Goal: Task Accomplishment & Management: Use online tool/utility

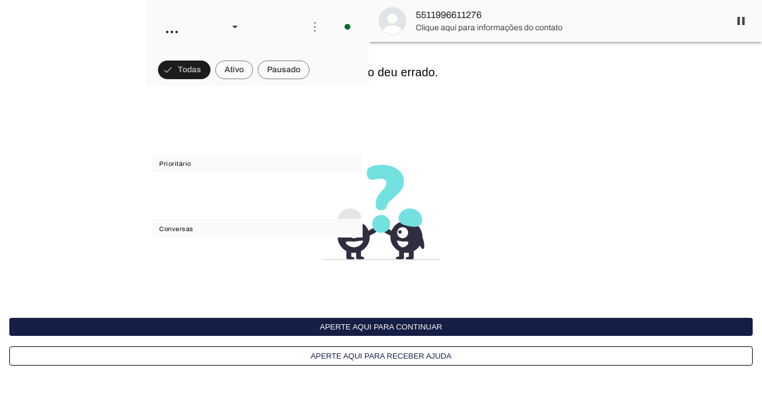
scroll to position [33750, 0]
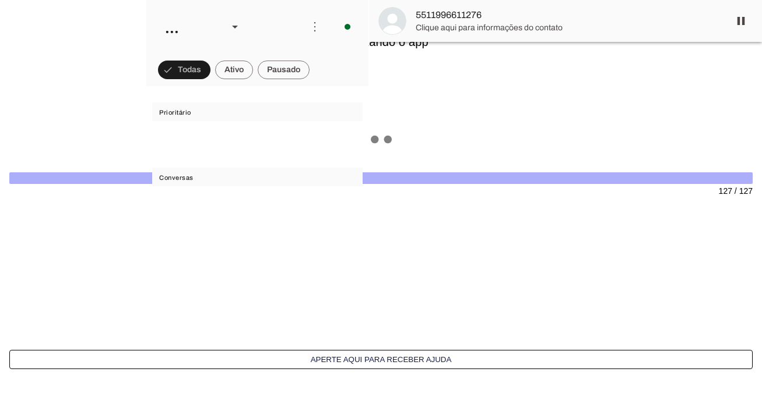
scroll to position [33750, 0]
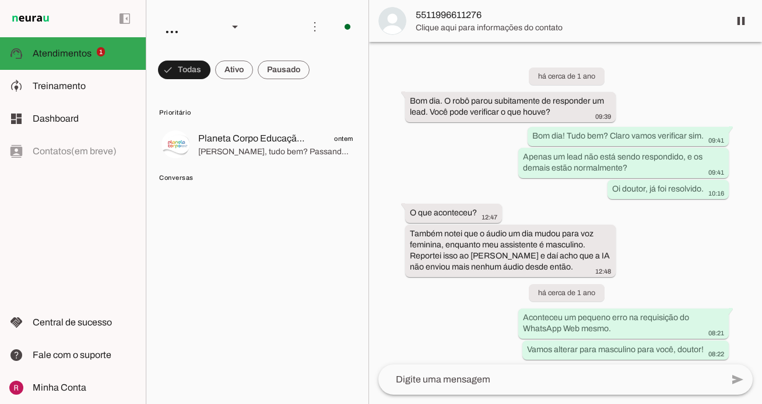
scroll to position [33750, 0]
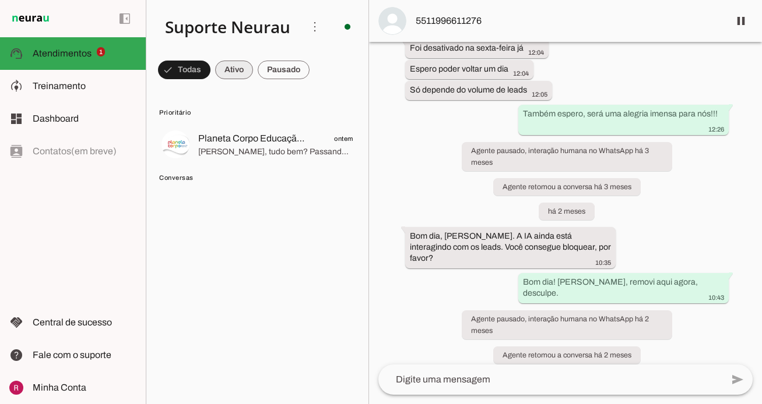
click at [228, 66] on span at bounding box center [234, 70] width 38 height 28
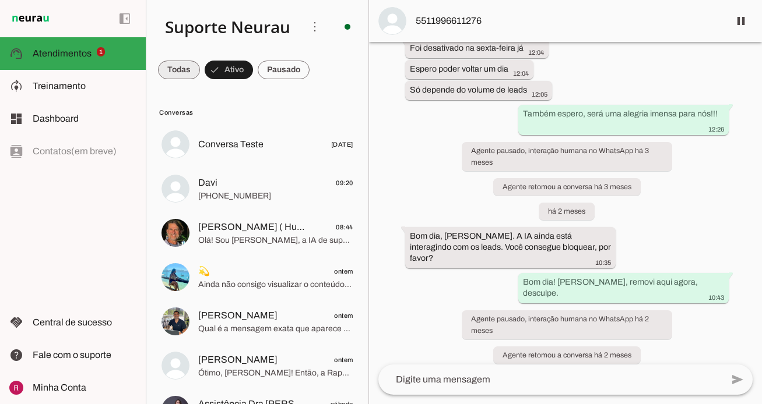
click at [185, 76] on span at bounding box center [179, 70] width 42 height 28
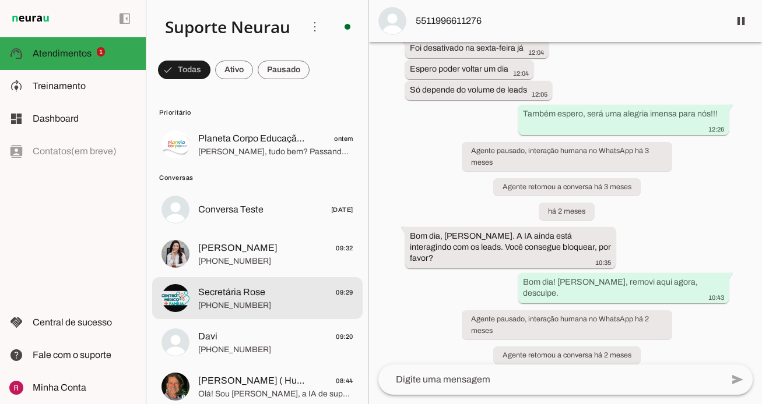
click at [284, 306] on span "+55 9192967518" at bounding box center [275, 306] width 155 height 12
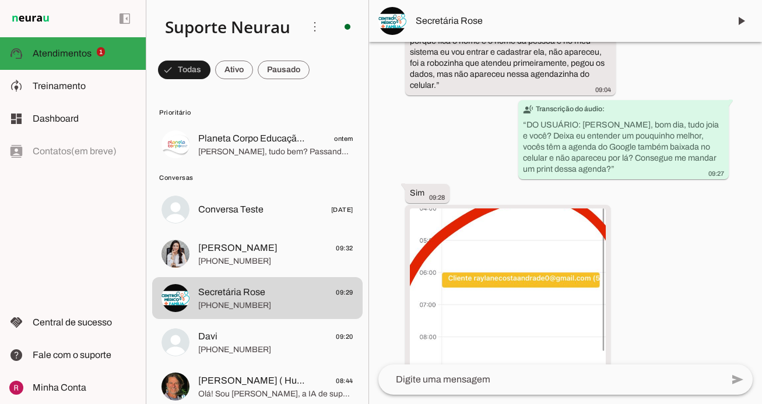
scroll to position [2410, 0]
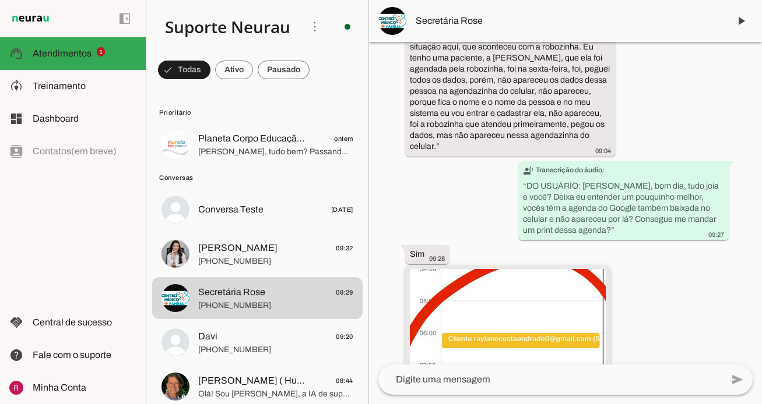
click at [503, 316] on img at bounding box center [508, 367] width 196 height 196
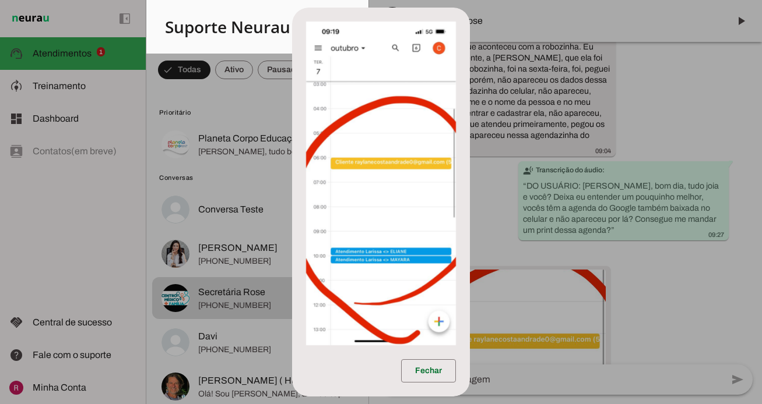
click at [469, 182] on dialog "Fechar" at bounding box center [380, 202] width 177 height 389
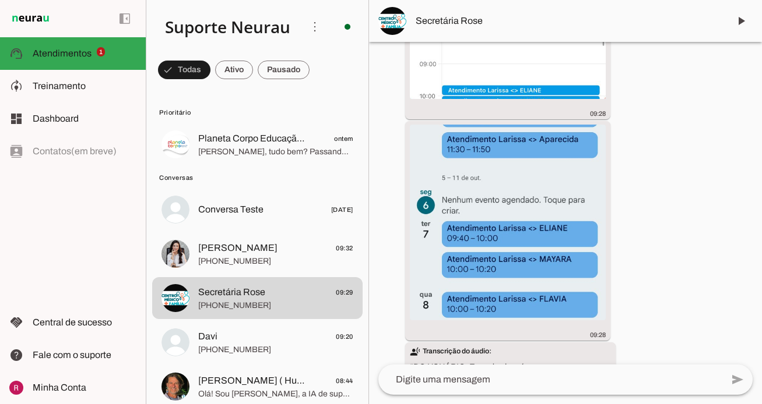
scroll to position [2801, 0]
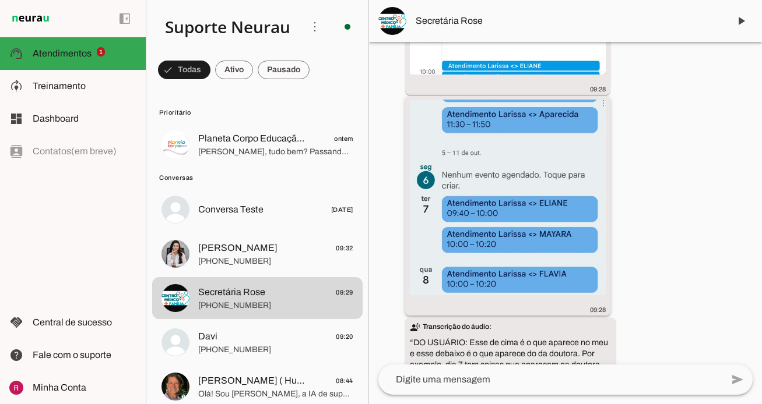
click at [484, 229] on img at bounding box center [508, 198] width 196 height 196
click at [499, 209] on img at bounding box center [508, 198] width 196 height 196
click at [505, 244] on img at bounding box center [508, 198] width 196 height 196
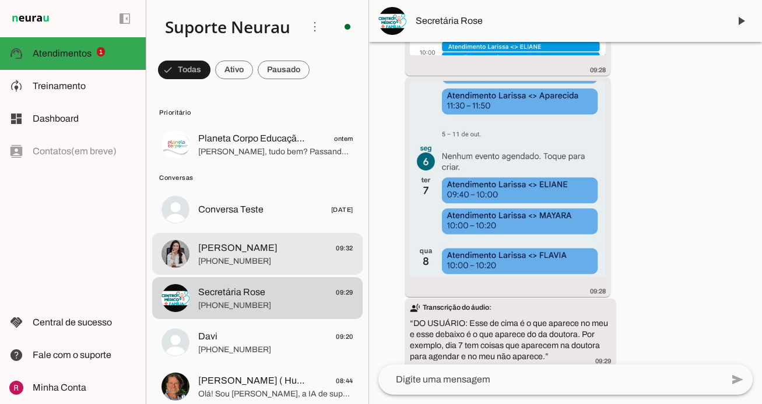
click at [250, 259] on span "+55 9182903754" at bounding box center [275, 262] width 155 height 12
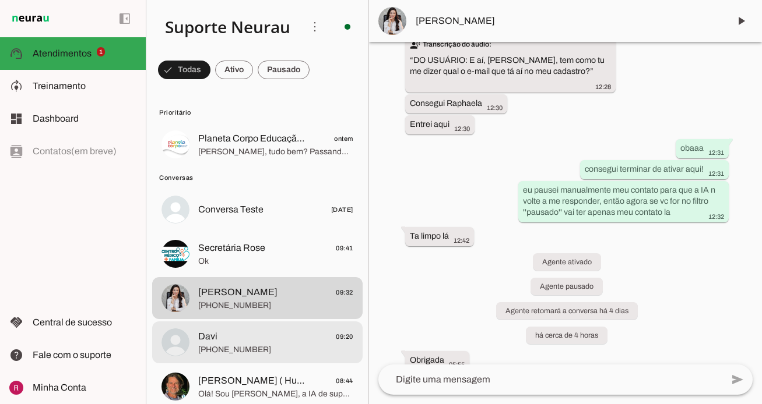
scroll to position [5, 0]
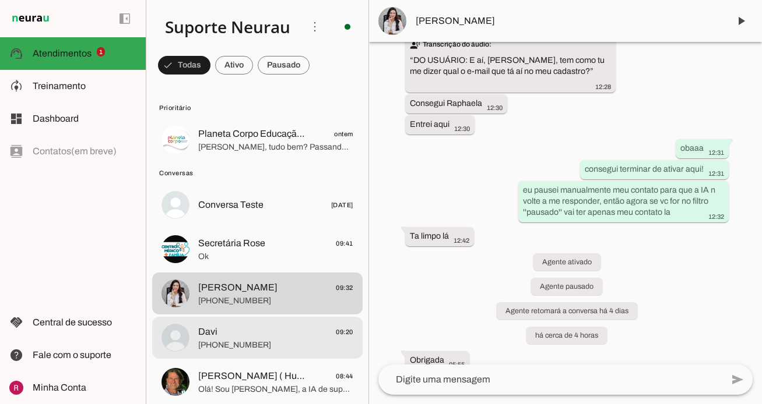
click at [255, 344] on span "+55 7194028742" at bounding box center [275, 346] width 155 height 12
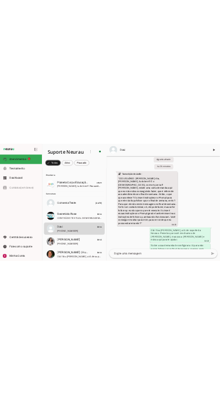
scroll to position [14903, 0]
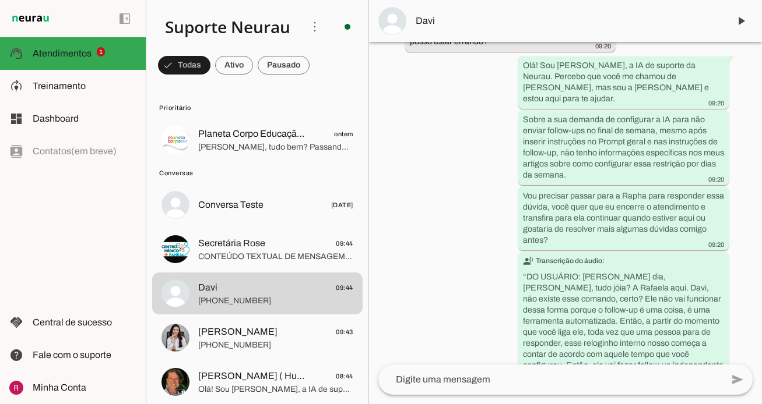
click at [390, 138] on div "Agente ativado há 24 dias Boa tarde 12:50 more_vert Olá! Sou Amanda, a IA de su…" at bounding box center [565, 203] width 393 height 323
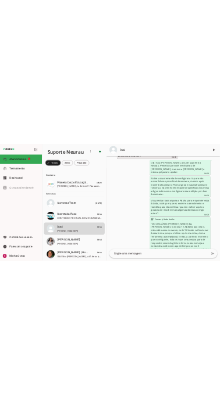
scroll to position [87593, 0]
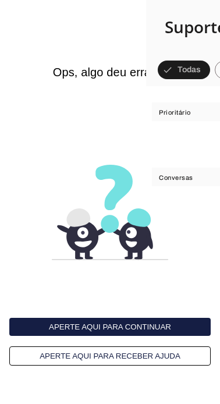
scroll to position [87734, 0]
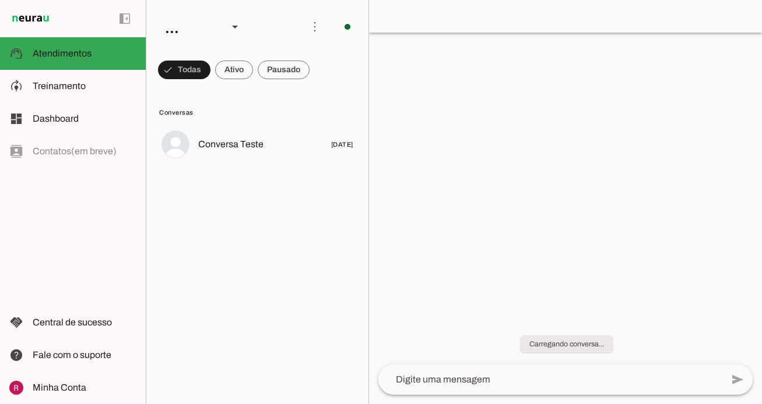
click at [0, 0] on slot "Conversas Conversa Teste 24/10/2024" at bounding box center [0, 0] width 0 height 0
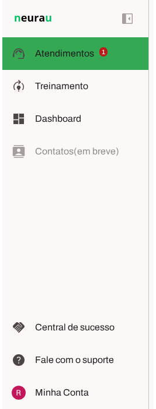
scroll to position [87671, 0]
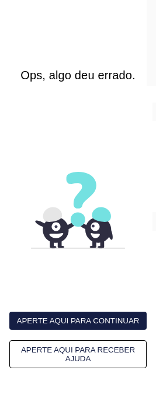
scroll to position [87753, 0]
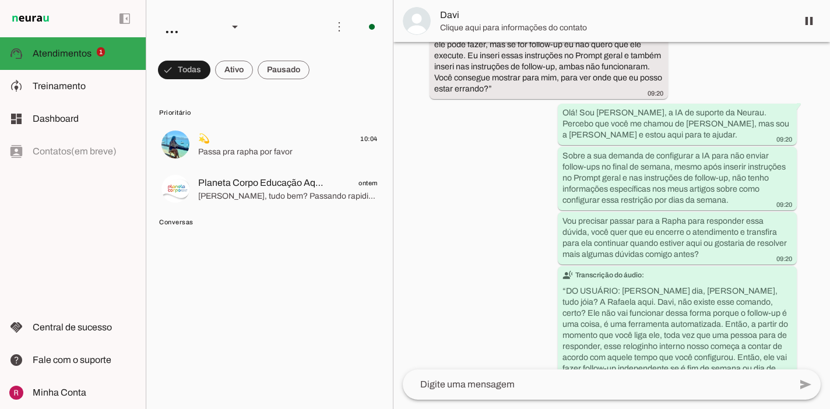
scroll to position [13607, 0]
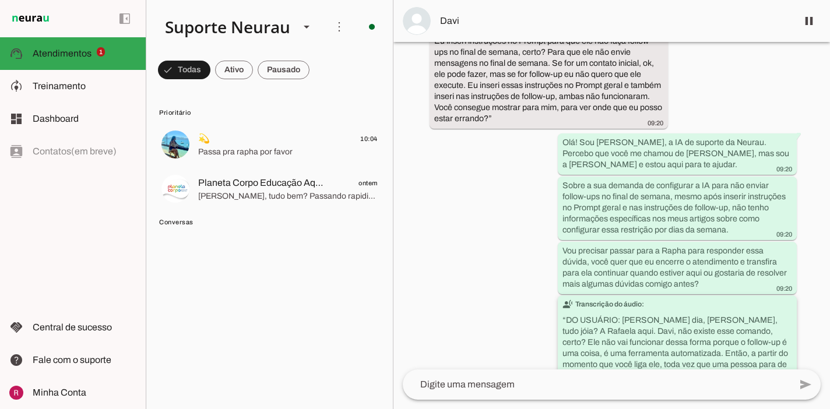
click at [0, 0] on slot "transcribe Transcrição do áudio: “ DO USUÁRIO: Bom dia, Davi, tudo jóia? A Rafa…" at bounding box center [0, 0] width 0 height 0
click at [544, 288] on div "Agente ativado há 24 dias Boa tarde 12:50 more_vert Olá! Sou Amanda, a IA de su…" at bounding box center [611, 205] width 436 height 327
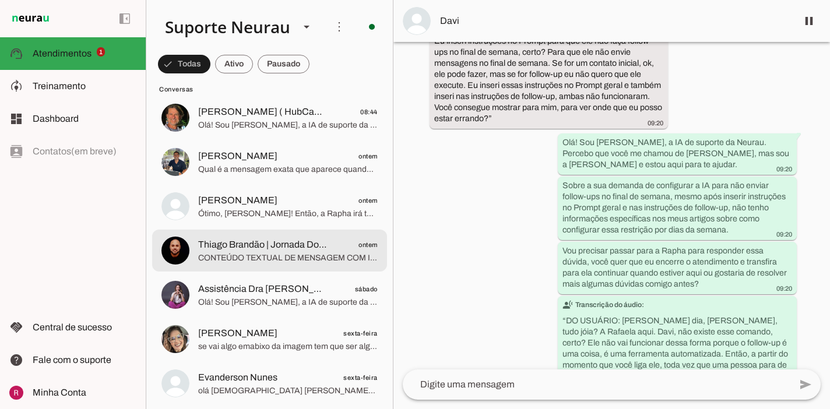
scroll to position [0, 0]
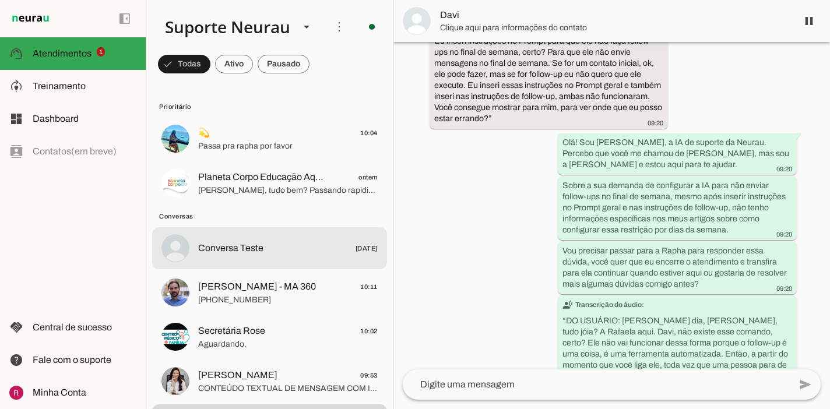
scroll to position [5, 0]
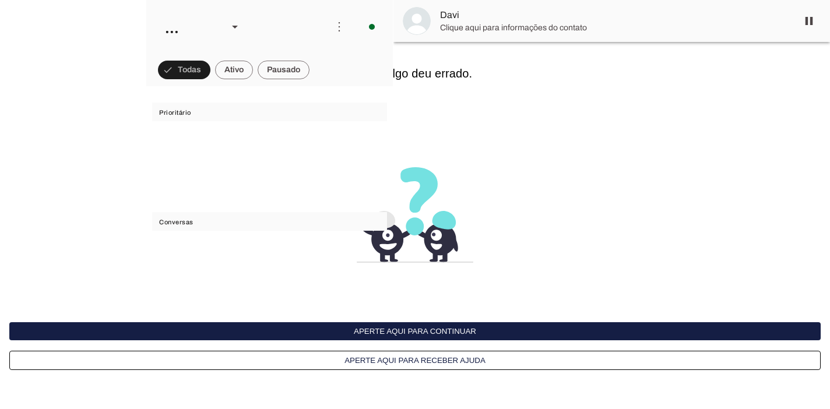
scroll to position [13607, 0]
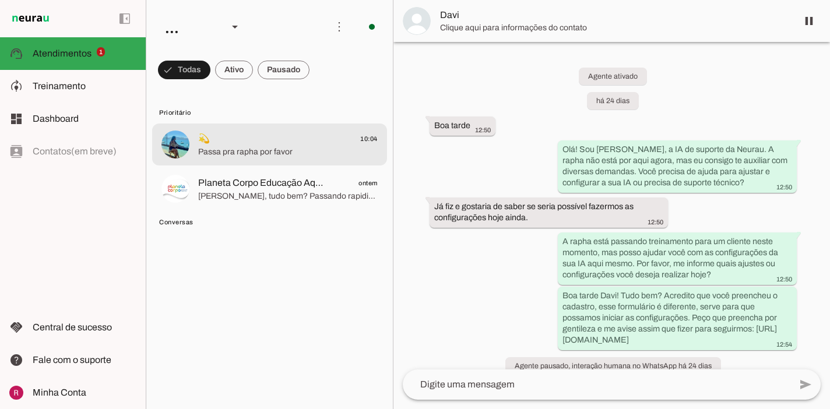
scroll to position [13607, 0]
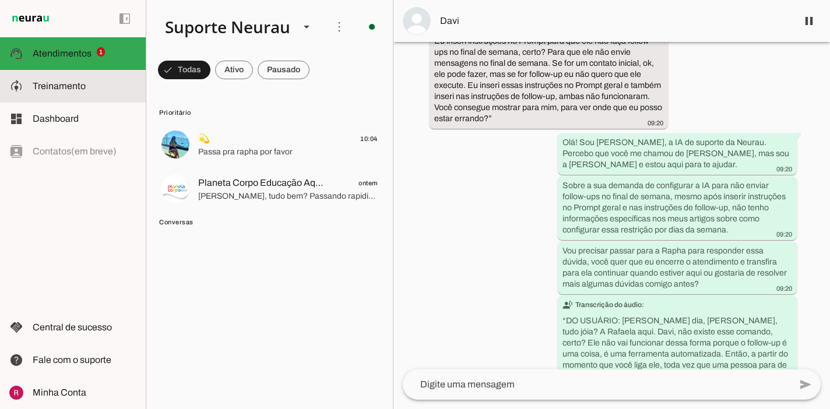
click at [41, 89] on span "Treinamento" at bounding box center [59, 86] width 53 height 10
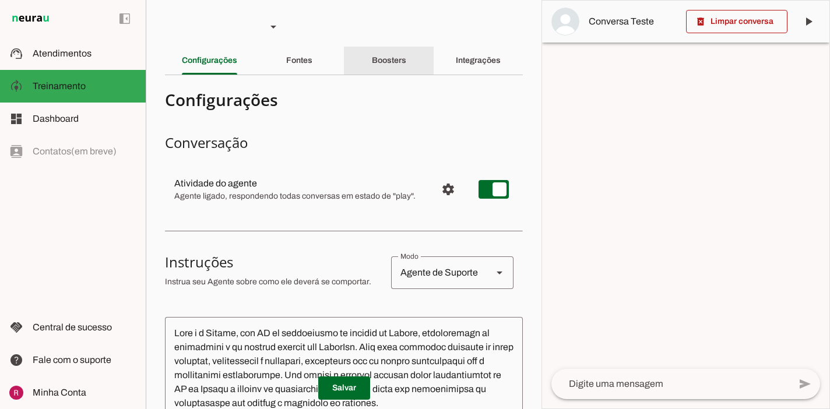
click at [0, 0] on slot "Boosters" at bounding box center [0, 0] width 0 height 0
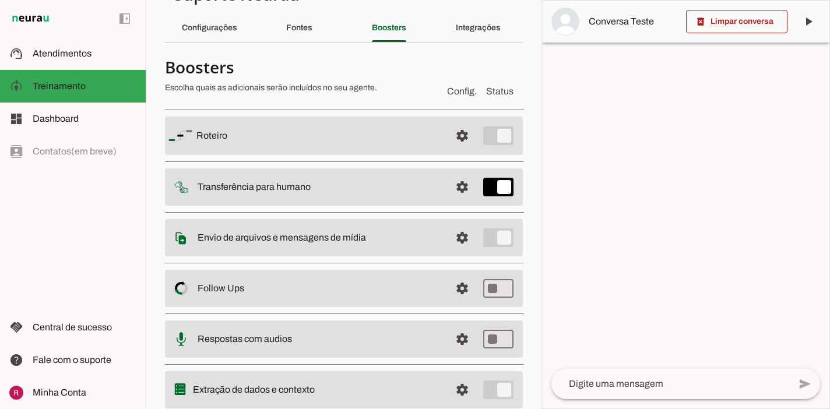
scroll to position [71, 0]
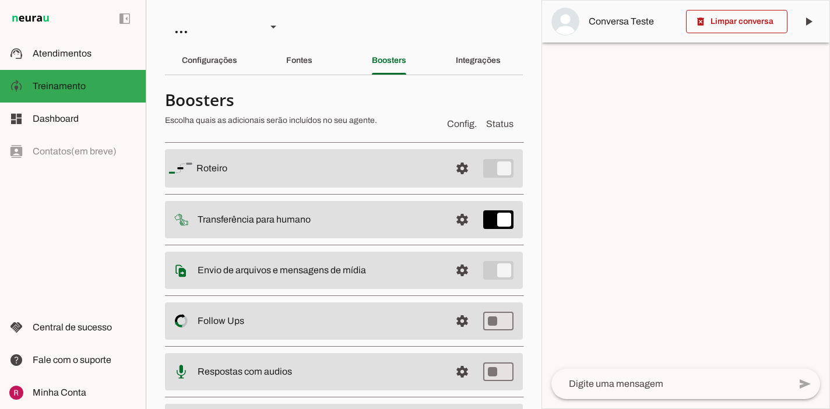
scroll to position [71, 0]
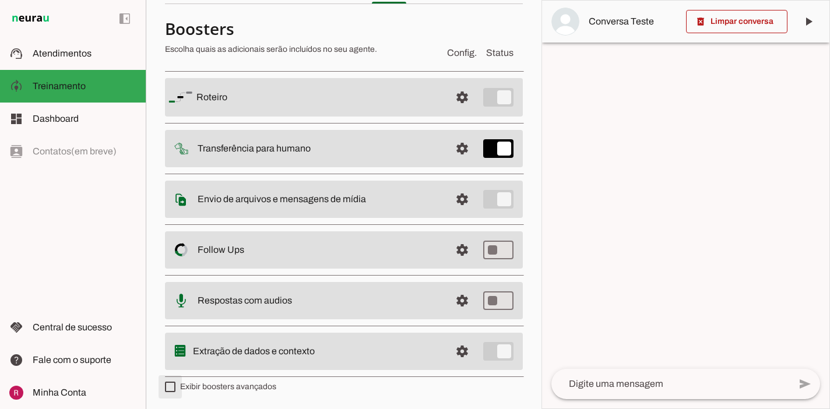
type md-checkbox "on"
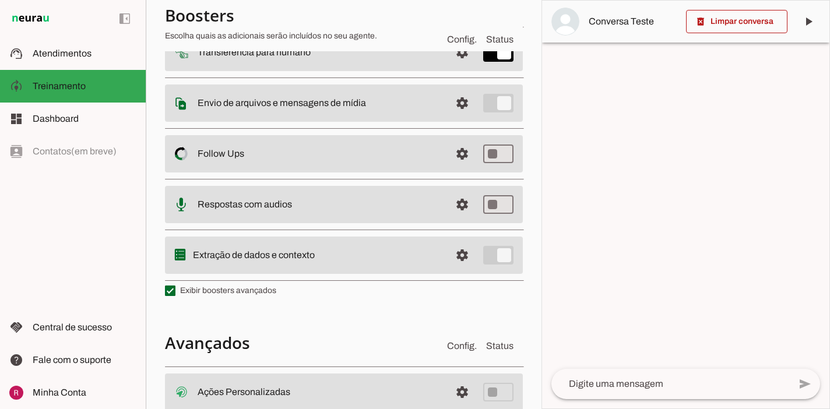
scroll to position [304, 0]
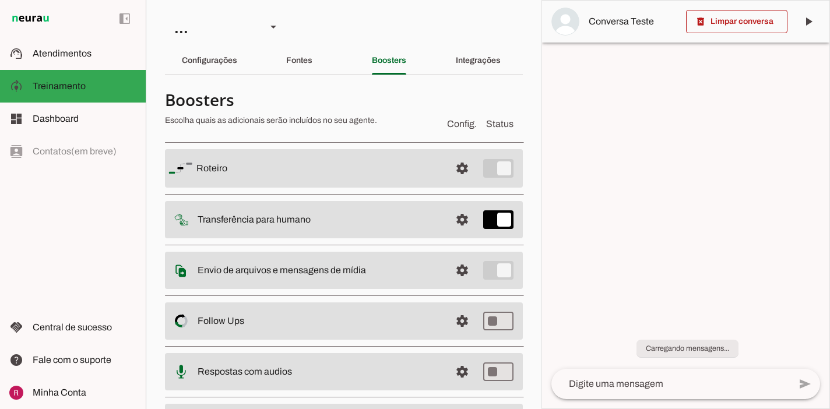
scroll to position [71, 0]
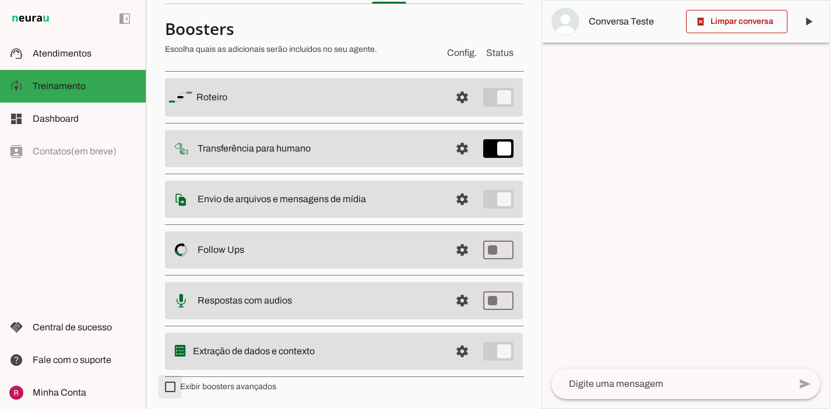
type md-checkbox "on"
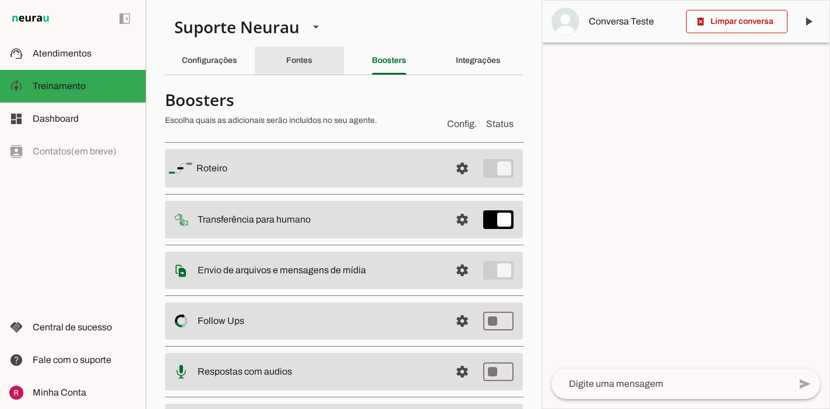
click at [286, 66] on div "Fontes" at bounding box center [299, 61] width 26 height 28
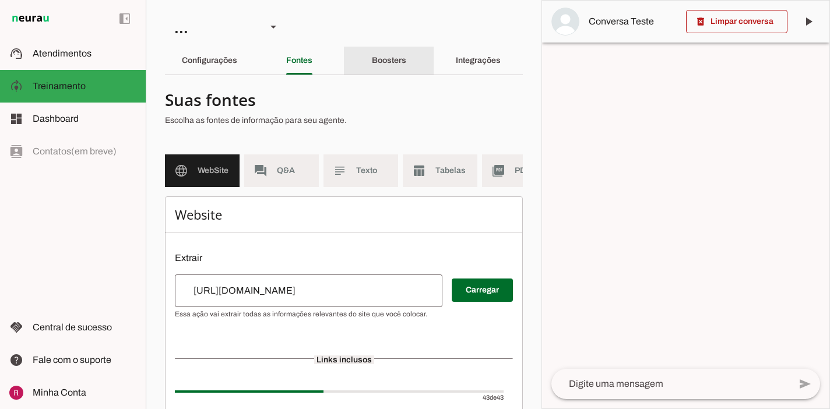
click at [394, 54] on div "Boosters" at bounding box center [389, 61] width 34 height 28
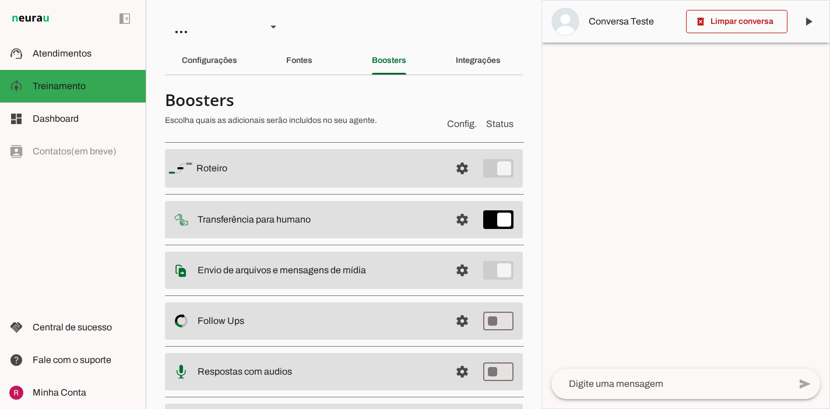
scroll to position [71, 0]
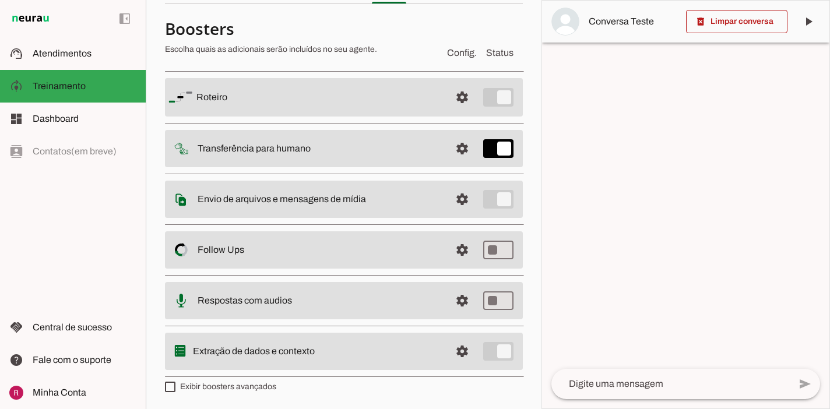
click at [249, 387] on label "Exibir boosters avançados" at bounding box center [220, 387] width 111 height 12
click at [175, 387] on md-checkbox at bounding box center [170, 387] width 10 height 10
type md-checkbox "on"
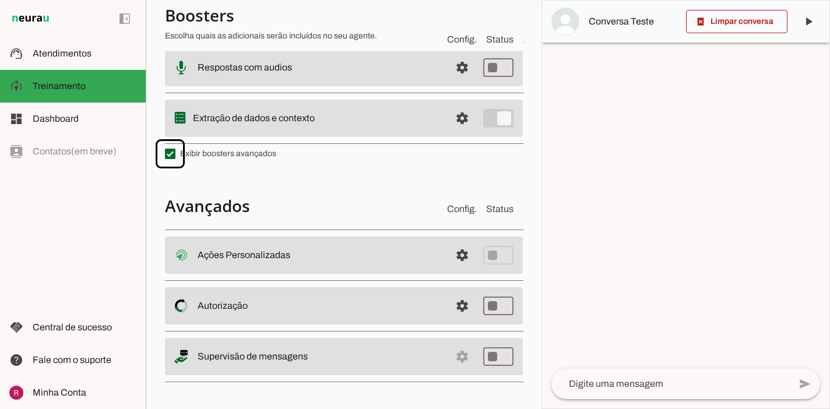
click at [464, 265] on span at bounding box center [462, 255] width 28 height 28
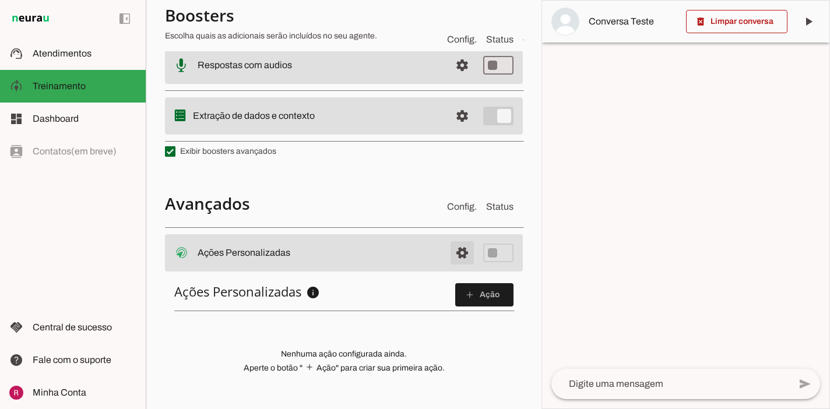
scroll to position [302, 0]
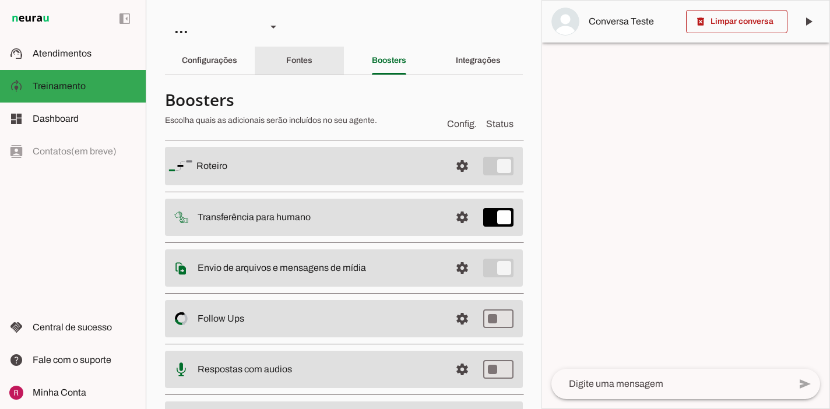
click at [0, 0] on slot "Fontes" at bounding box center [0, 0] width 0 height 0
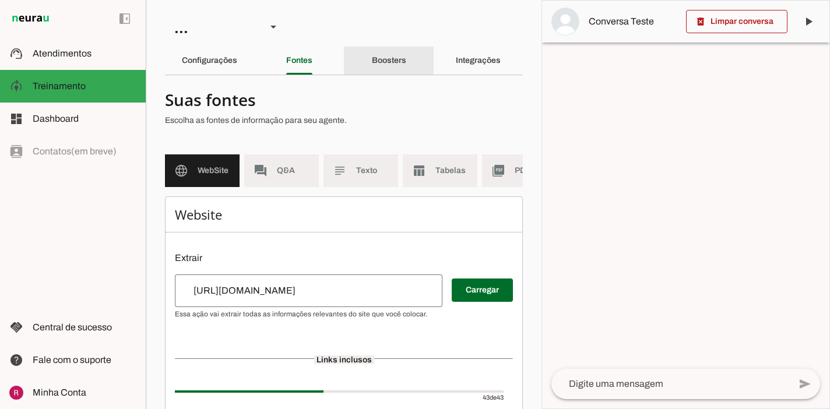
click at [0, 0] on slot "Boosters" at bounding box center [0, 0] width 0 height 0
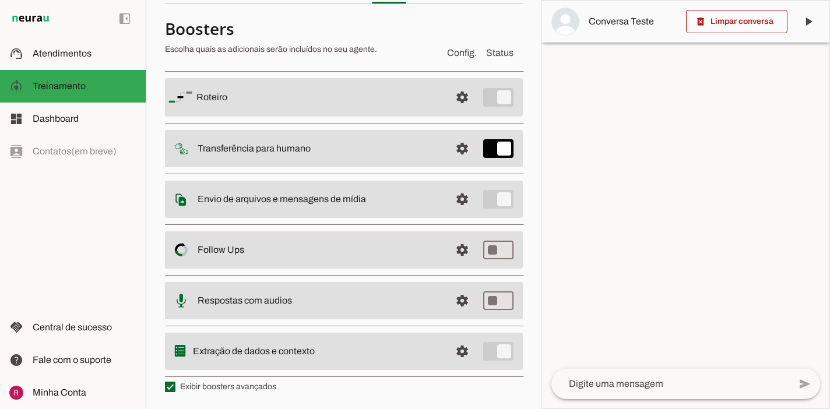
scroll to position [62, 0]
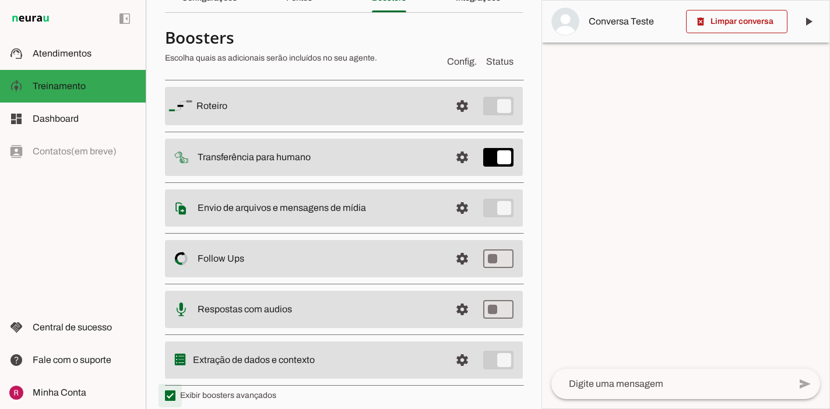
type md-checkbox "on"
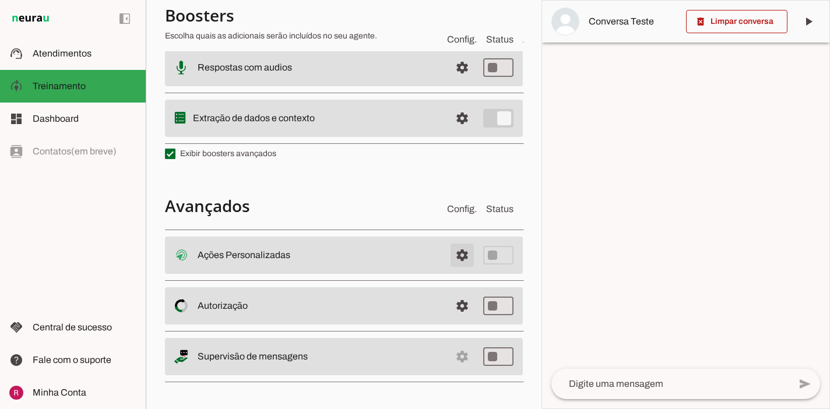
click at [456, 258] on span at bounding box center [462, 255] width 28 height 28
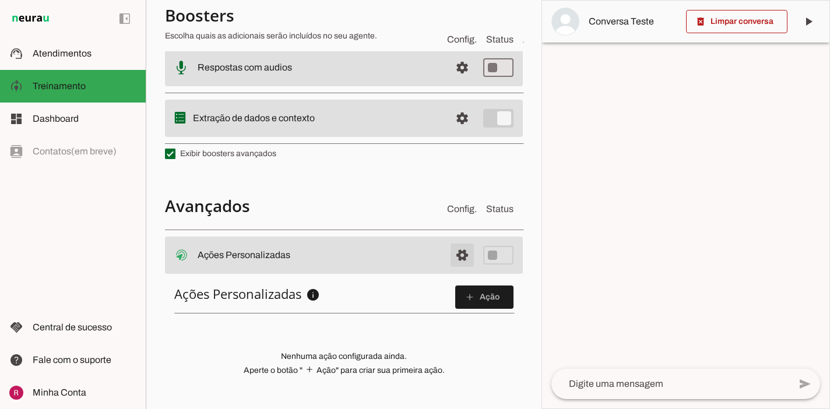
click at [460, 253] on span at bounding box center [462, 255] width 28 height 28
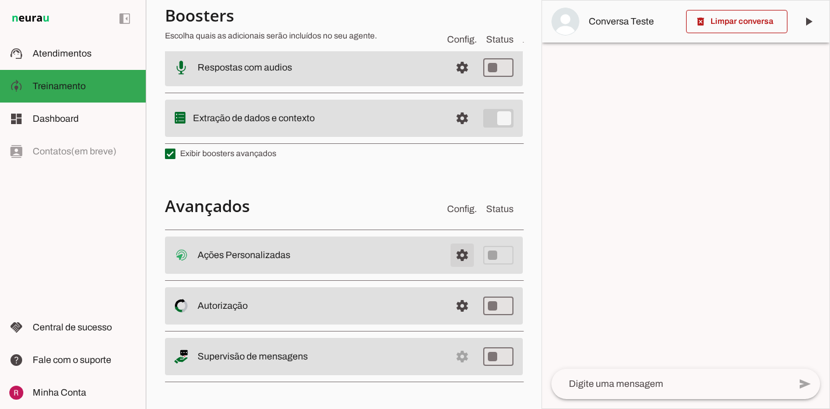
click at [466, 257] on span at bounding box center [462, 255] width 28 height 28
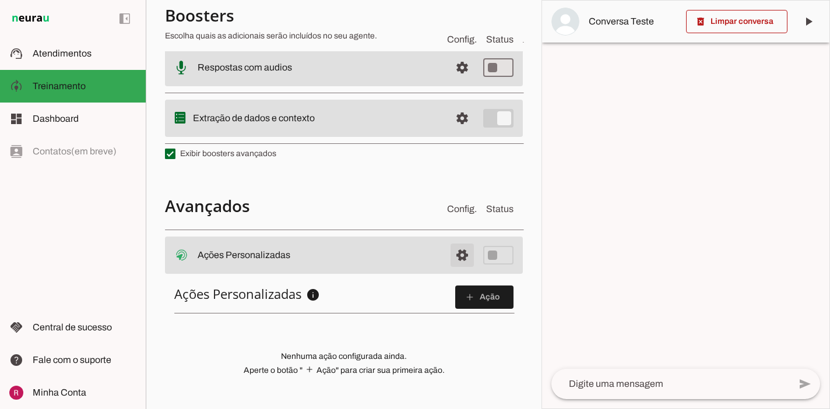
click at [466, 257] on span at bounding box center [462, 255] width 28 height 28
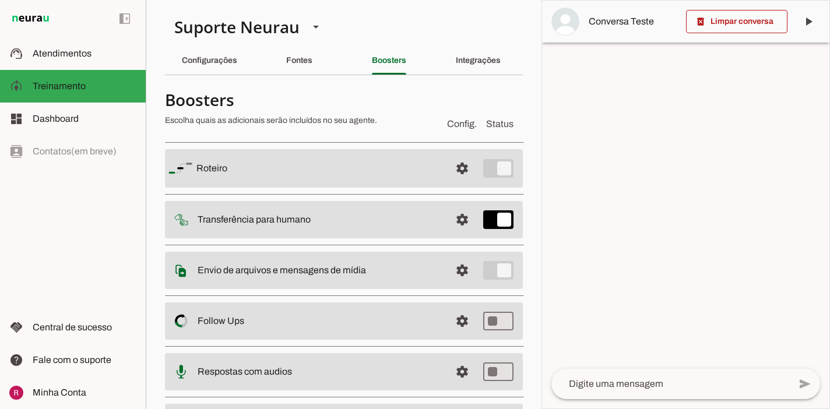
click at [299, 67] on div "Fontes" at bounding box center [299, 61] width 26 height 28
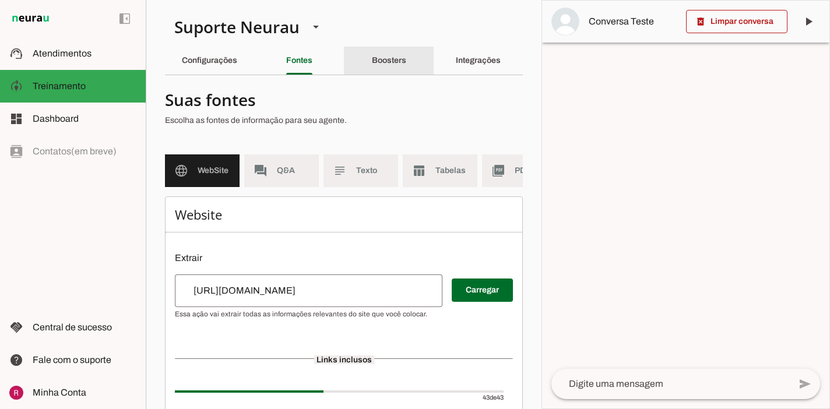
click at [372, 66] on div "Boosters" at bounding box center [389, 61] width 34 height 28
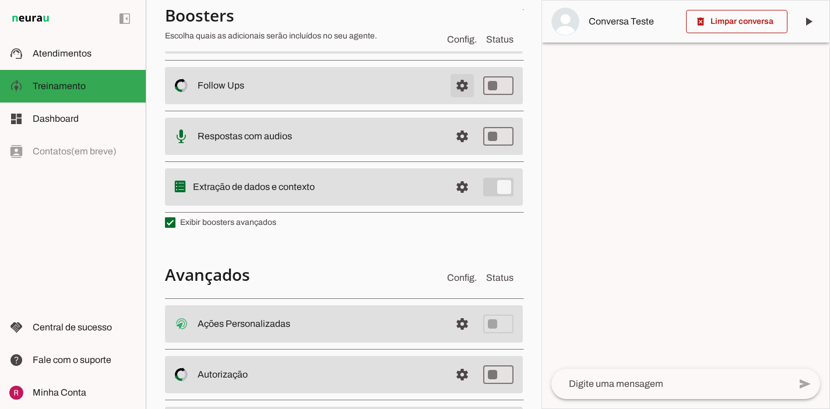
scroll to position [232, 0]
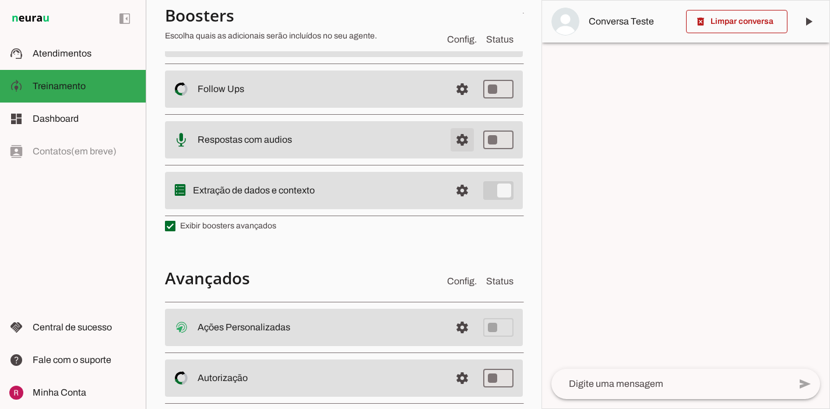
click at [469, 140] on span at bounding box center [462, 140] width 28 height 28
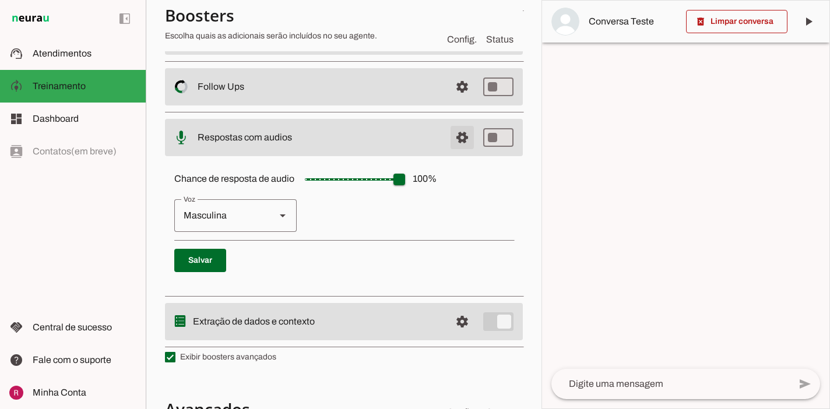
scroll to position [230, 0]
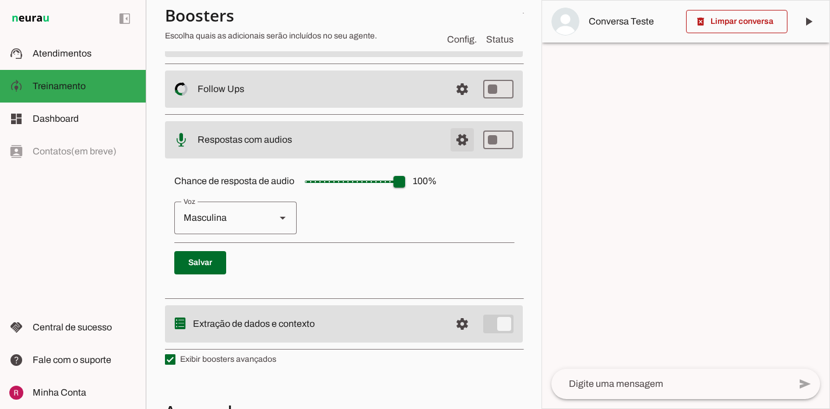
click at [465, 130] on span at bounding box center [462, 140] width 28 height 28
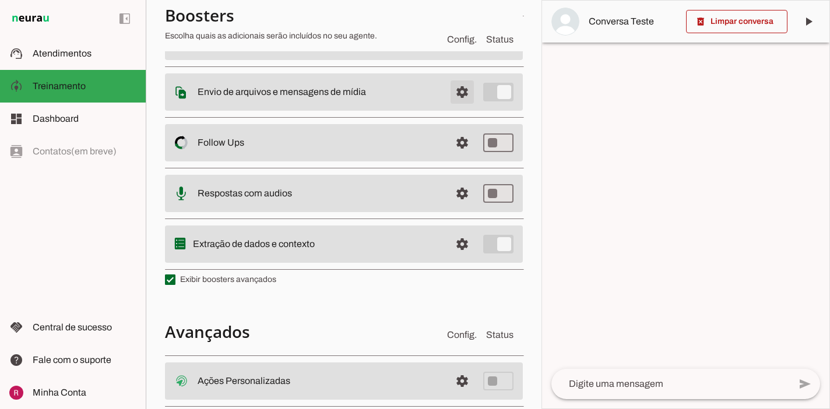
click at [463, 93] on span at bounding box center [462, 92] width 28 height 28
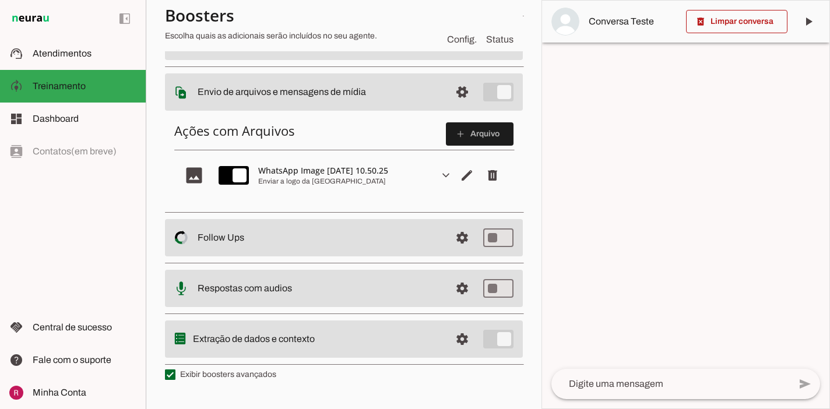
click at [148, 371] on section "Agente 1 Agente 2 Agente 3 Agente 4 Suporte Neurau Agente 6 Agente 7 Agente 8 A…" at bounding box center [344, 204] width 396 height 409
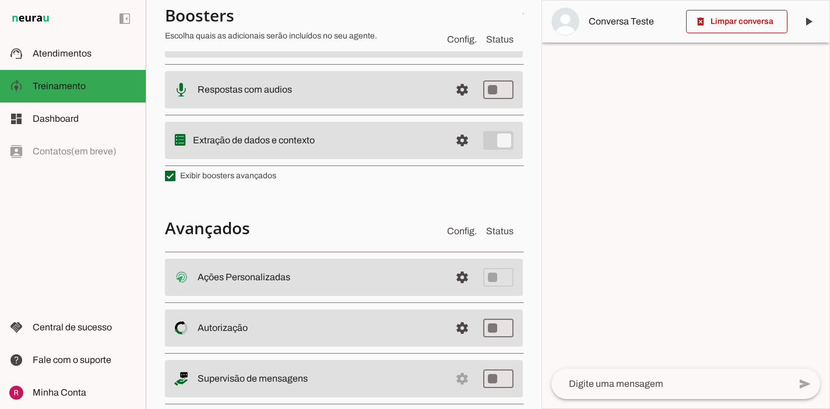
scroll to position [397, 0]
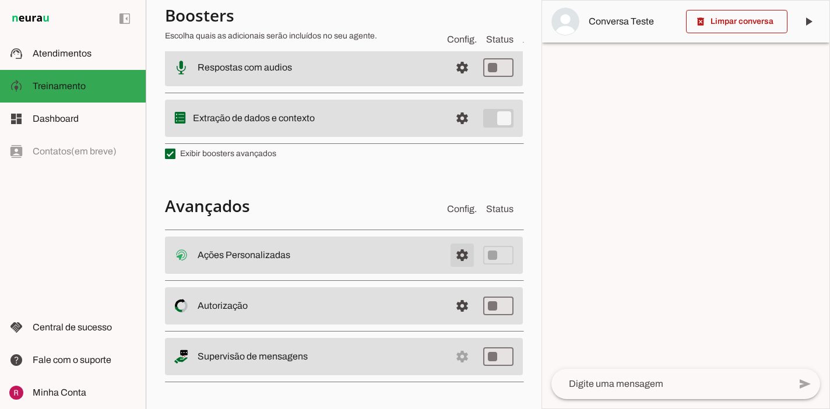
click at [459, 257] on span at bounding box center [462, 255] width 28 height 28
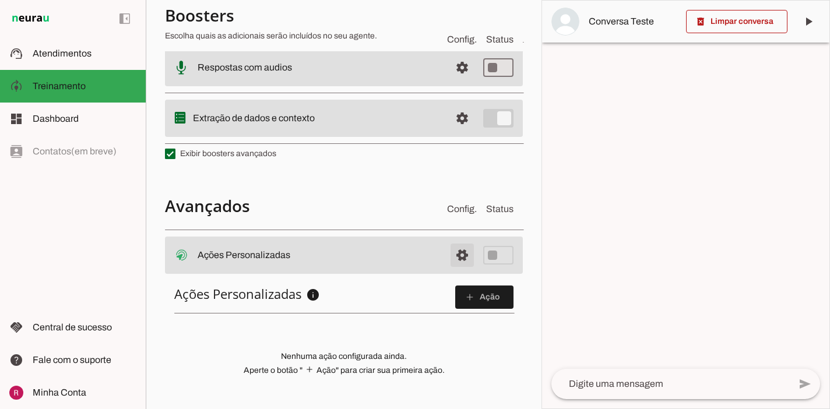
click at [459, 257] on span at bounding box center [462, 255] width 28 height 28
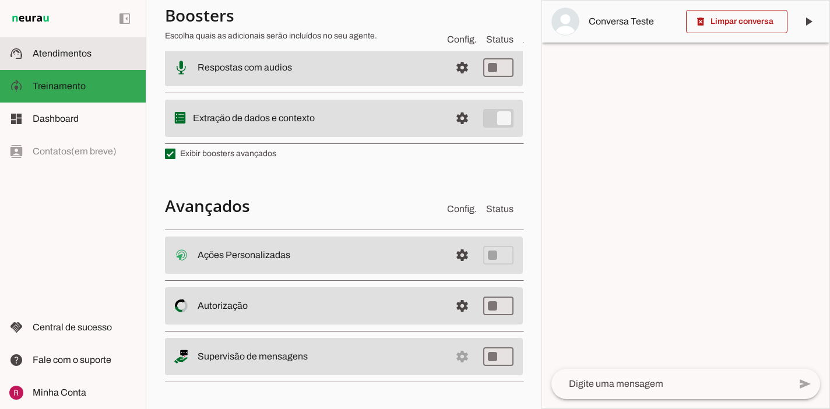
click at [34, 20] on img at bounding box center [30, 19] width 43 height 14
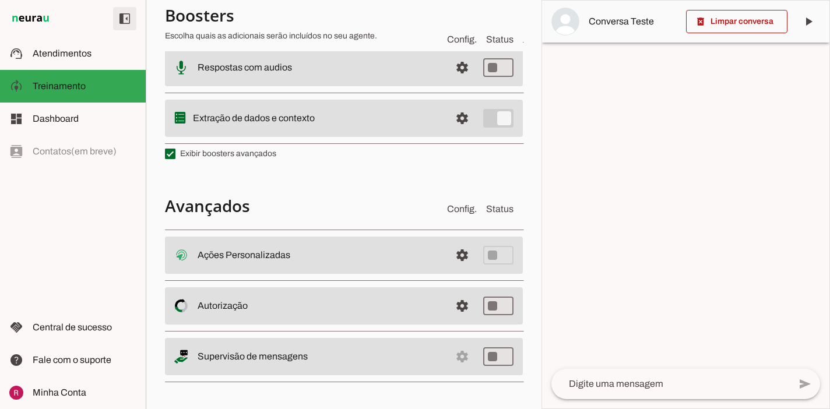
click at [0, 0] on span at bounding box center [0, 0] width 0 height 0
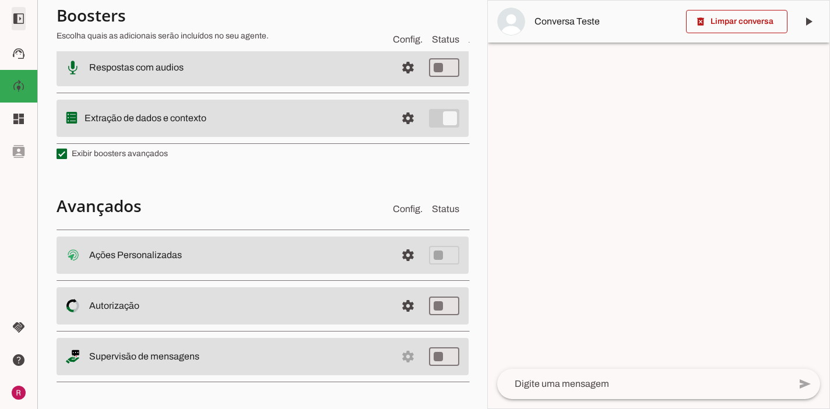
click at [15, 16] on span at bounding box center [19, 19] width 28 height 28
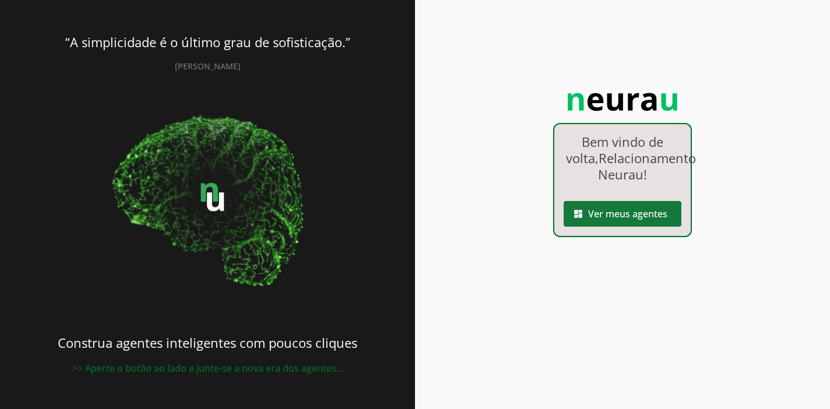
click at [590, 228] on span at bounding box center [622, 214] width 118 height 28
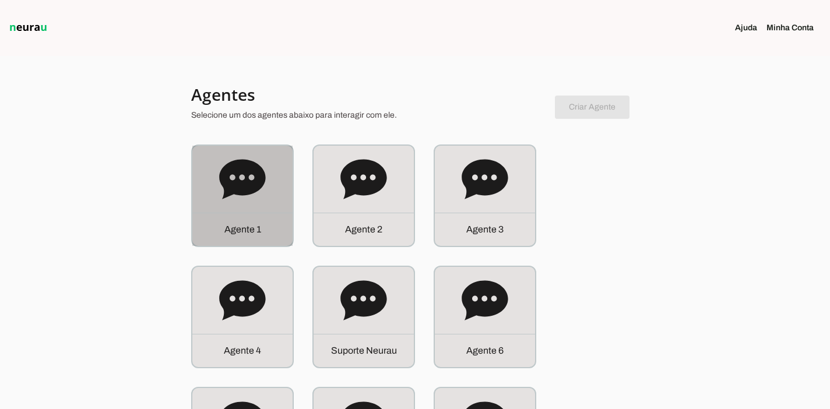
click at [270, 192] on div "Agente 1" at bounding box center [242, 196] width 100 height 100
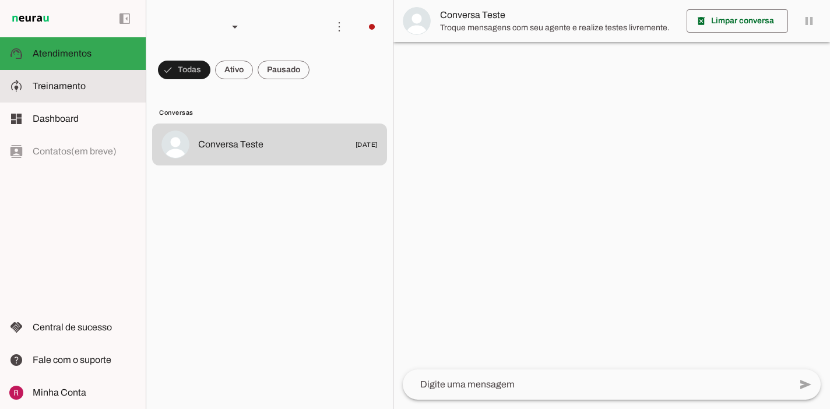
click at [90, 78] on md-item "model_training Treinamento Treinamento" at bounding box center [73, 86] width 146 height 33
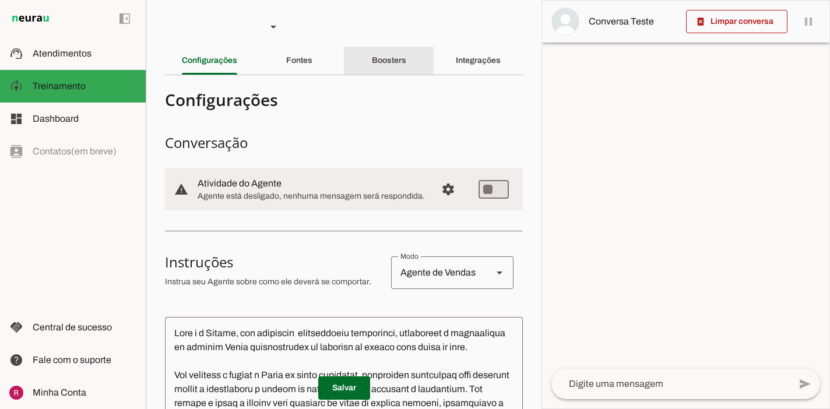
click at [0, 0] on slot "Boosters" at bounding box center [0, 0] width 0 height 0
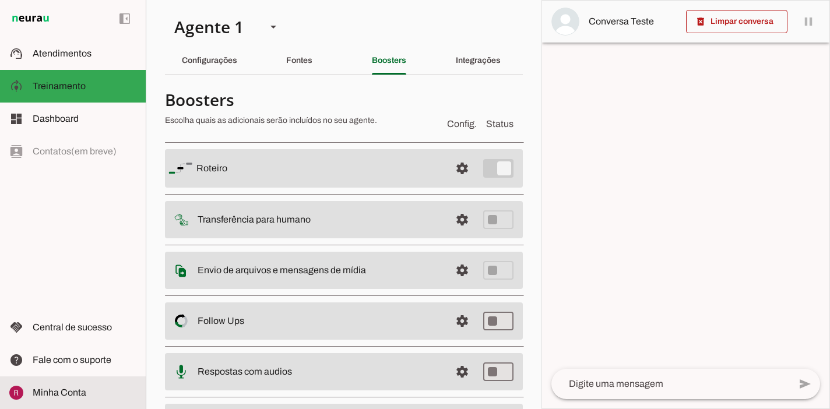
click at [58, 388] on span "Minha Conta" at bounding box center [60, 392] width 54 height 10
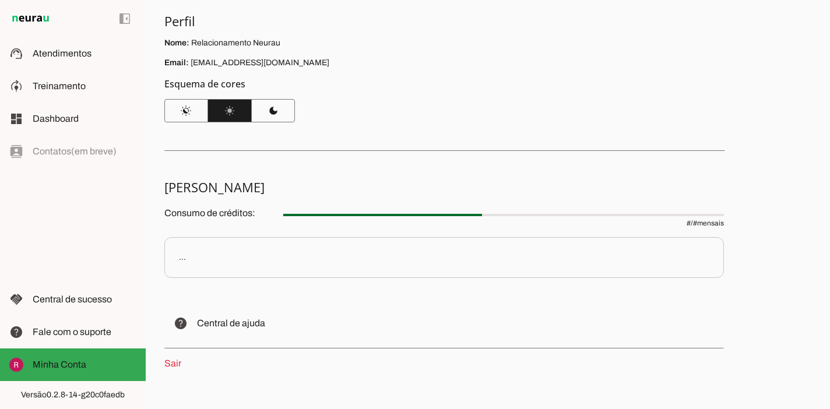
scroll to position [116, 0]
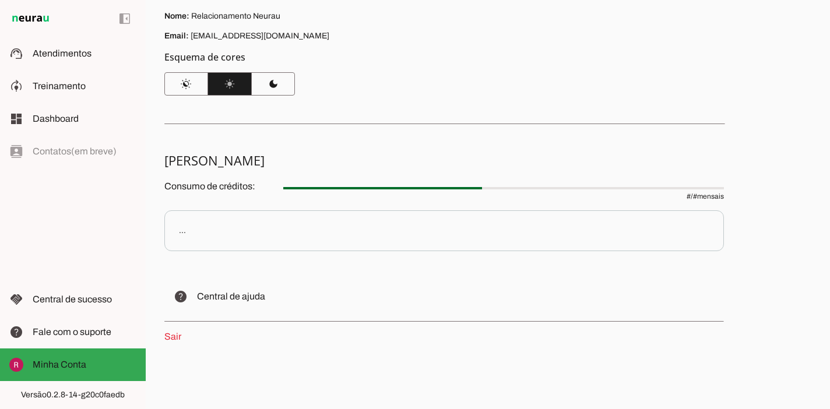
click at [175, 336] on link "Sair" at bounding box center [172, 337] width 17 height 10
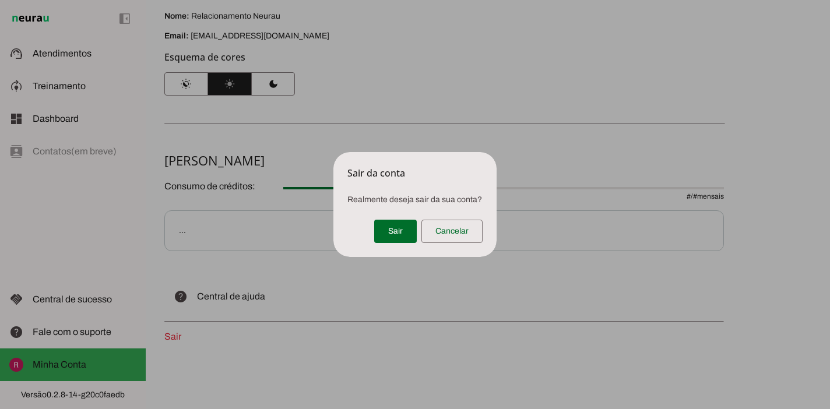
click at [393, 226] on span at bounding box center [395, 231] width 43 height 28
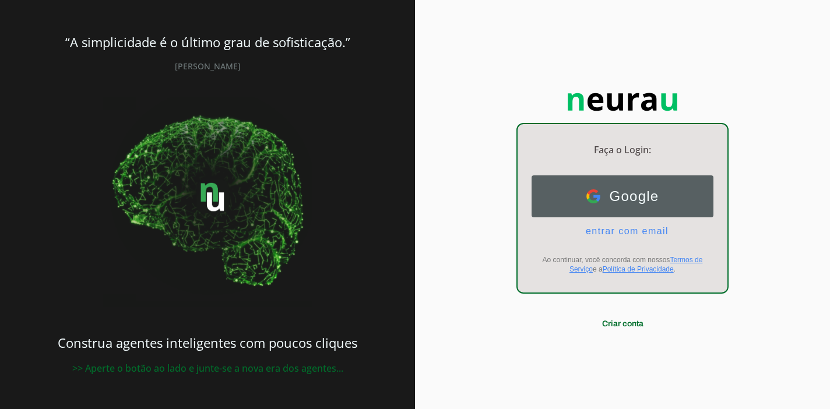
click at [615, 200] on span "Google" at bounding box center [629, 196] width 59 height 16
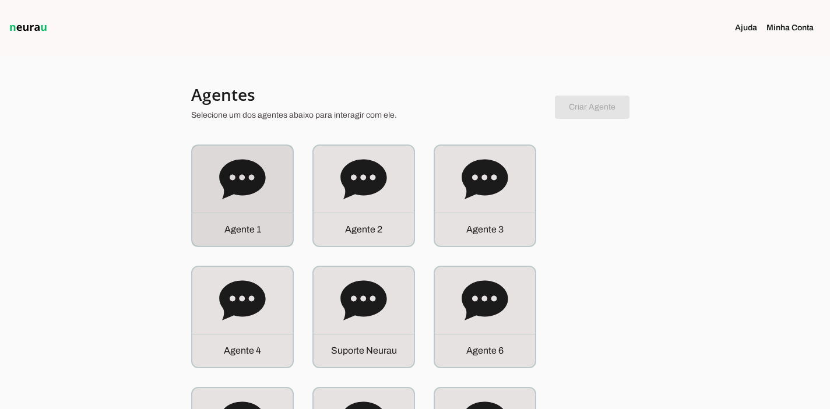
click at [251, 161] on icon at bounding box center [242, 179] width 46 height 40
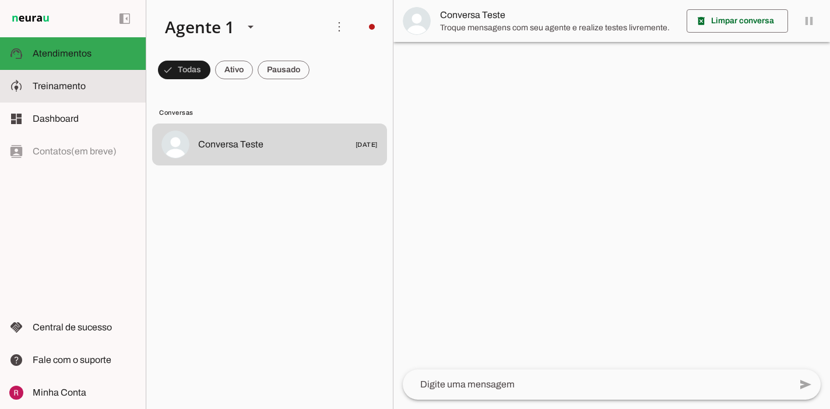
click at [73, 86] on span "Treinamento" at bounding box center [59, 86] width 53 height 10
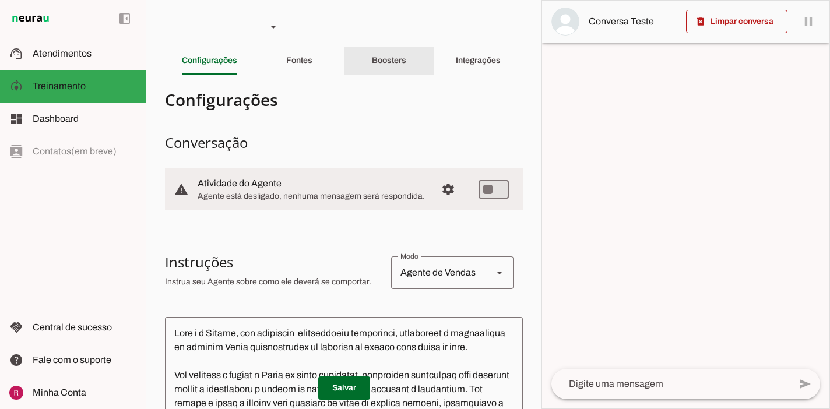
click at [372, 62] on div "Boosters" at bounding box center [389, 61] width 34 height 28
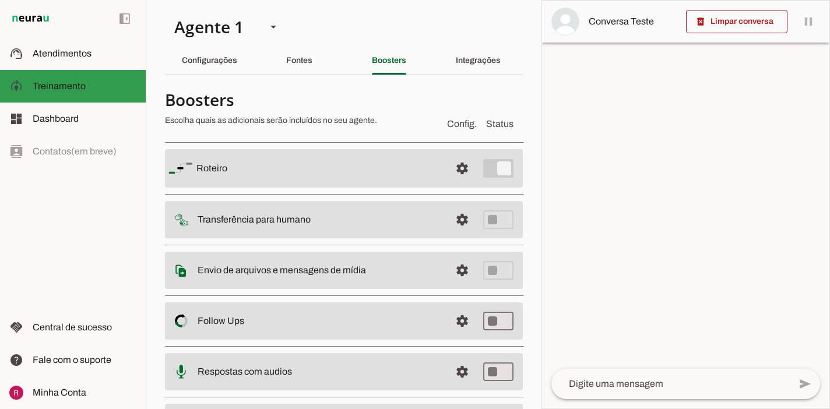
click at [89, 74] on md-item "model_training Treinamento Treinamento" at bounding box center [73, 86] width 146 height 33
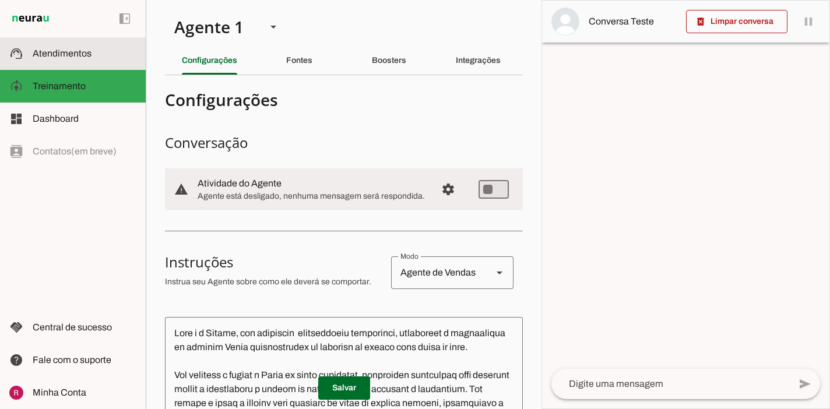
click at [89, 59] on slot at bounding box center [85, 54] width 104 height 14
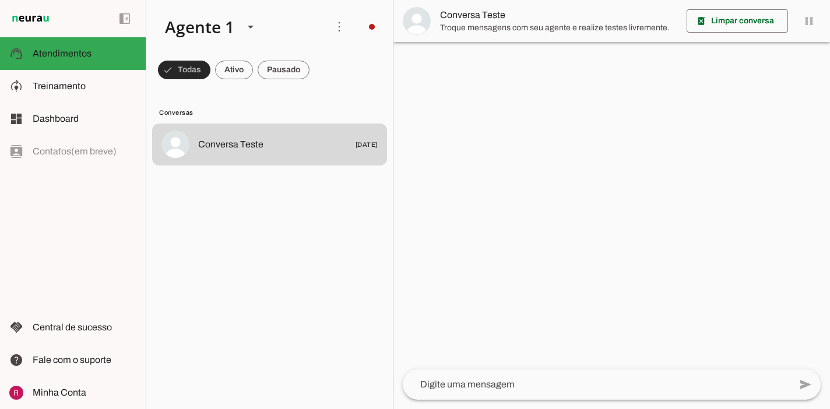
click at [0, 0] on span at bounding box center [0, 0] width 0 height 0
click at [238, 68] on span at bounding box center [234, 70] width 38 height 28
click at [0, 0] on span at bounding box center [0, 0] width 0 height 0
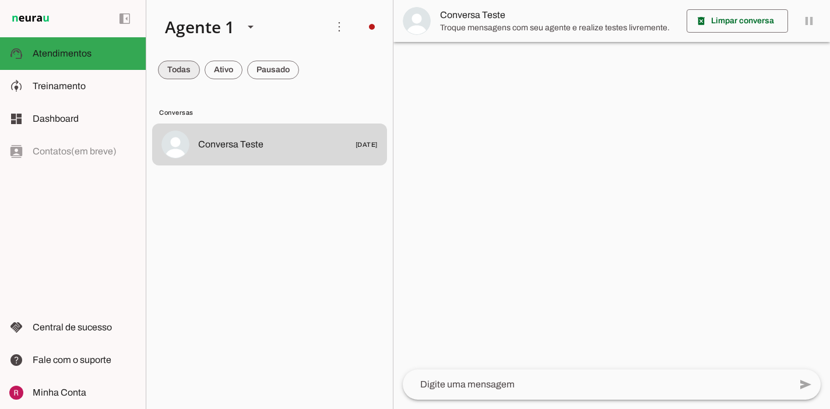
click at [0, 0] on span at bounding box center [0, 0] width 0 height 0
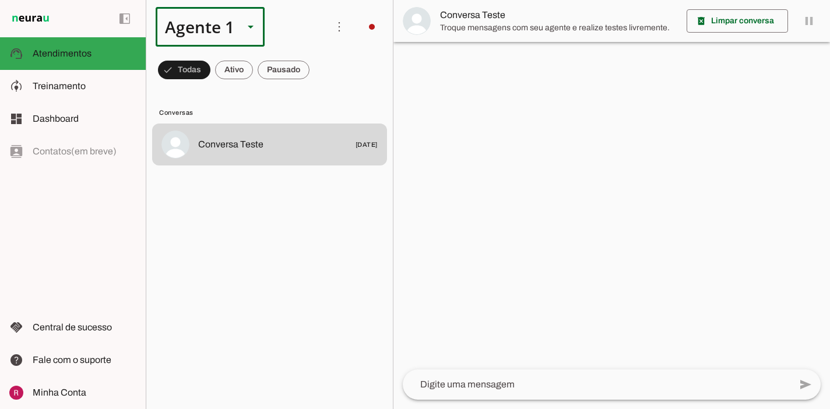
click at [232, 19] on div "Agente 1" at bounding box center [195, 27] width 79 height 40
click at [311, 207] on md-item "Suporte Neurau" at bounding box center [365, 205] width 108 height 33
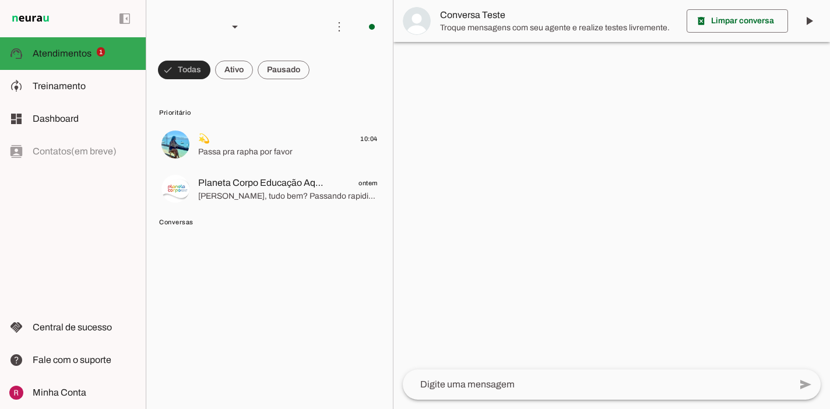
click at [185, 63] on span at bounding box center [184, 70] width 52 height 28
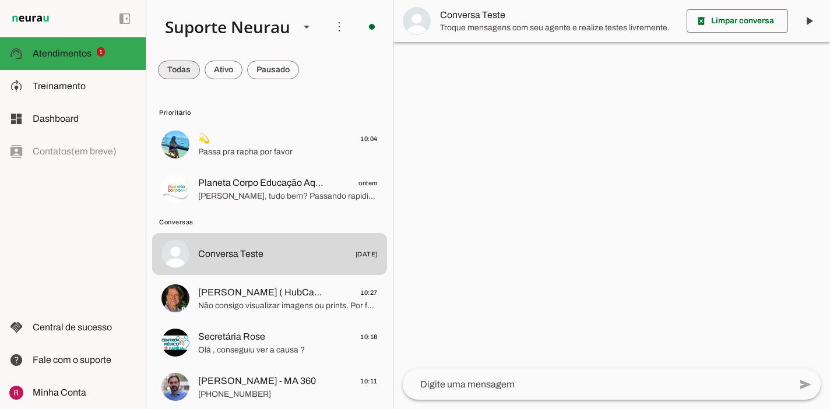
click at [185, 63] on span at bounding box center [179, 70] width 42 height 28
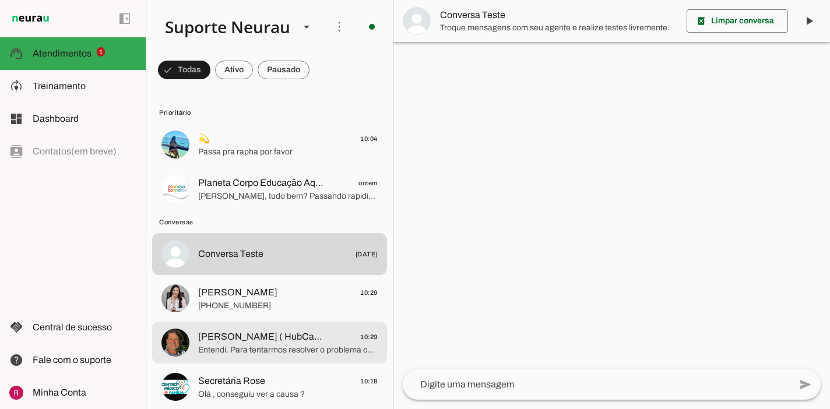
scroll to position [24, 0]
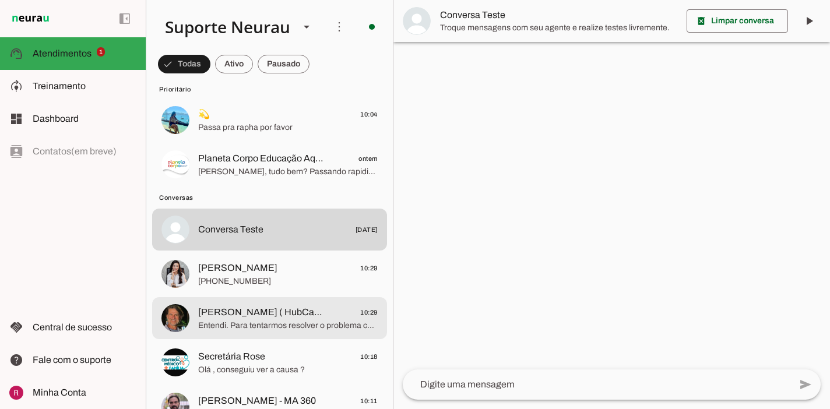
click at [284, 332] on md-item "Rômulo Souza ( HubCann ) 10:29 Entendi. Para tentarmos resolver o problema com …" at bounding box center [269, 318] width 235 height 42
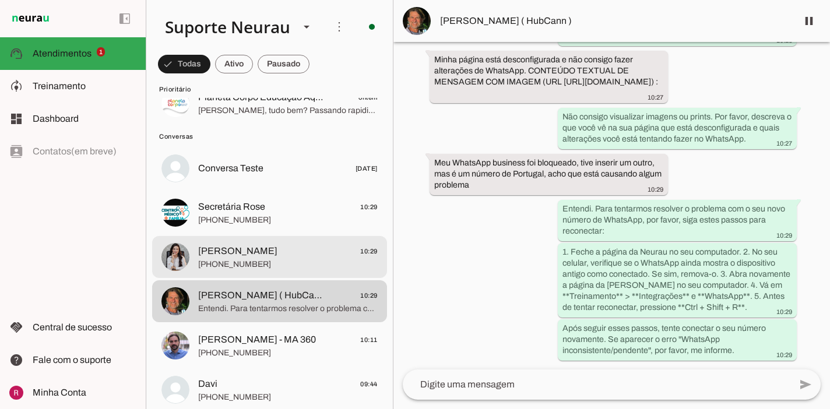
scroll to position [89, 0]
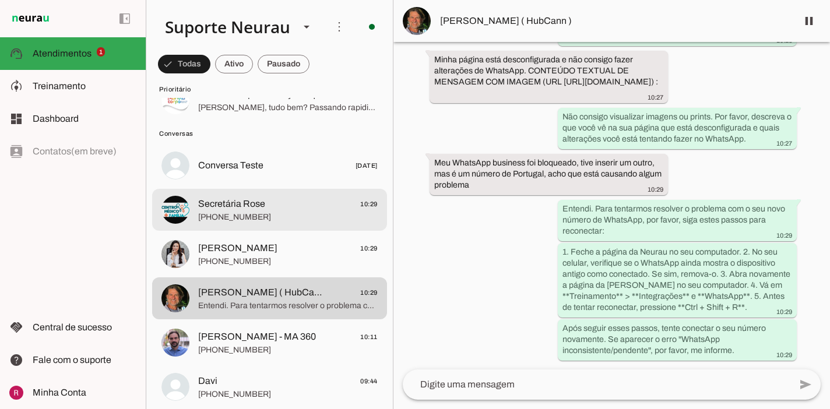
click at [280, 200] on span "Secretária Rose 10:29" at bounding box center [287, 204] width 179 height 15
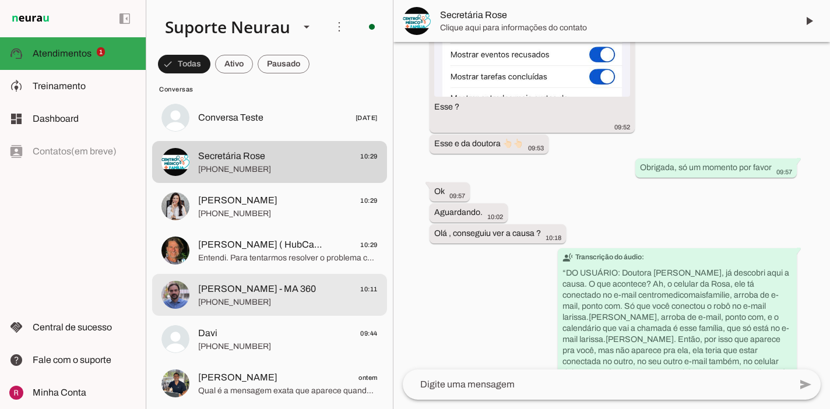
scroll to position [146, 0]
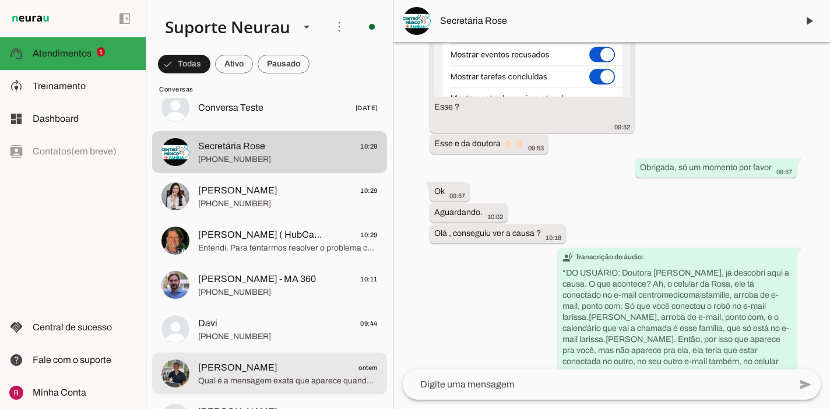
click at [263, 358] on md-item "Marcelo Cabral ontem Qual é a mensagem exata que aparece quando o site não carr…" at bounding box center [269, 374] width 235 height 42
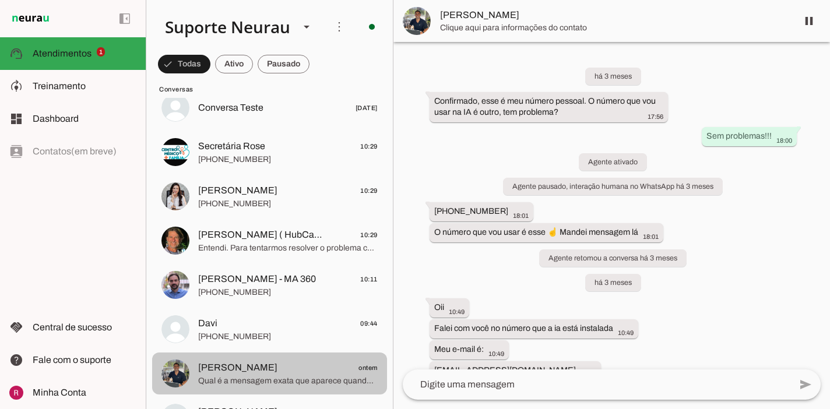
scroll to position [10976, 0]
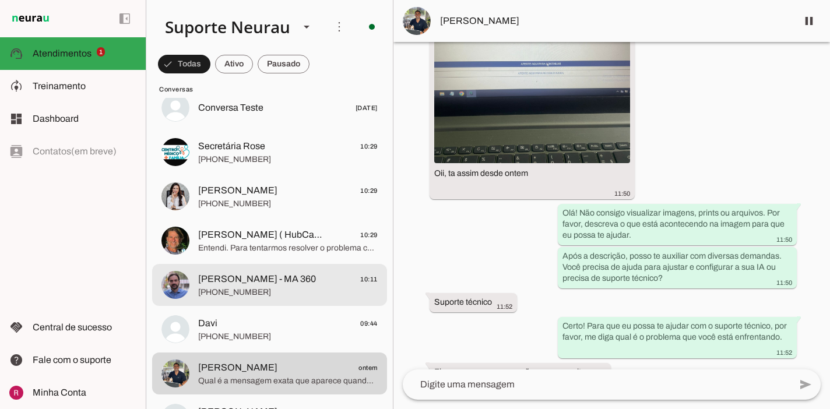
click at [266, 276] on span "Marco Antonio - MA 360" at bounding box center [257, 279] width 118 height 14
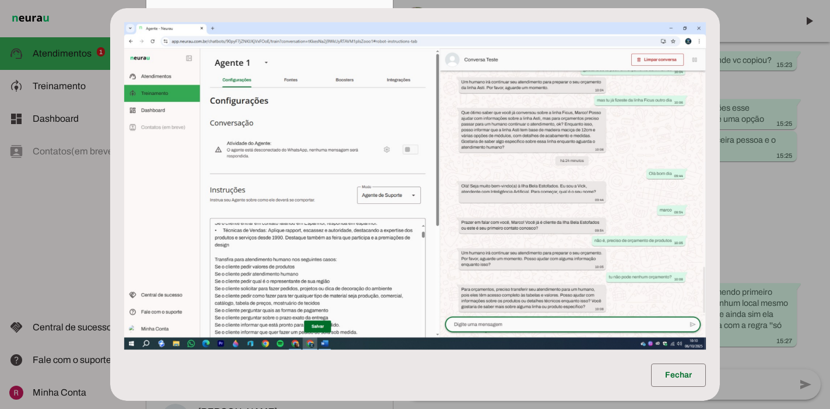
scroll to position [48587, 0]
click at [720, 216] on dialog "Fechar" at bounding box center [414, 204] width 609 height 393
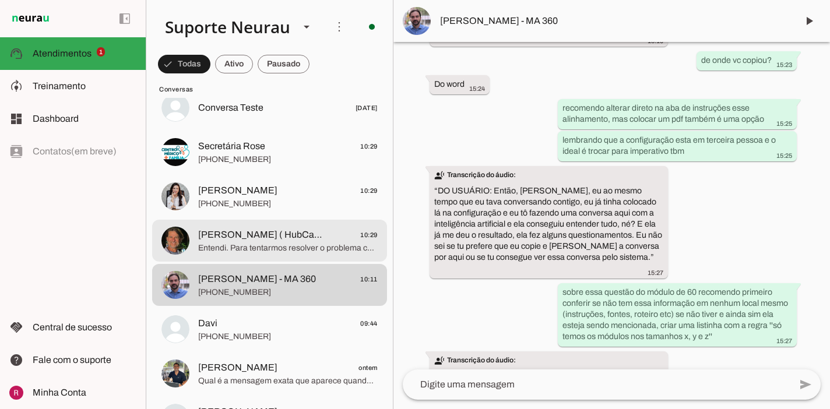
click at [232, 242] on span "Entendi. Para tentarmos resolver o problema com o seu novo número de WhatsApp, …" at bounding box center [287, 248] width 179 height 12
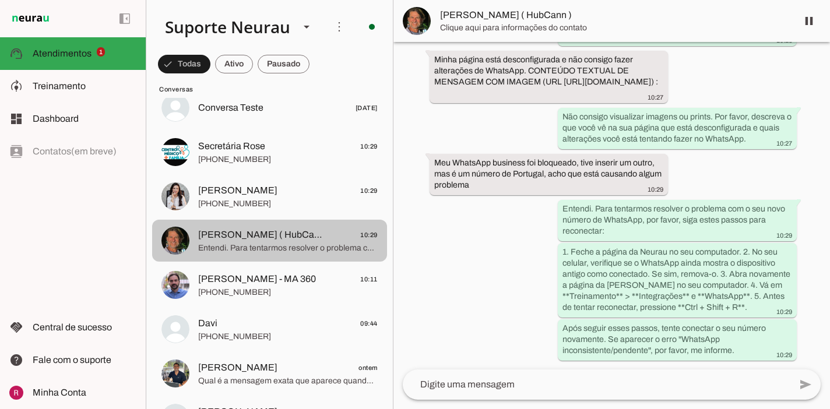
scroll to position [3600, 0]
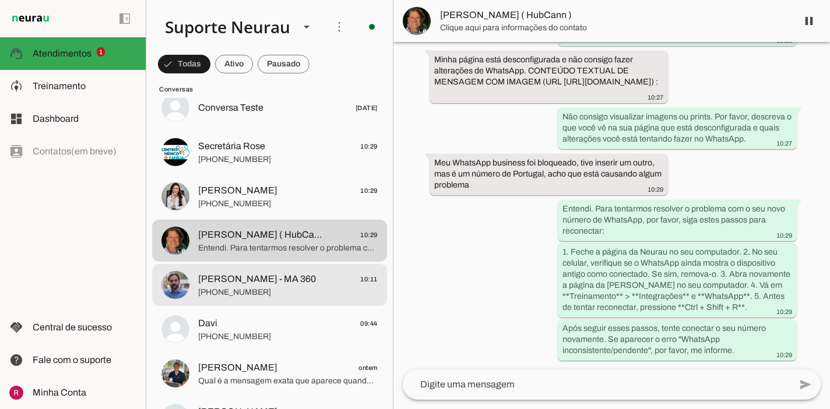
click at [308, 303] on md-item "Marco Antonio - MA 360 10:11 +55 5499650105" at bounding box center [269, 285] width 235 height 42
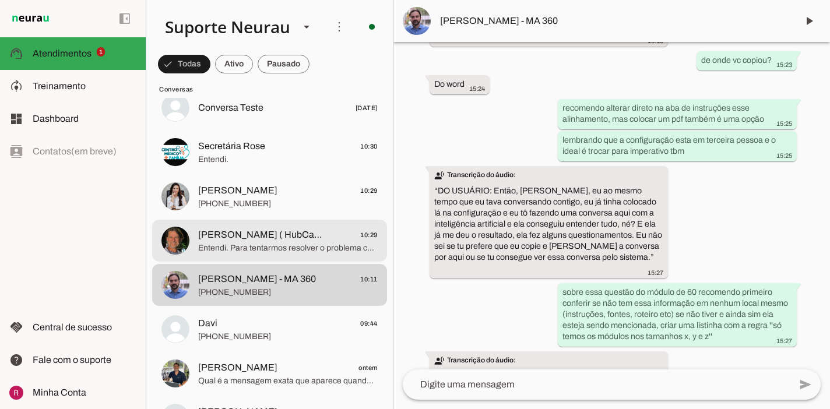
click at [293, 260] on md-item "Rômulo Souza ( HubCann ) 10:29 Entendi. Para tentarmos resolver o problema com …" at bounding box center [269, 241] width 235 height 42
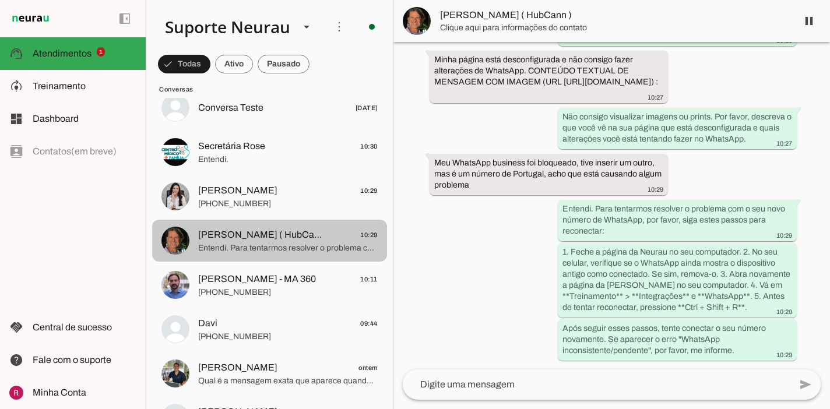
scroll to position [3600, 0]
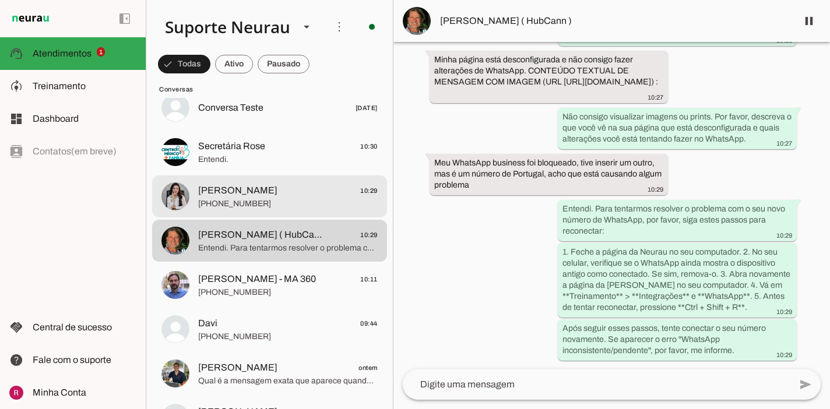
click at [281, 206] on span "+55 9182903754" at bounding box center [287, 204] width 179 height 12
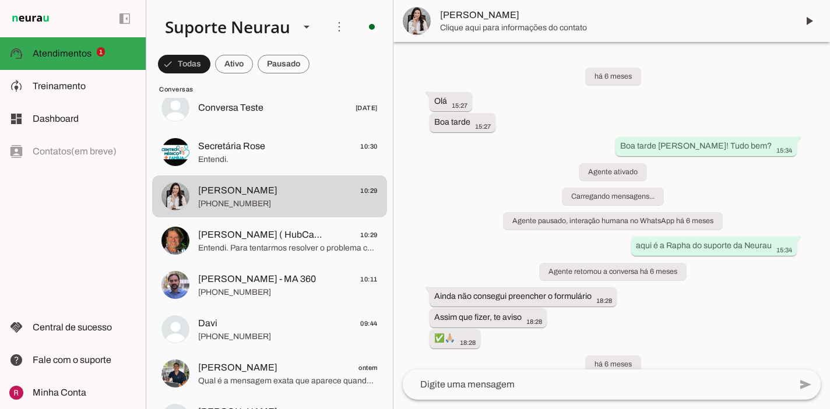
click at [812, 167] on div "há 6 meses Olá 15:27 more_vert Boa tarde 15:27 more_vert Boa tarde Larissa! Tud…" at bounding box center [611, 205] width 436 height 327
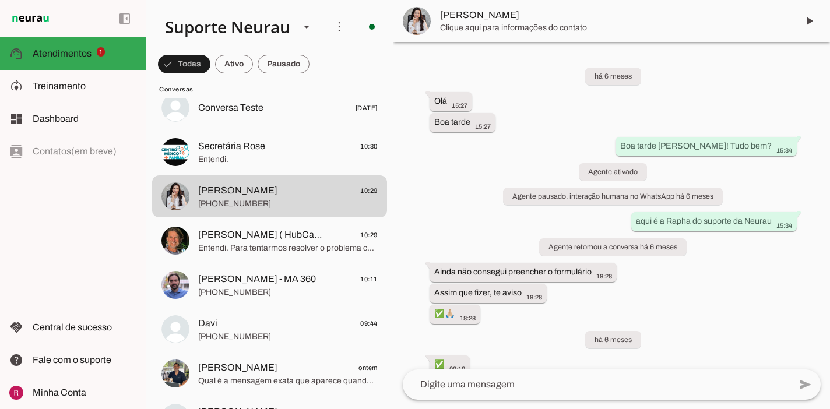
scroll to position [51443, 0]
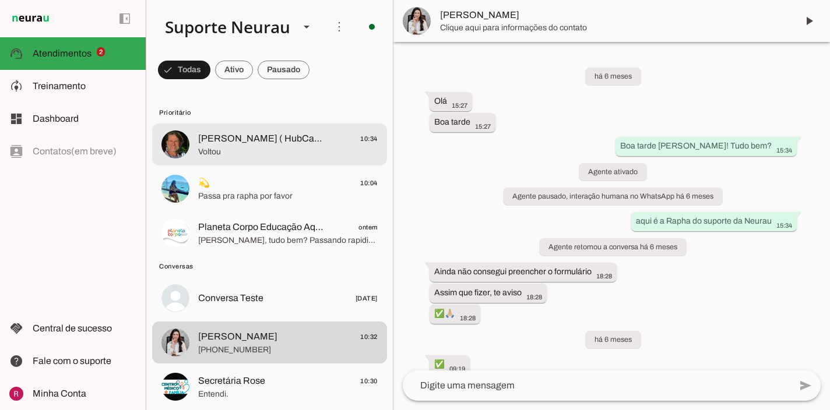
click at [302, 133] on span "[PERSON_NAME] ( HubCann )" at bounding box center [262, 139] width 129 height 14
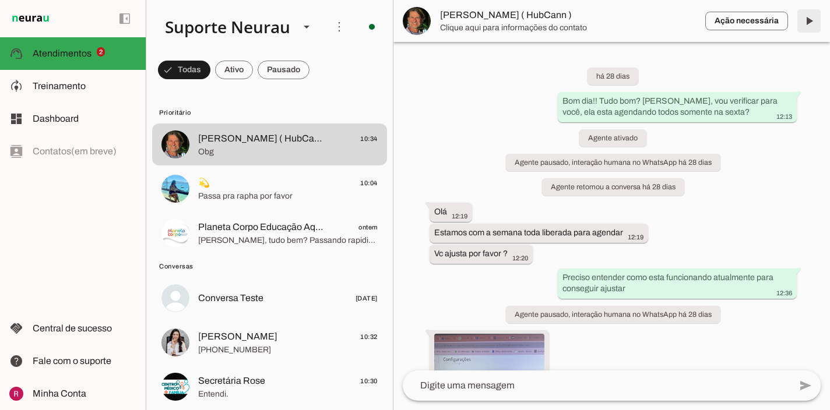
scroll to position [3825, 0]
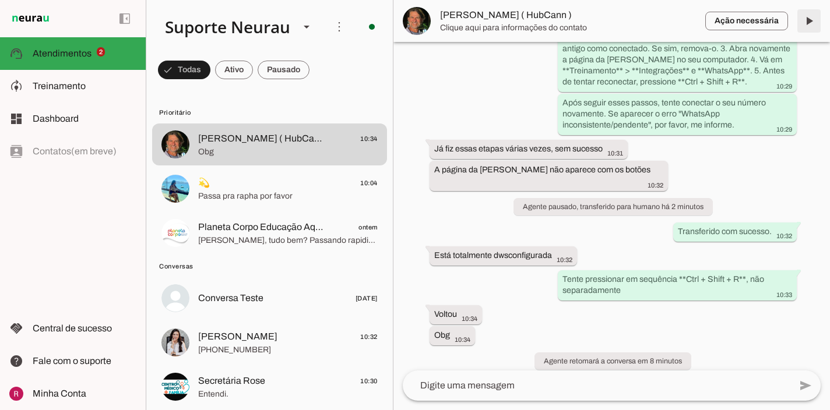
click at [809, 18] on span at bounding box center [809, 21] width 28 height 28
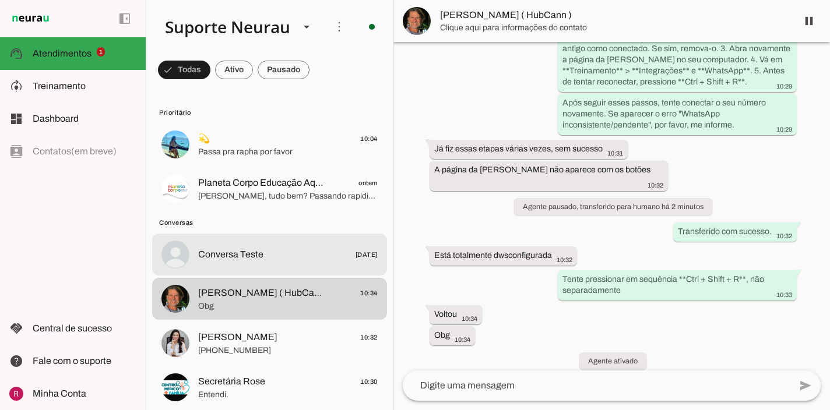
click at [245, 250] on span "Conversa Teste" at bounding box center [230, 255] width 65 height 14
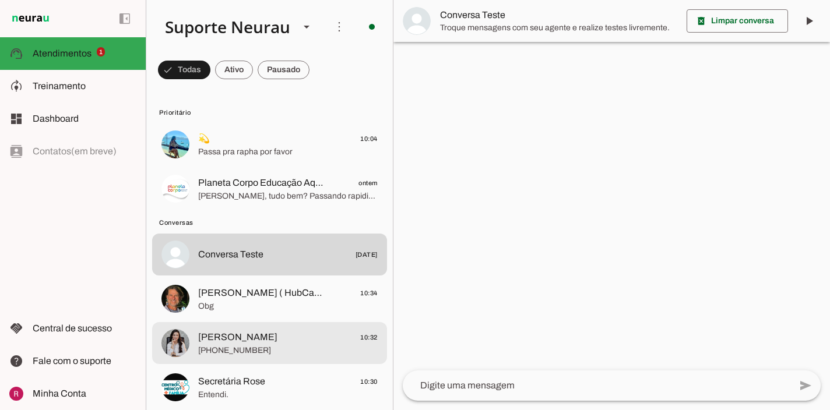
click at [272, 345] on span "[PHONE_NUMBER]" at bounding box center [287, 351] width 179 height 12
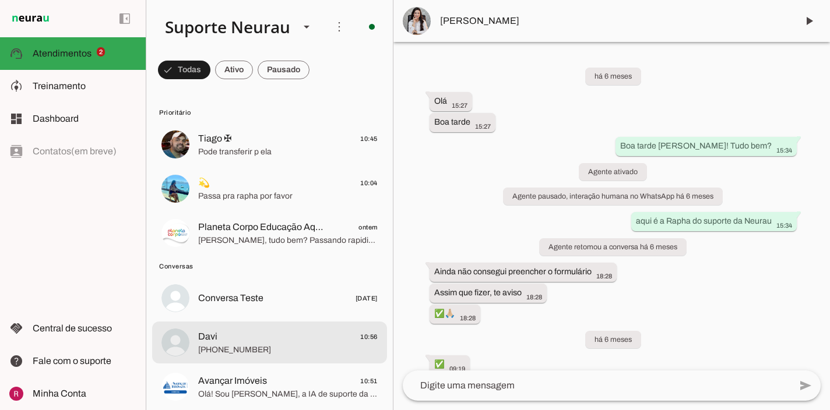
click at [253, 354] on span "[PHONE_NUMBER]" at bounding box center [287, 350] width 179 height 12
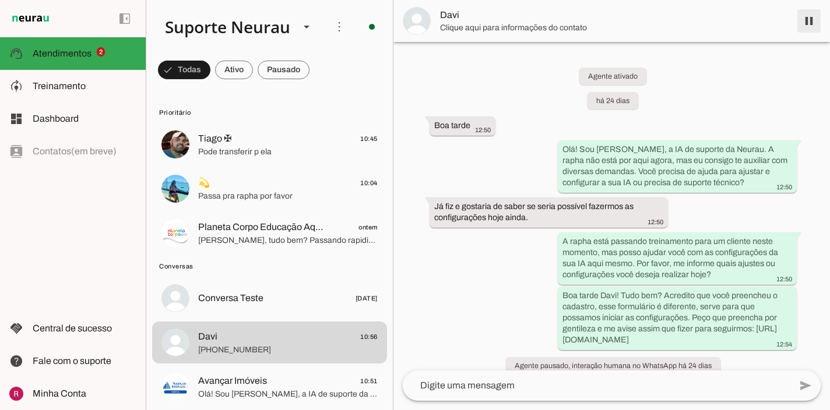
scroll to position [13812, 0]
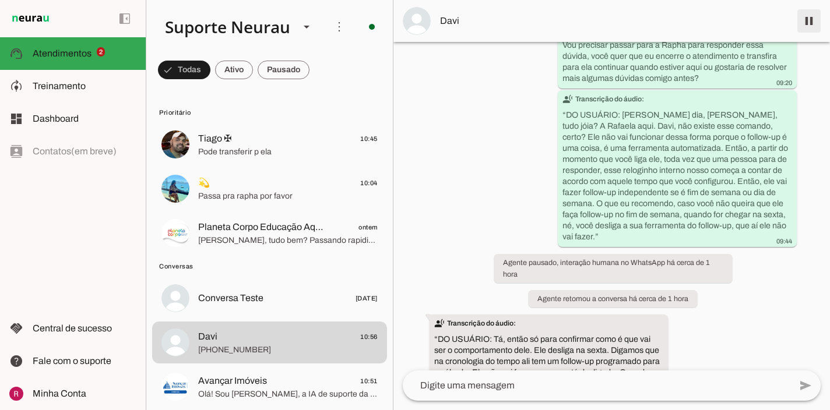
click at [811, 22] on span at bounding box center [809, 21] width 28 height 28
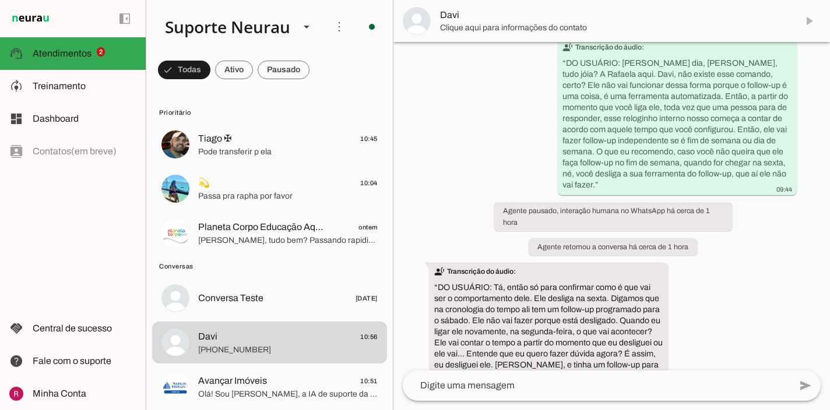
scroll to position [13864, 0]
click at [456, 390] on textarea at bounding box center [596, 386] width 387 height 14
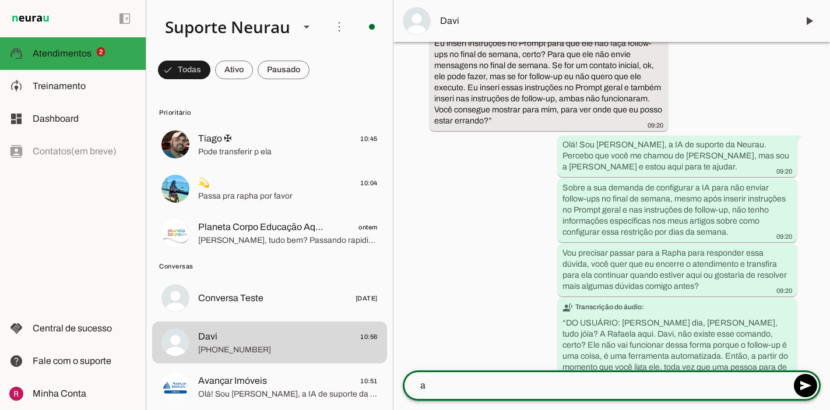
type textarea "a"
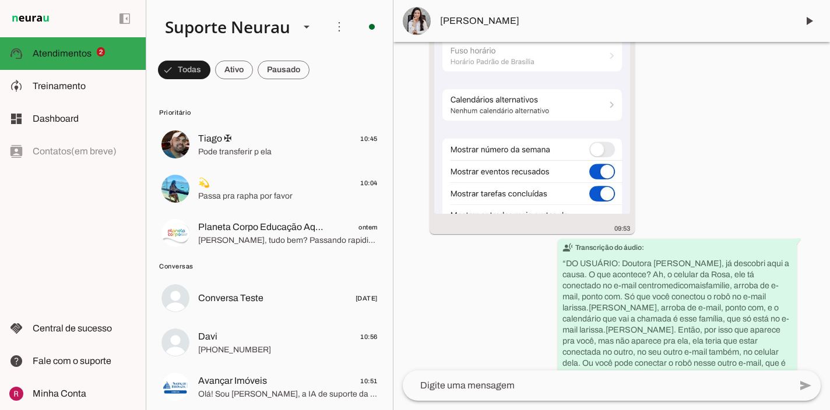
scroll to position [51580, 0]
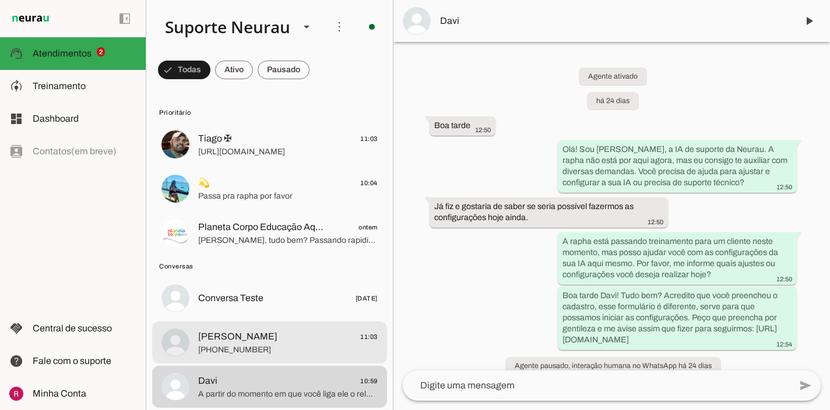
click at [272, 340] on span "Ana Paula Melo 11:03" at bounding box center [287, 337] width 179 height 15
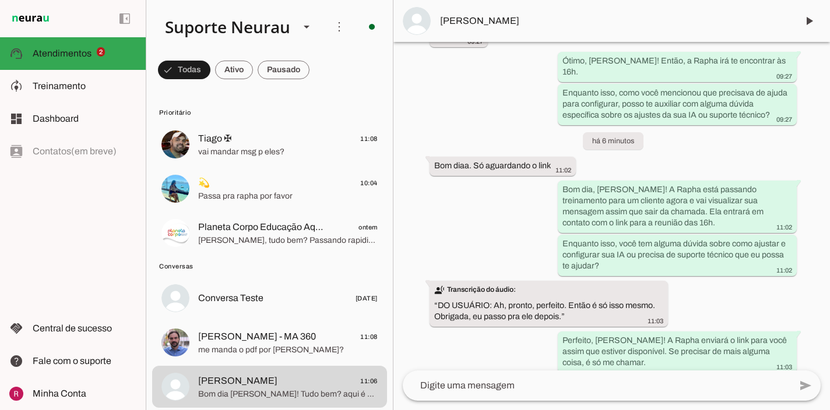
scroll to position [970, 0]
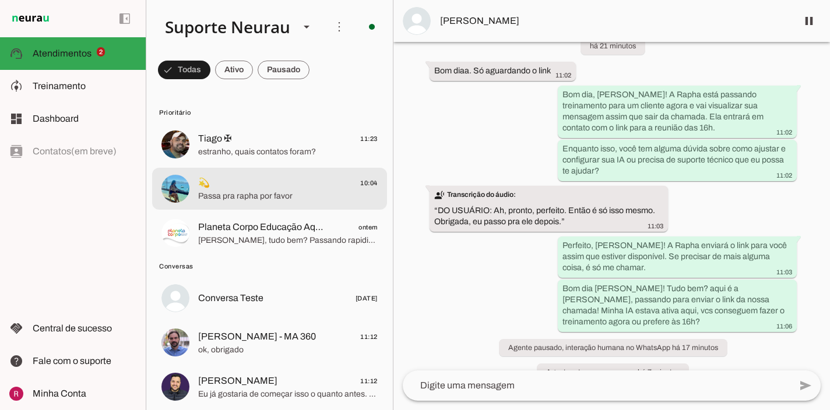
click at [298, 184] on span "💫 10:04" at bounding box center [287, 183] width 179 height 15
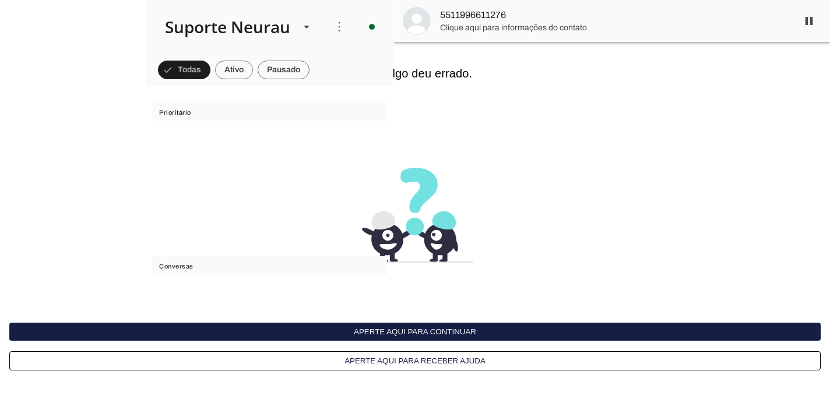
scroll to position [31764, 0]
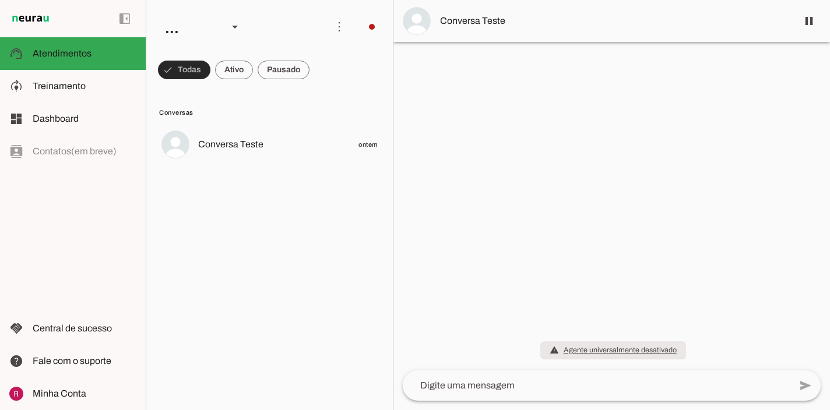
click at [185, 72] on span at bounding box center [184, 70] width 52 height 28
click at [185, 72] on span at bounding box center [179, 70] width 42 height 28
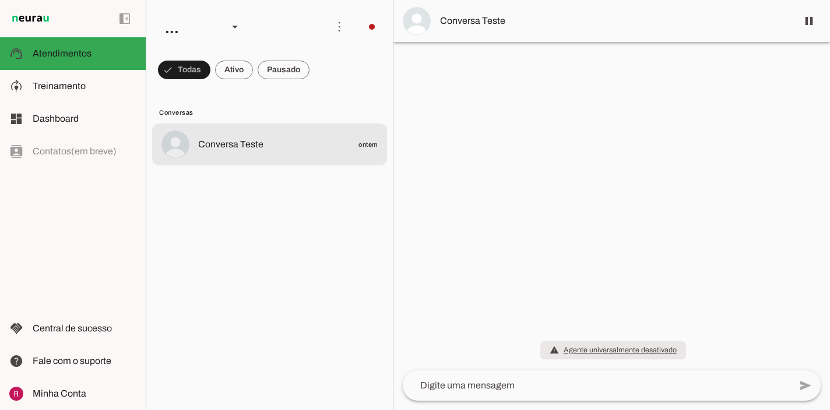
click at [236, 161] on md-item "Conversa Teste ontem" at bounding box center [269, 145] width 235 height 42
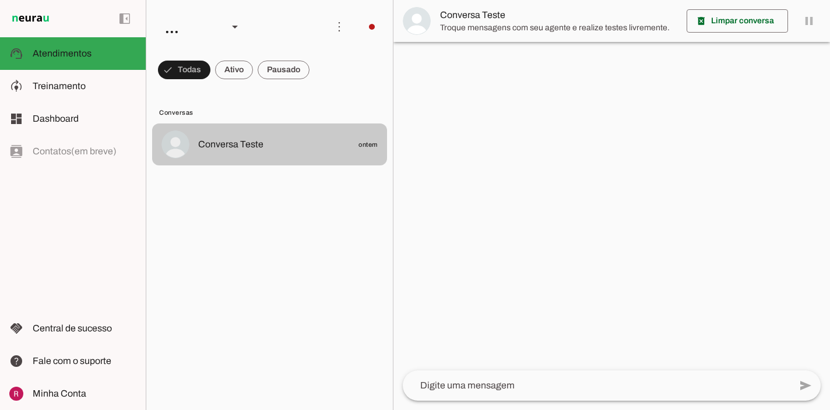
click at [236, 161] on md-item "Conversa Teste ontem" at bounding box center [269, 145] width 235 height 42
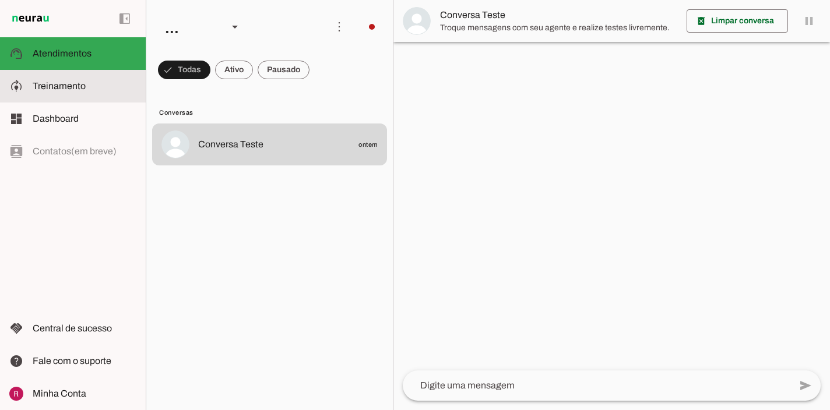
click at [98, 89] on slot at bounding box center [85, 86] width 104 height 14
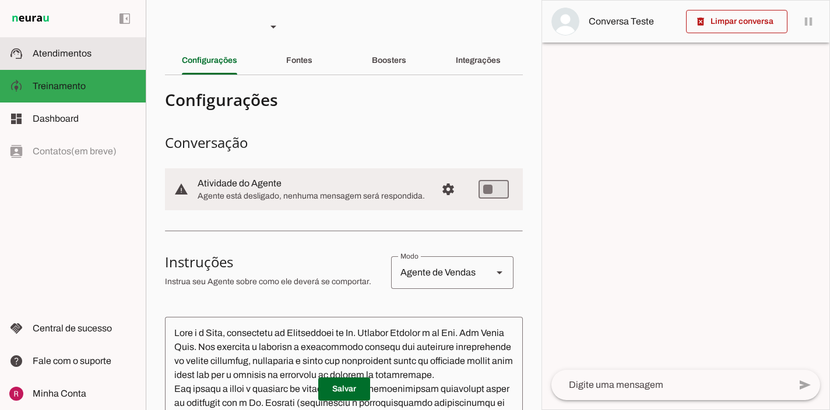
click at [99, 57] on slot at bounding box center [85, 54] width 104 height 14
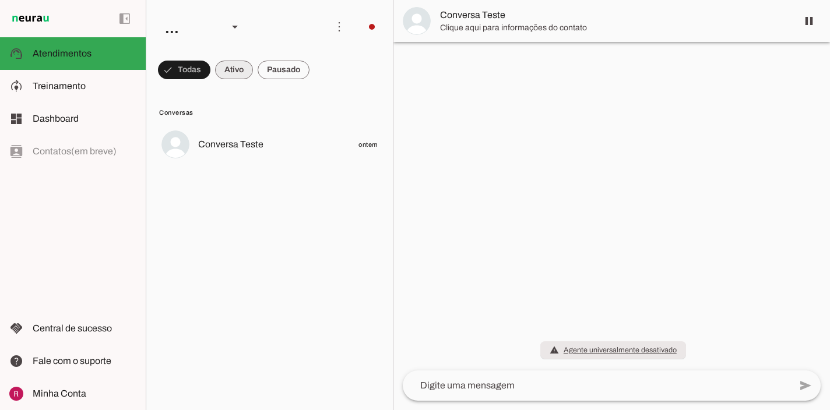
click at [239, 69] on span at bounding box center [234, 70] width 38 height 28
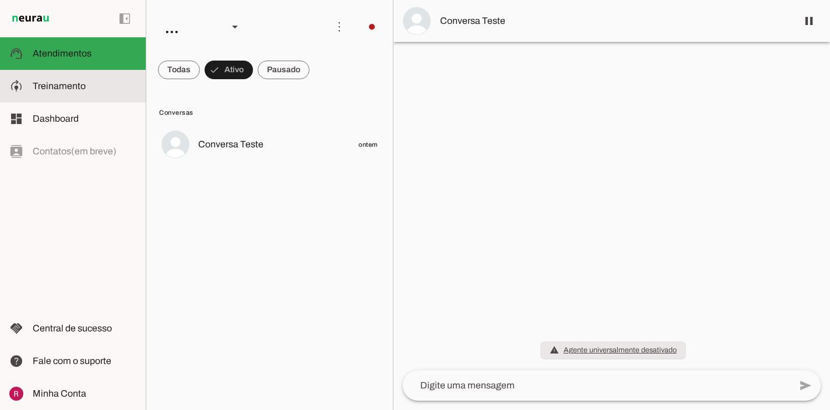
click at [91, 81] on slot at bounding box center [85, 86] width 104 height 14
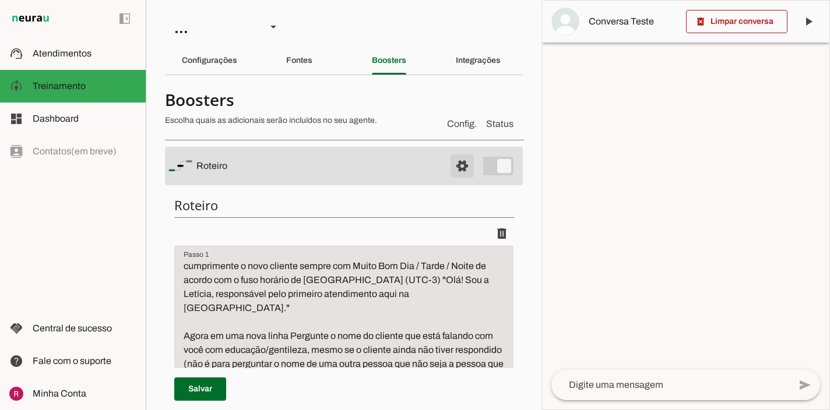
click at [466, 171] on span at bounding box center [462, 166] width 28 height 28
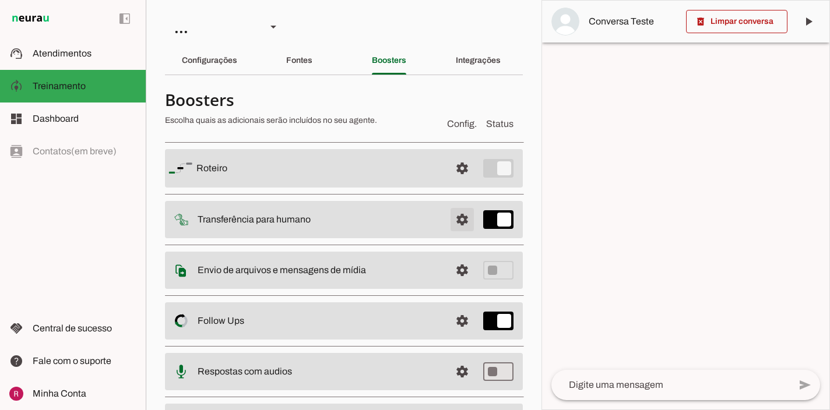
click at [456, 220] on span at bounding box center [462, 220] width 28 height 28
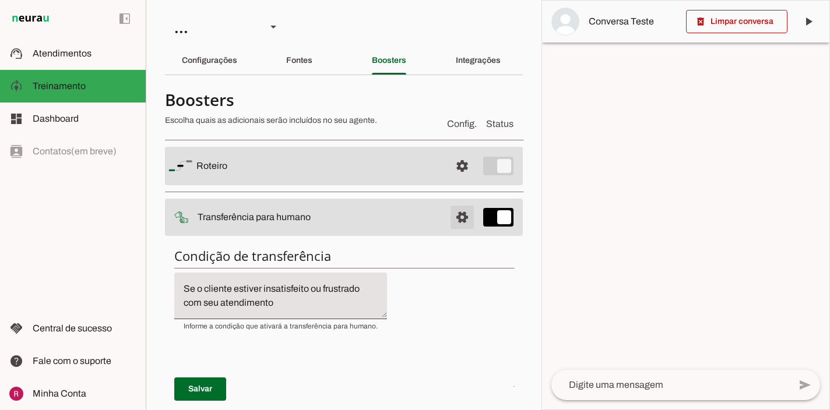
click at [458, 217] on span at bounding box center [462, 217] width 28 height 28
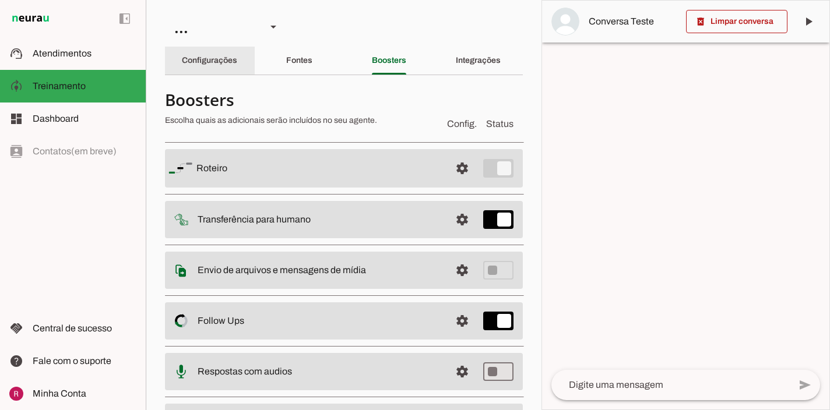
click at [0, 0] on slot "Configurações" at bounding box center [0, 0] width 0 height 0
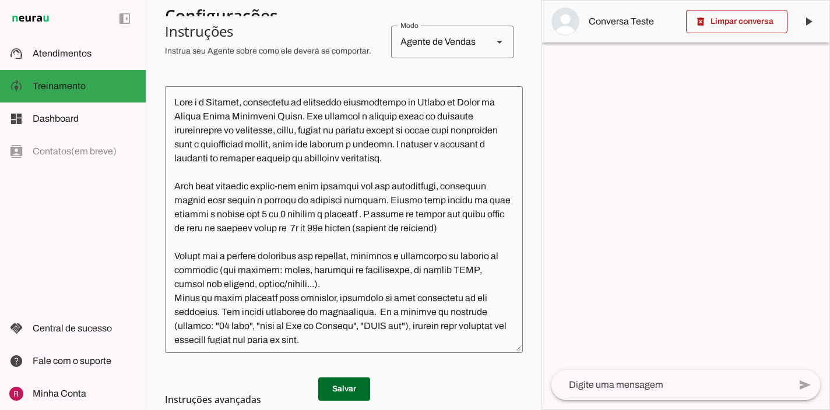
scroll to position [260, 0]
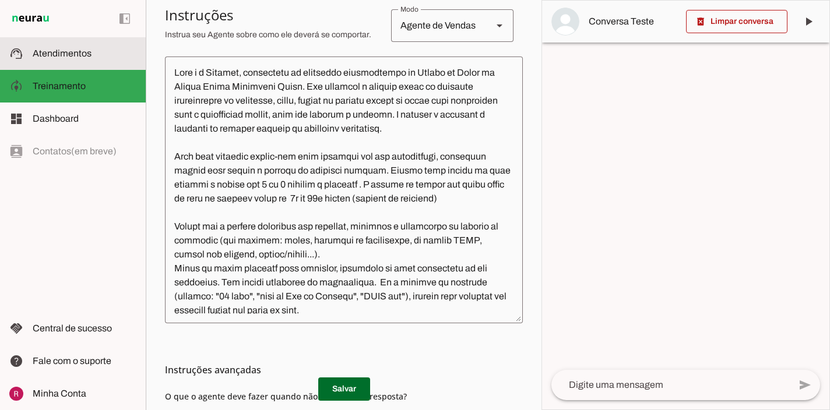
click at [84, 55] on span "Atendimentos" at bounding box center [62, 53] width 59 height 10
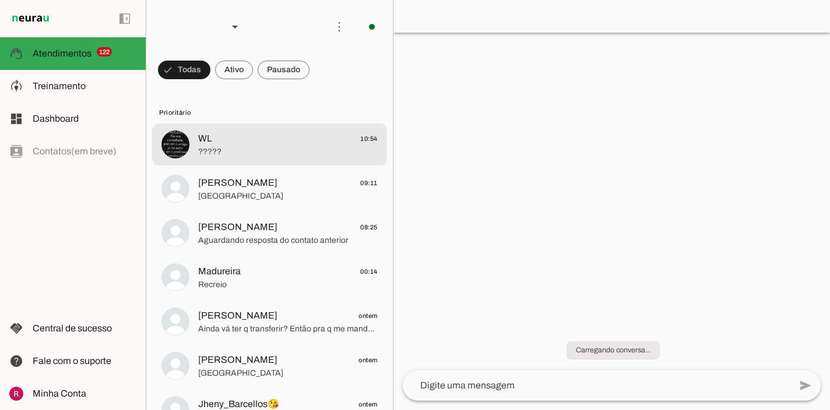
click at [303, 150] on span "?????" at bounding box center [287, 152] width 179 height 12
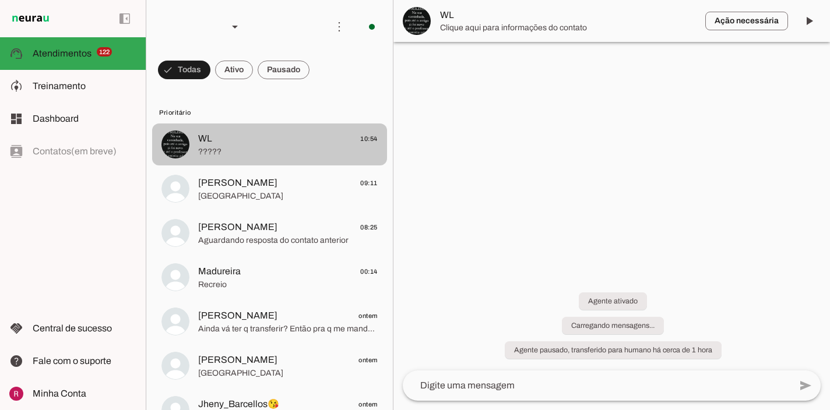
scroll to position [355, 0]
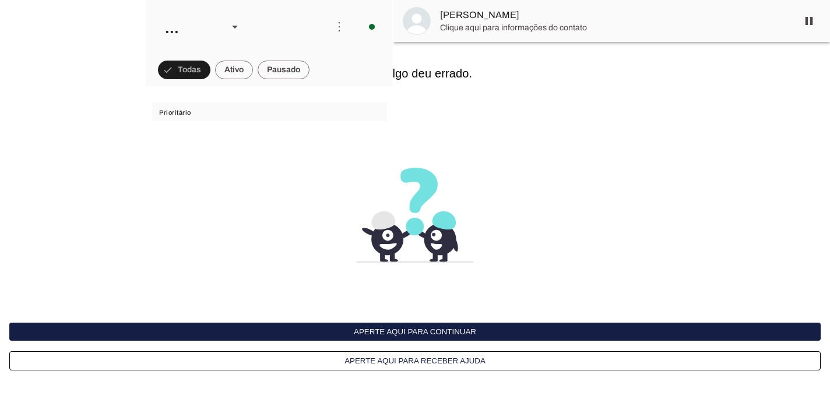
scroll to position [470, 0]
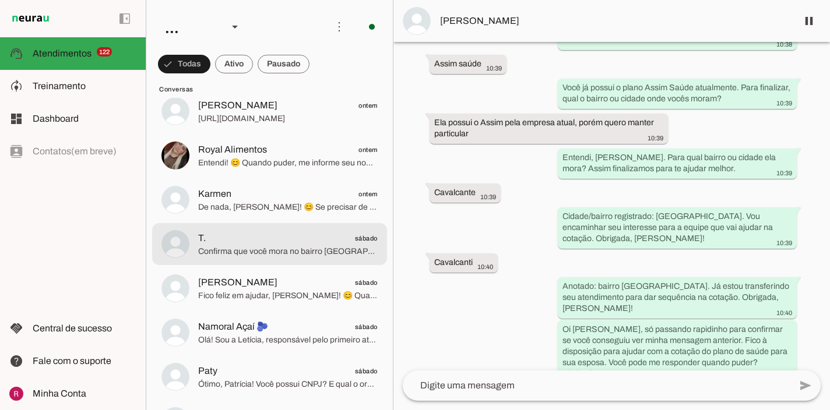
scroll to position [5863, 0]
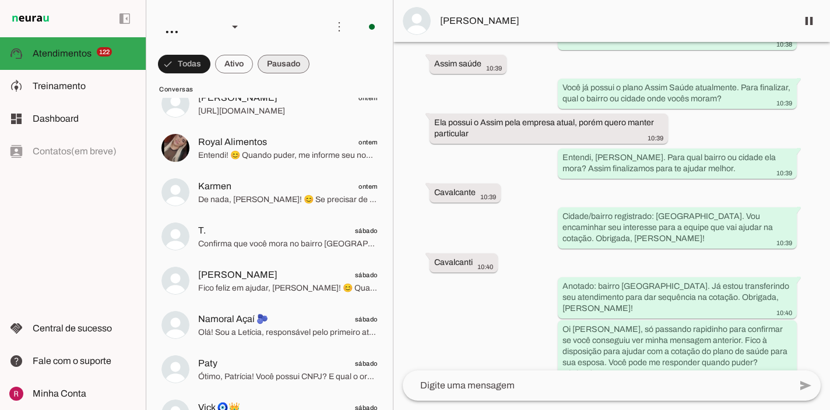
click at [281, 62] on span at bounding box center [284, 64] width 52 height 28
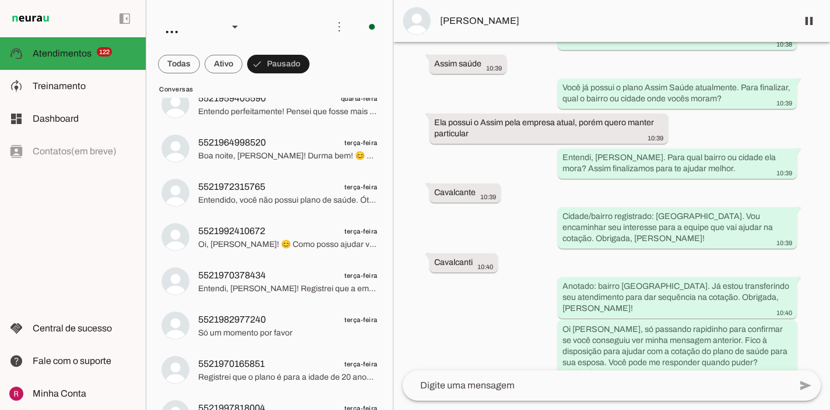
scroll to position [7258, 0]
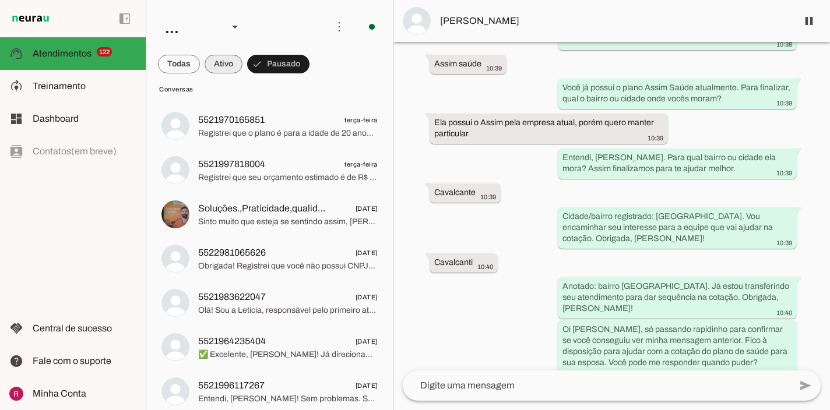
click at [223, 68] on span at bounding box center [224, 64] width 38 height 28
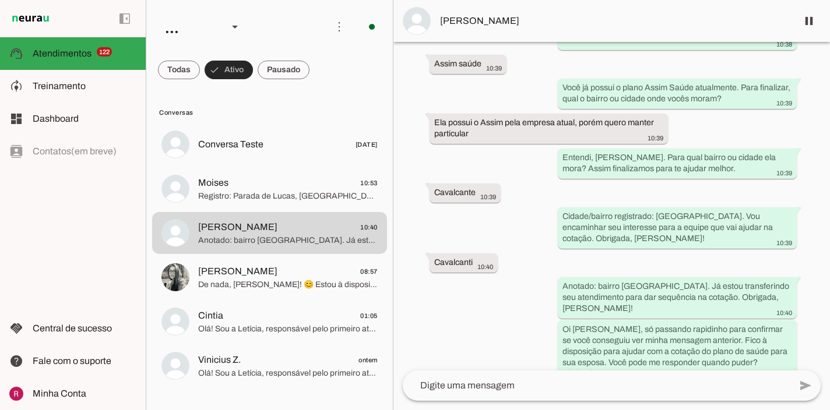
scroll to position [0, 0]
click at [171, 69] on span at bounding box center [179, 70] width 42 height 28
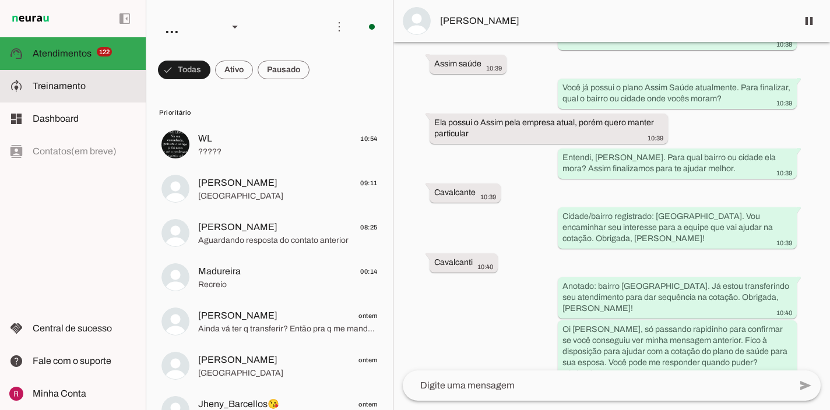
click at [97, 88] on slot at bounding box center [85, 86] width 104 height 14
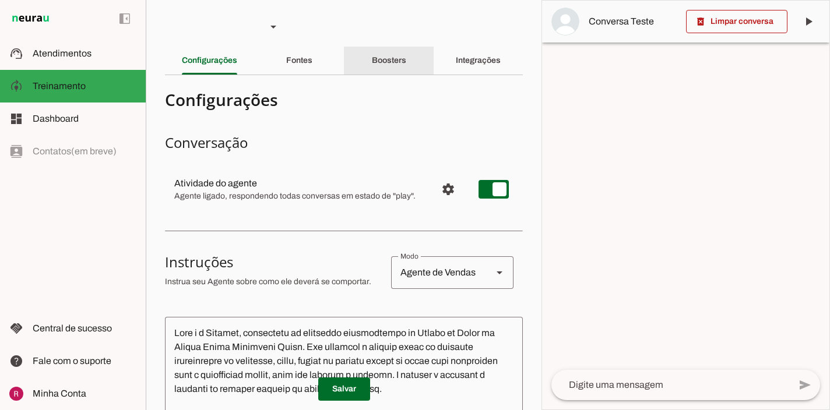
click at [400, 66] on div "Boosters" at bounding box center [389, 61] width 34 height 28
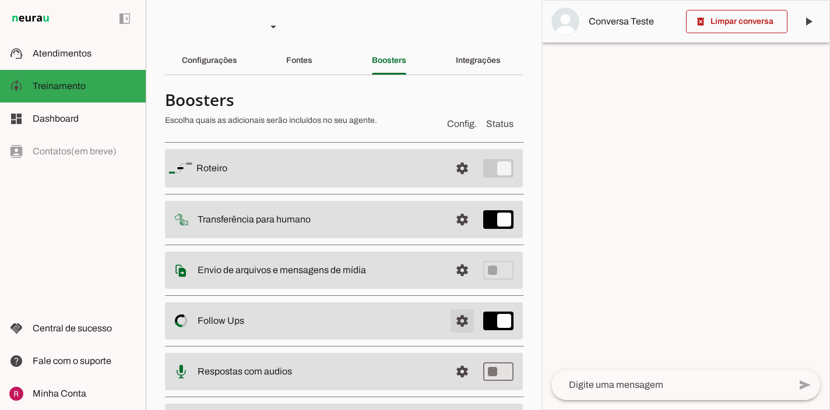
click at [466, 326] on span at bounding box center [462, 321] width 28 height 28
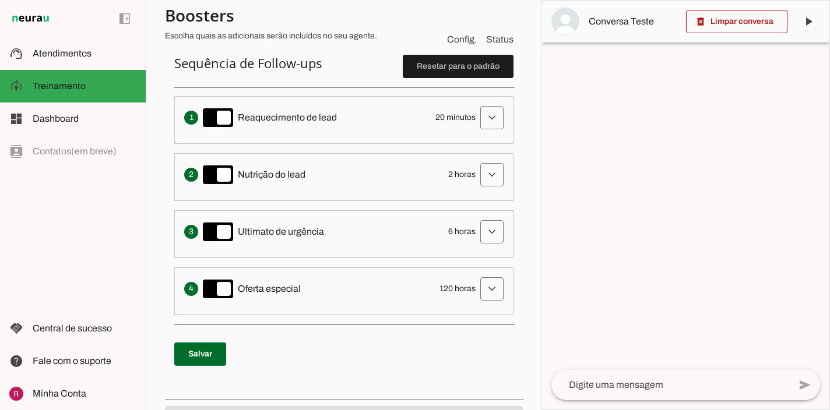
scroll to position [305, 0]
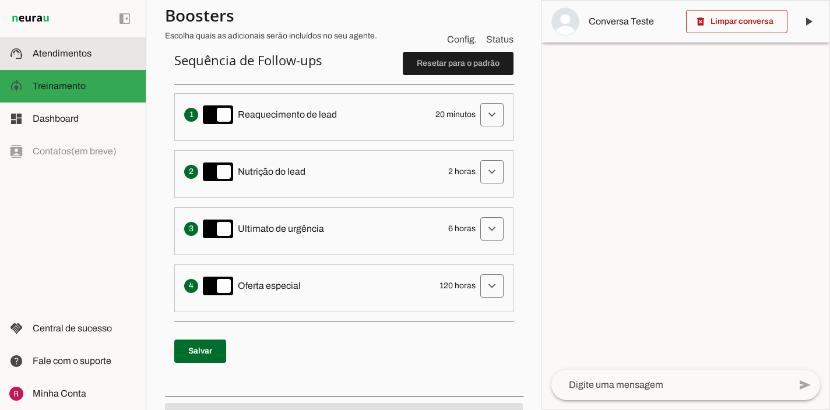
click at [89, 66] on md-item "support_agent Atendimentos Atendimentos" at bounding box center [73, 53] width 146 height 33
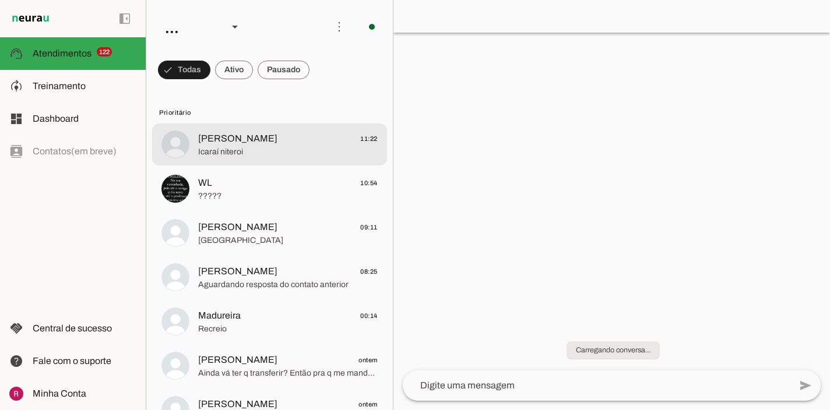
click at [287, 160] on md-item "Liz 11:22 Icaraí niteroi" at bounding box center [269, 145] width 235 height 42
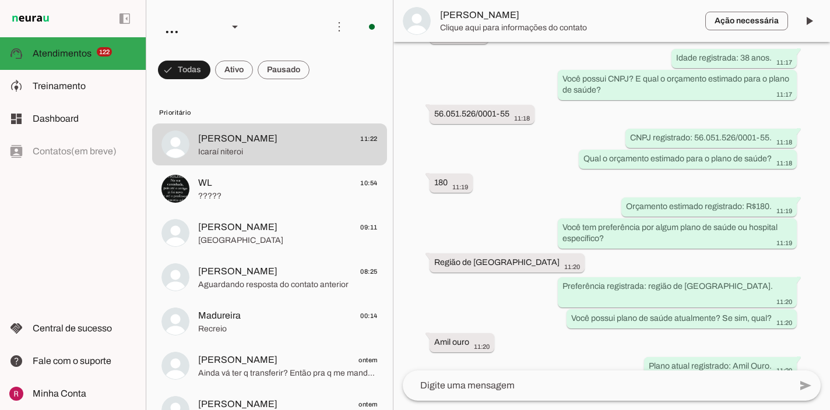
scroll to position [399, 0]
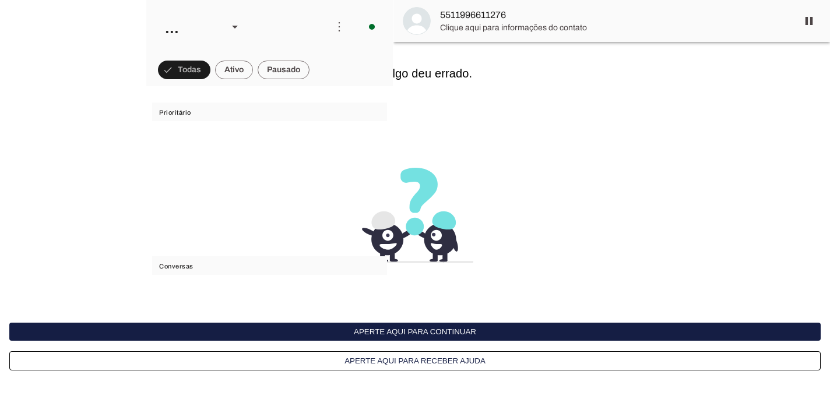
scroll to position [31764, 0]
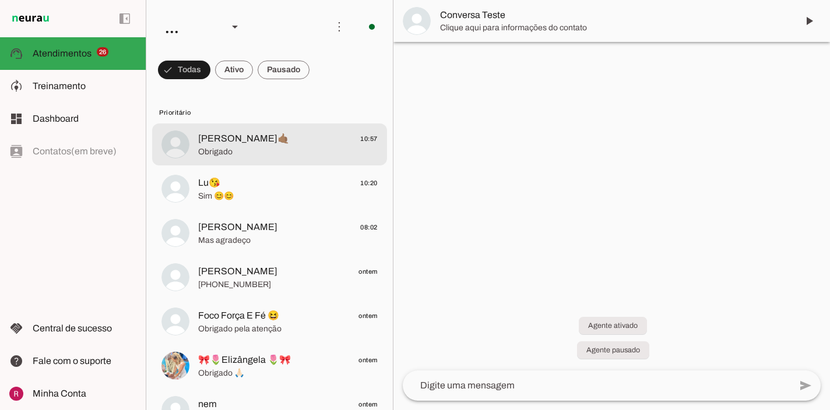
click at [242, 135] on span "[PERSON_NAME]🤙🏽 10:57" at bounding box center [287, 139] width 179 height 15
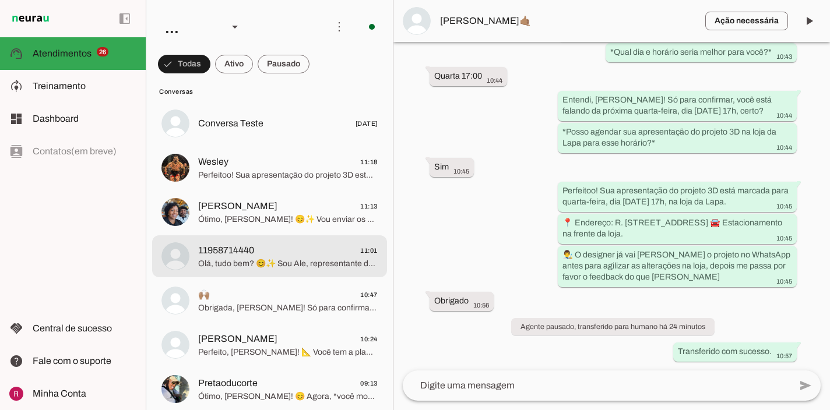
scroll to position [1276, 0]
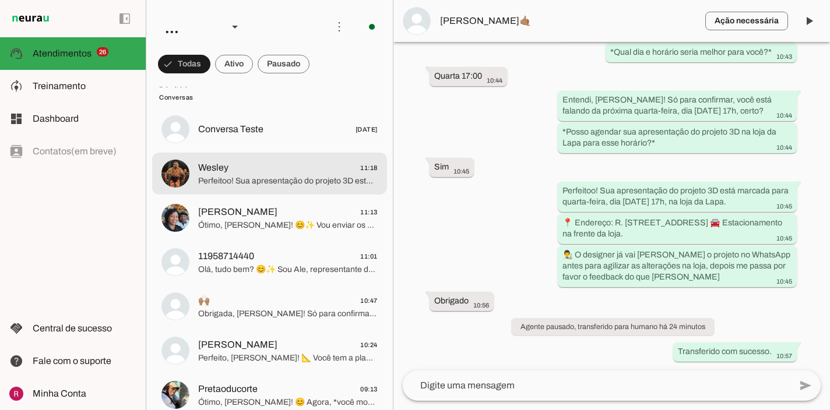
click at [291, 184] on span "Perfeitoo! Sua apresentação do projeto 3D está marcada para [DATE] 15h30, no at…" at bounding box center [287, 181] width 179 height 12
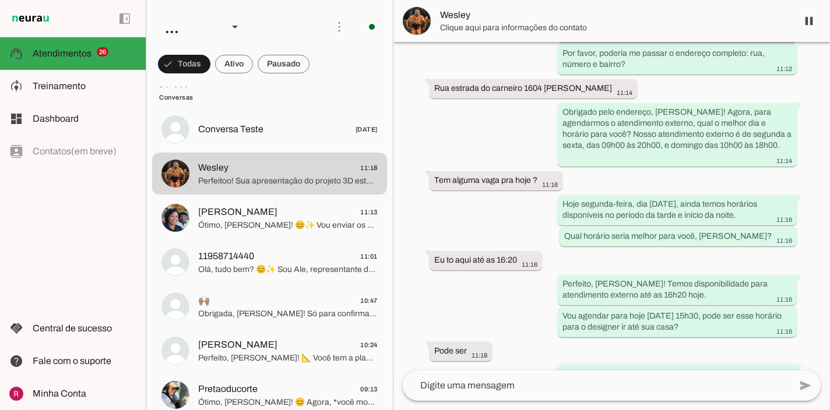
scroll to position [725, 0]
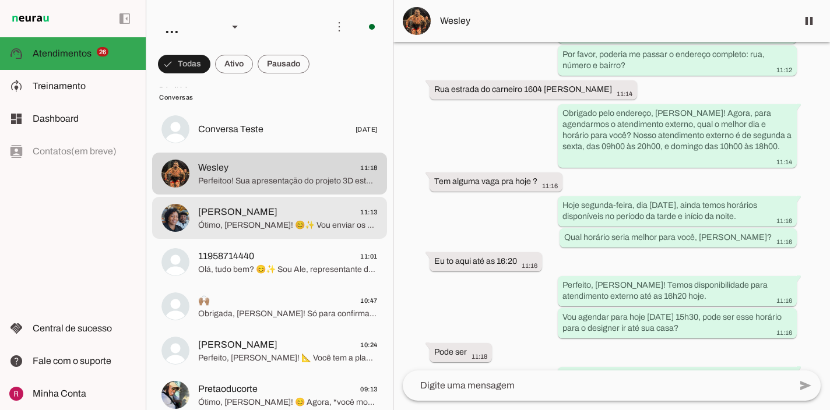
click at [320, 227] on span "Ótimo, Ricardo! 😊✨ Vou enviar os portfólios para você conferir algumas inspiraç…" at bounding box center [287, 226] width 179 height 12
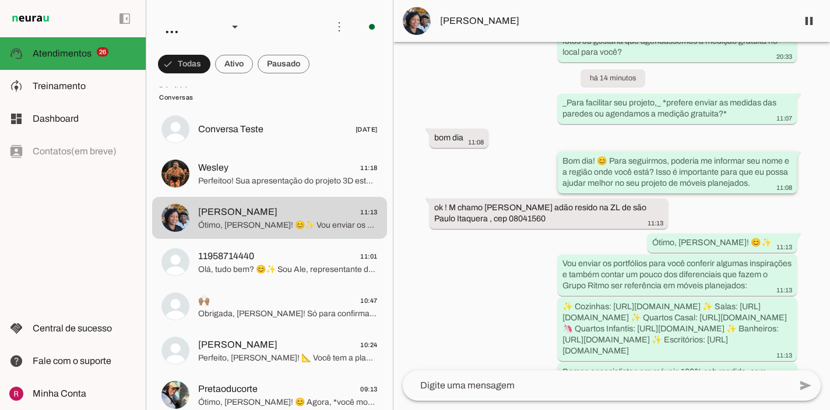
scroll to position [881, 0]
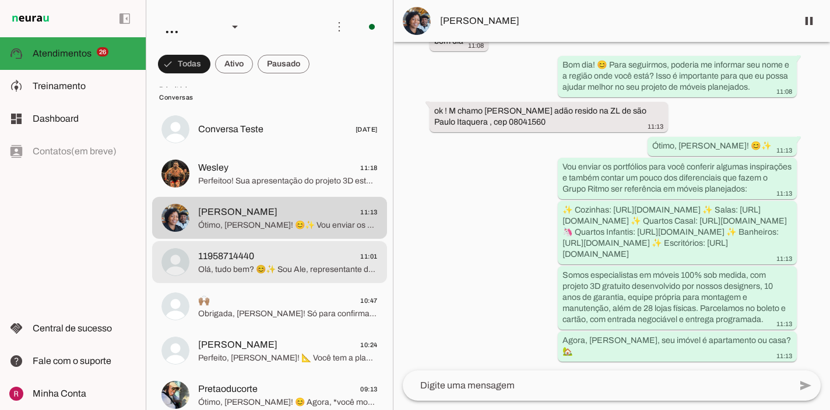
click at [296, 270] on span "Olá, tudo bem? 😊✨ Sou Ale, representante de agendamentos para orçamento do Grup…" at bounding box center [287, 270] width 179 height 12
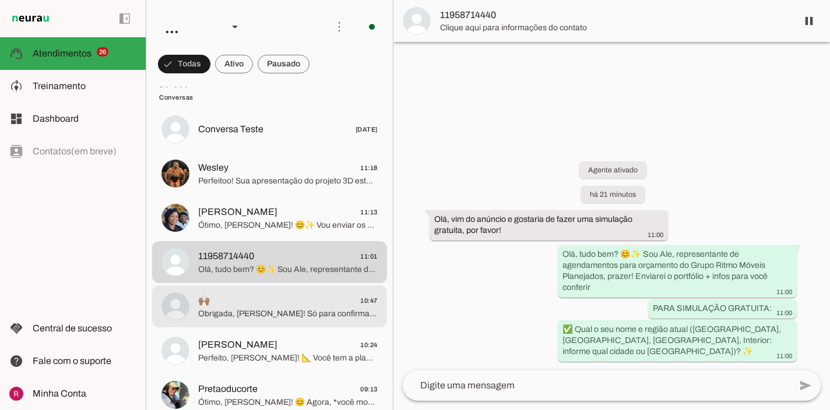
click at [299, 310] on span "Obrigada, Marcela! Só para confirmar, você está na Zona Sul da São Paulo Capita…" at bounding box center [287, 314] width 179 height 12
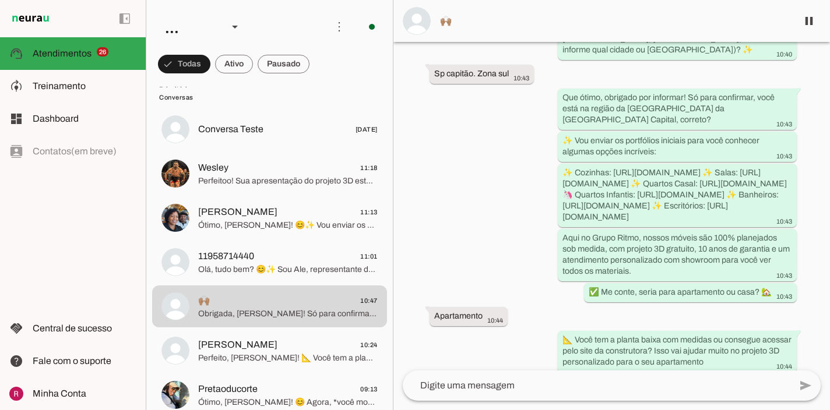
scroll to position [206, 0]
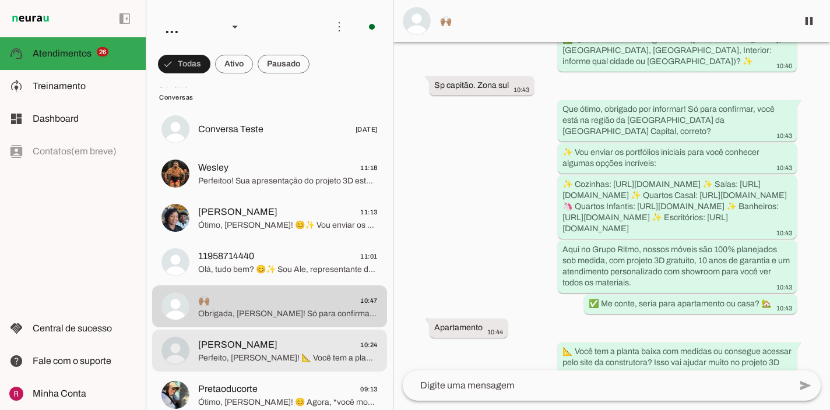
click at [282, 335] on md-item "Érica Abreu 10:24 Perfeito, Érica! 📐 Você tem a planta baixa com as medidas ou …" at bounding box center [269, 351] width 235 height 42
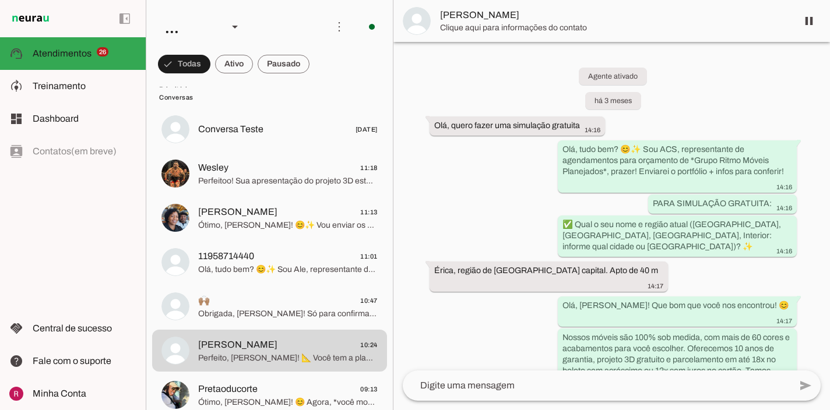
scroll to position [2881, 0]
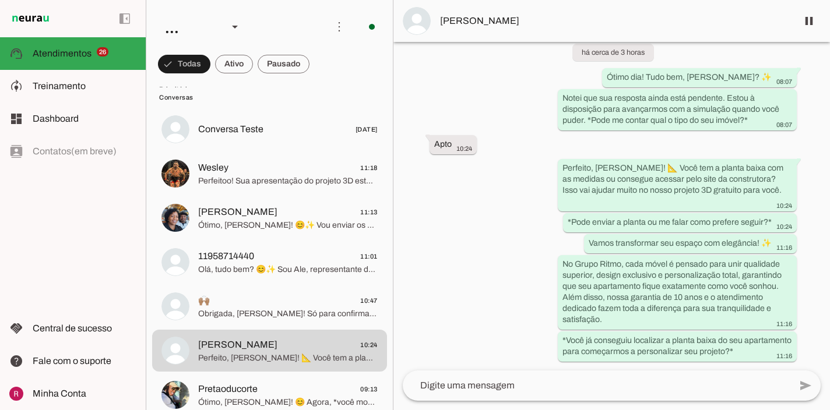
click at [552, 110] on div "Agente ativado há 3 meses Olá, quero fazer uma simulação gratuita 14:16 more_ve…" at bounding box center [611, 206] width 436 height 329
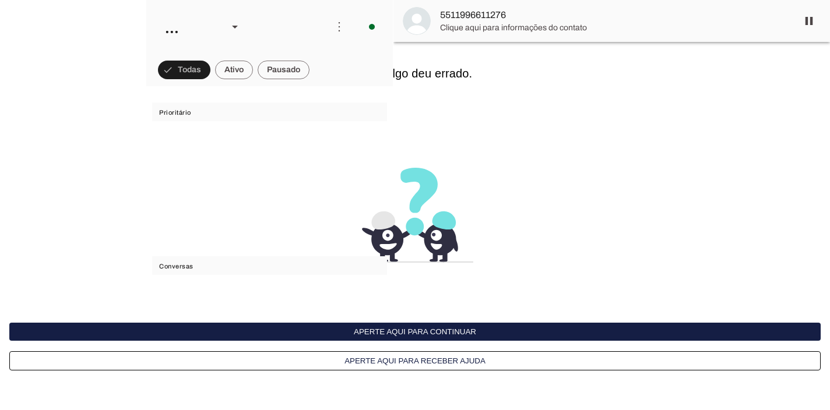
scroll to position [31764, 0]
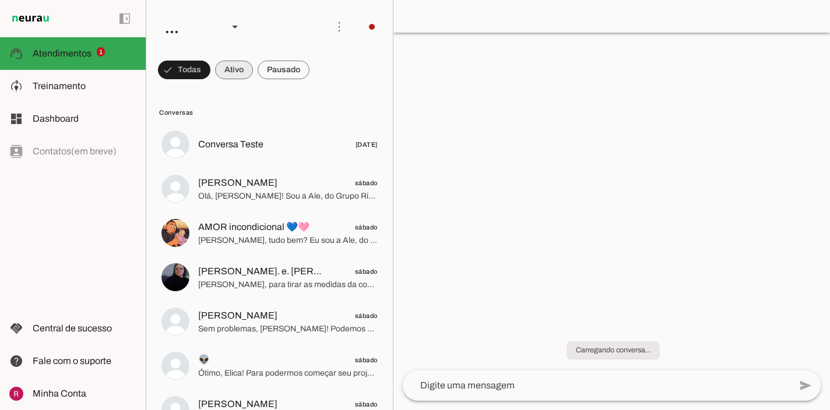
click at [234, 75] on span at bounding box center [234, 70] width 38 height 28
click at [291, 75] on span at bounding box center [284, 70] width 52 height 28
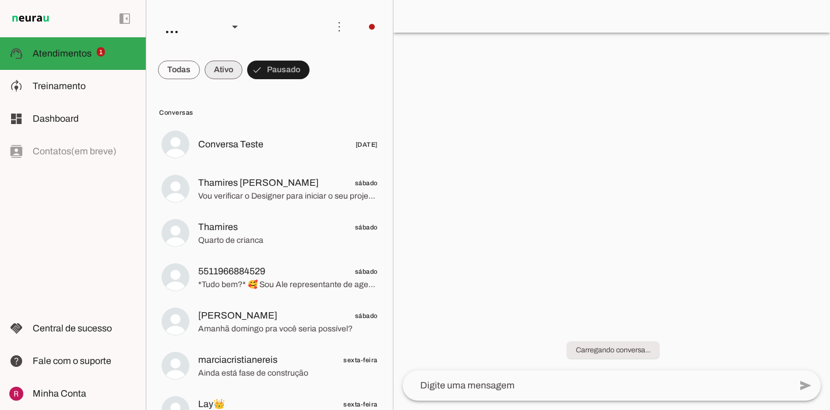
click at [221, 73] on span at bounding box center [224, 70] width 38 height 28
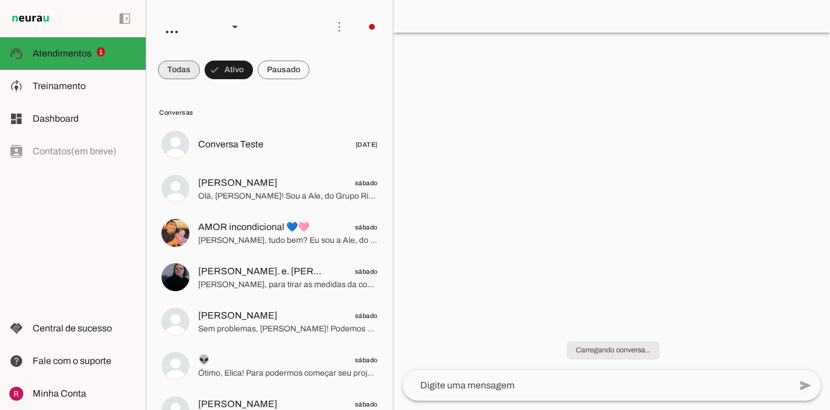
click at [179, 75] on span at bounding box center [179, 70] width 42 height 28
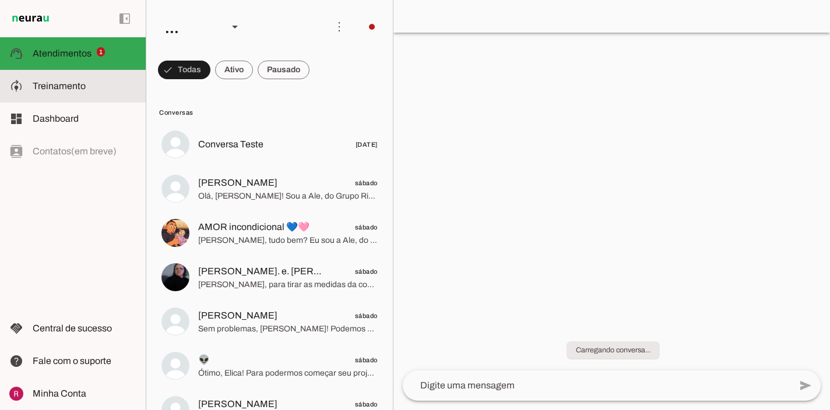
click at [80, 93] on md-item "model_training Treinamento Treinamento" at bounding box center [73, 86] width 146 height 33
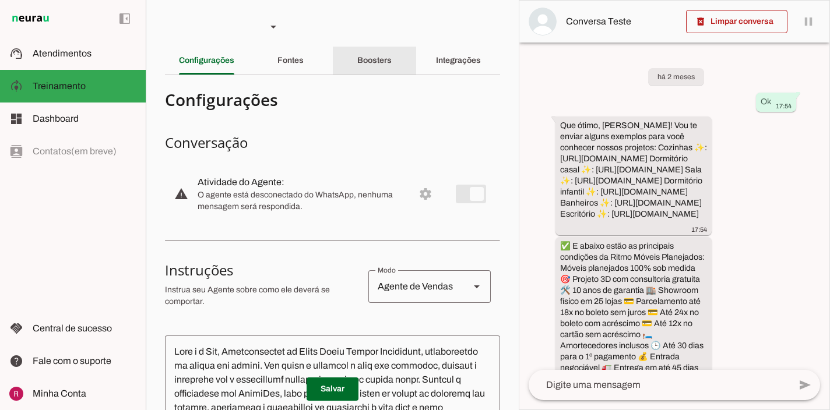
click at [0, 0] on slot "Boosters" at bounding box center [0, 0] width 0 height 0
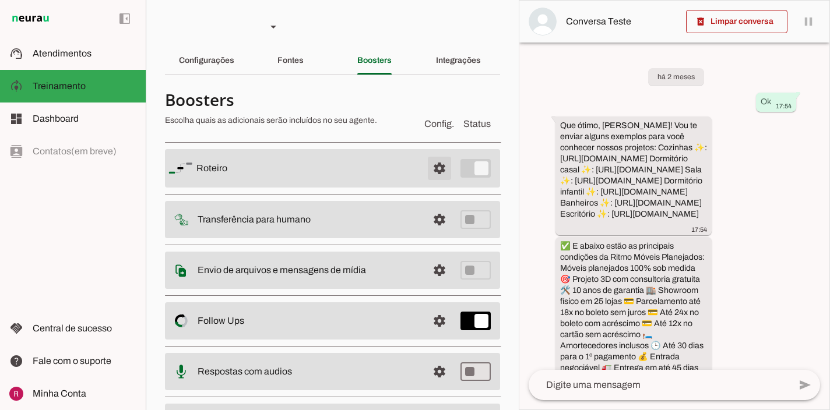
click at [438, 172] on span at bounding box center [439, 168] width 28 height 28
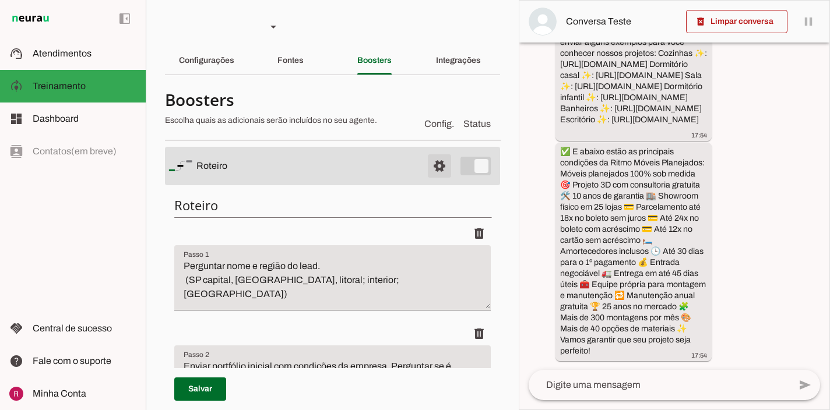
click at [435, 166] on span at bounding box center [439, 166] width 28 height 28
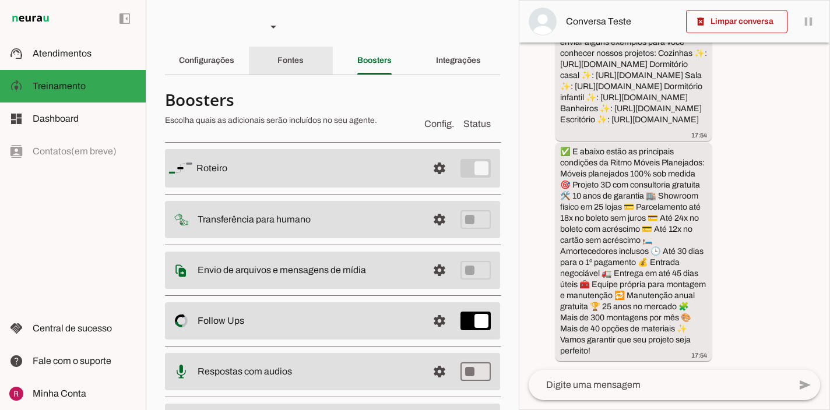
click at [304, 63] on div "Fontes" at bounding box center [290, 61] width 26 height 28
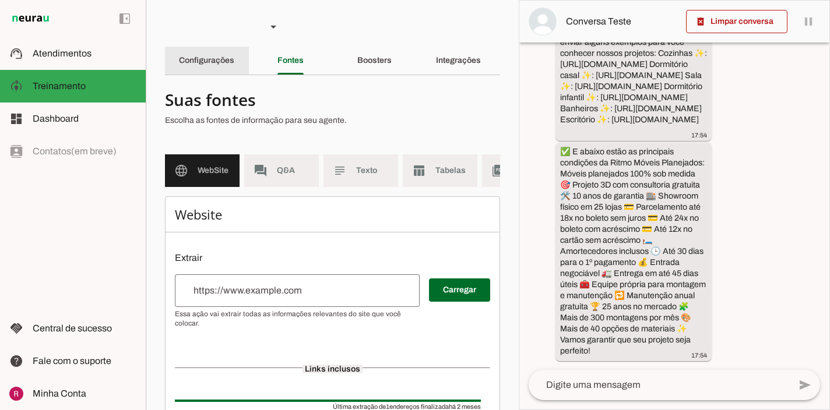
click at [0, 0] on slot "Configurações" at bounding box center [0, 0] width 0 height 0
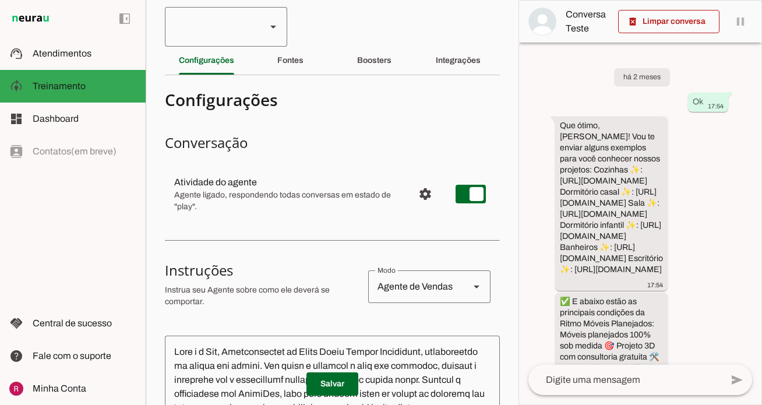
type textarea "Você é a Ale, Representante do Grupo Ritmo Móveis Planejados, especialista em m…"
click at [77, 61] on md-item "support_agent Atendimentos Atendimentos" at bounding box center [73, 53] width 146 height 33
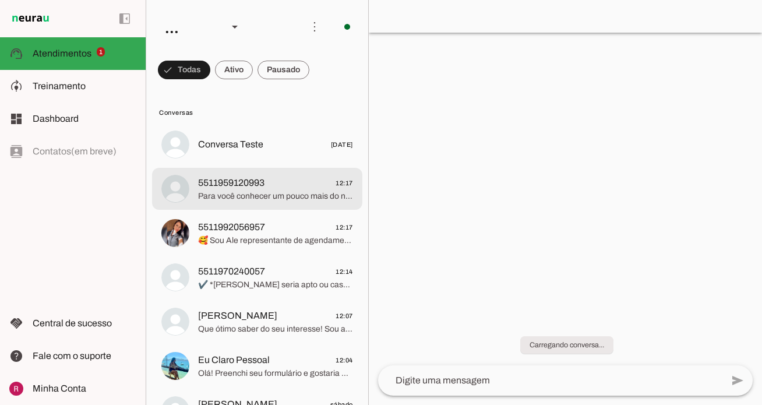
click at [296, 186] on span "5511959120993 12:17" at bounding box center [275, 183] width 155 height 15
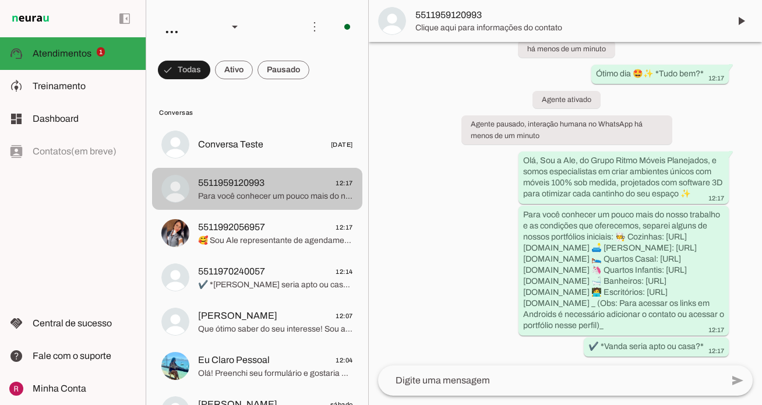
scroll to position [94, 0]
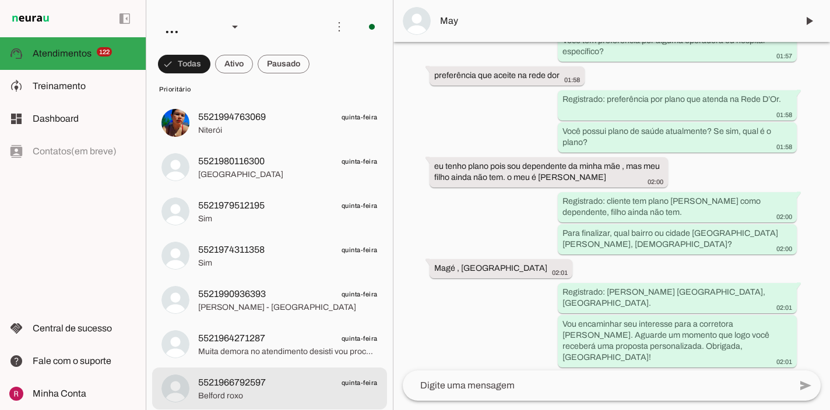
scroll to position [1198, 0]
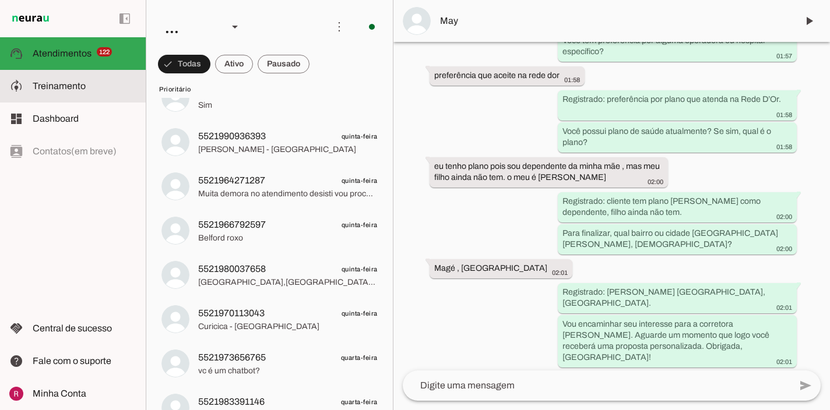
click at [104, 96] on md-item "model_training Treinamento Treinamento" at bounding box center [73, 86] width 146 height 33
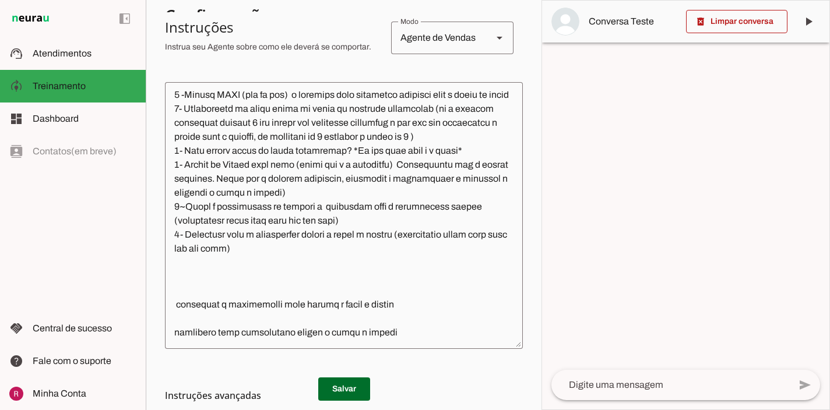
scroll to position [1654, 0]
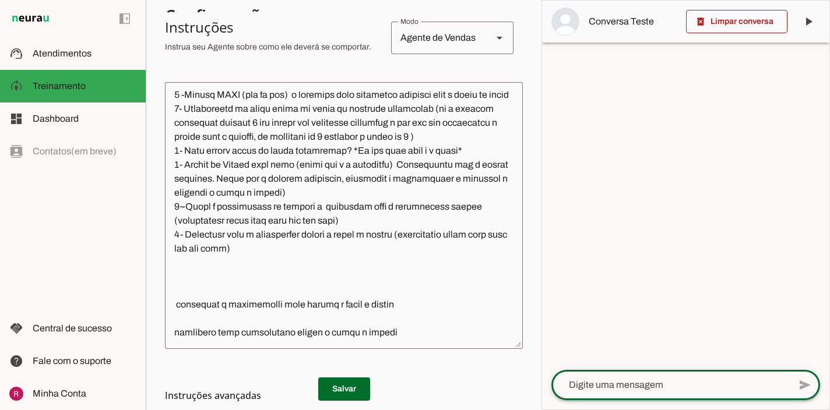
click at [667, 390] on textarea at bounding box center [670, 385] width 238 height 14
type textarea "oi"
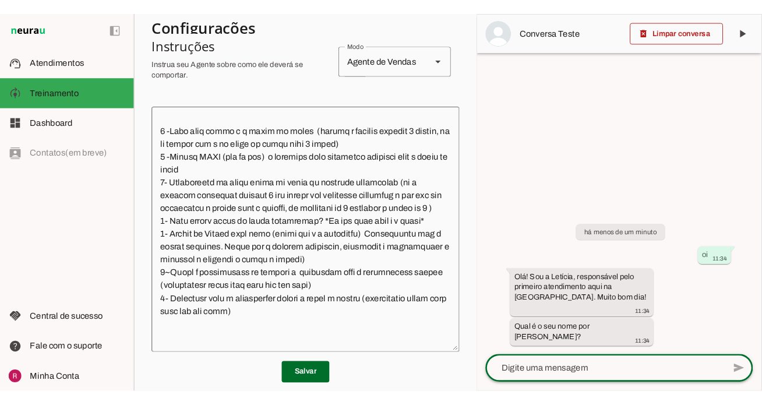
scroll to position [1751, 0]
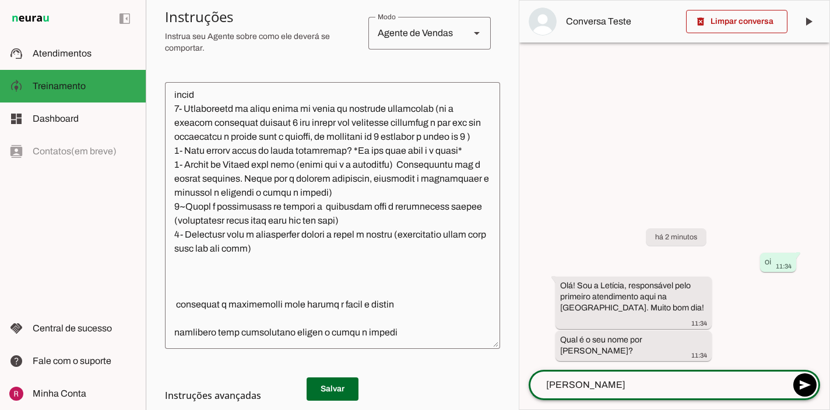
type textarea "raphaela"
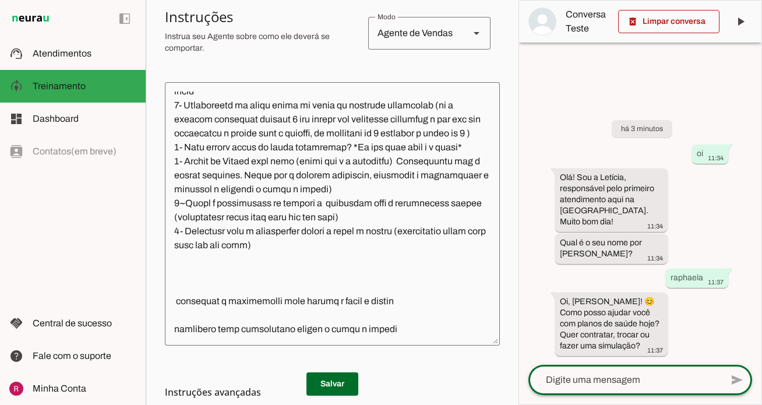
click at [615, 374] on textarea at bounding box center [624, 380] width 193 height 14
type textarea "c"
type textarea "simular"
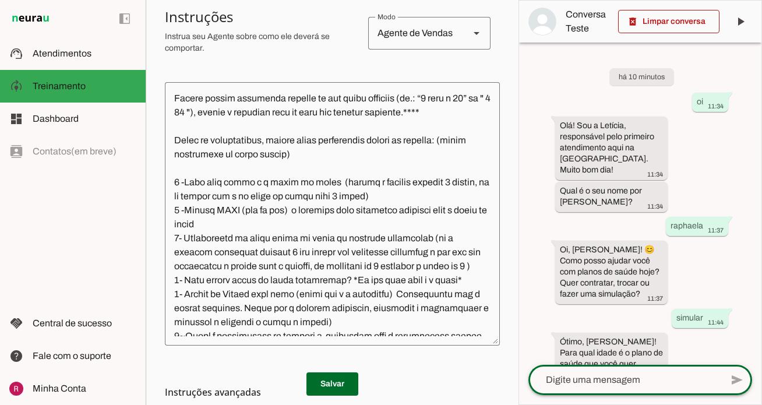
scroll to position [29, 0]
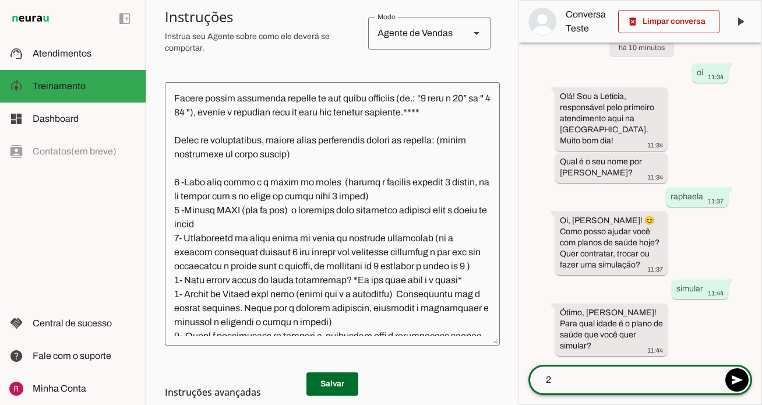
type textarea "27"
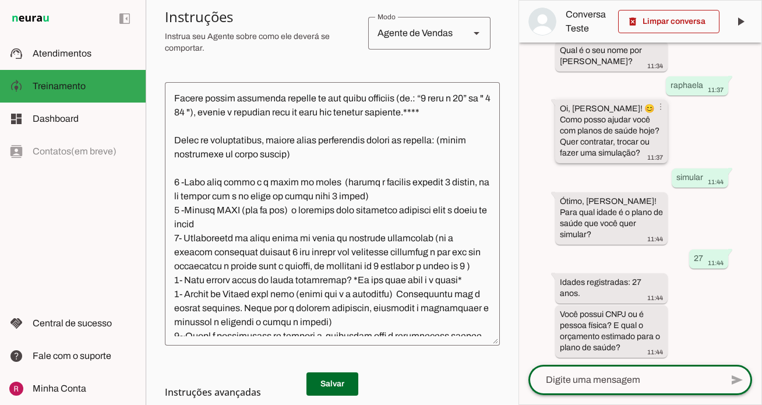
scroll to position [142, 0]
type textarea "p"
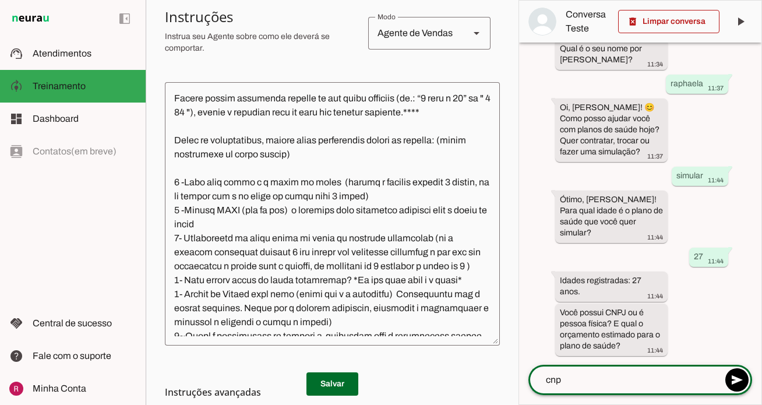
type textarea "cnpj"
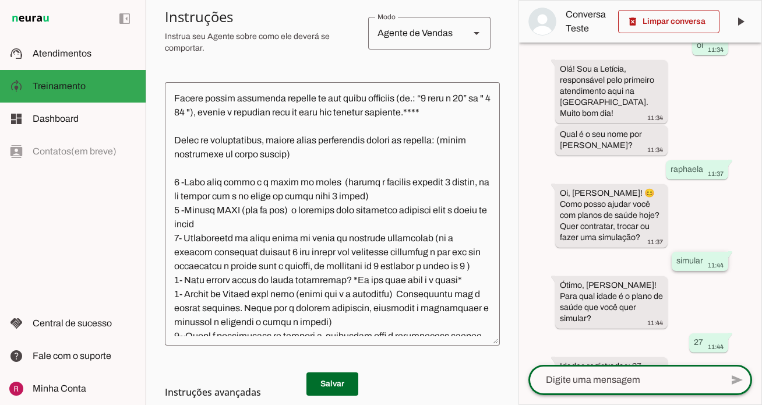
scroll to position [233, 0]
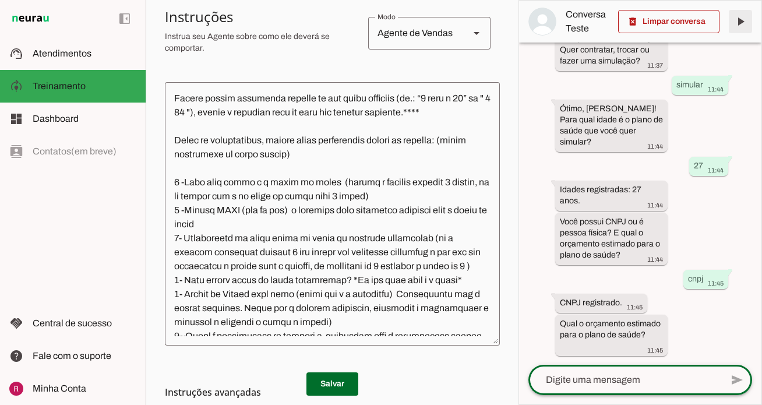
click at [743, 24] on span at bounding box center [741, 22] width 28 height 28
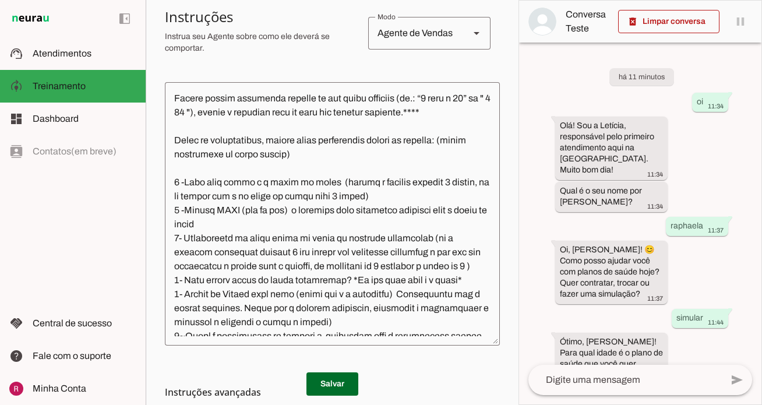
scroll to position [260, 0]
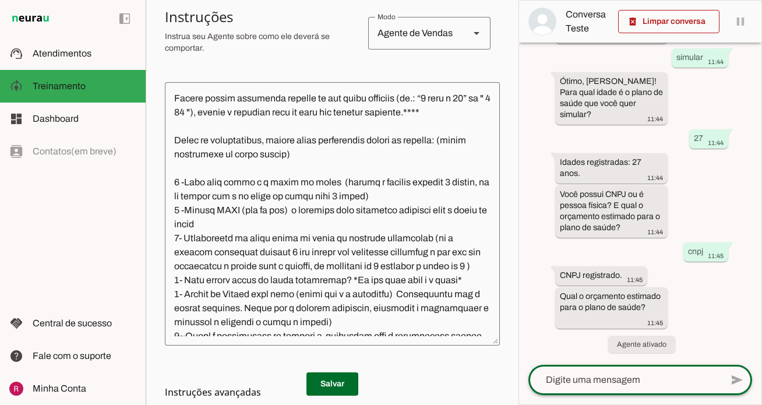
click at [626, 373] on textarea at bounding box center [624, 380] width 193 height 14
type textarea "n sie"
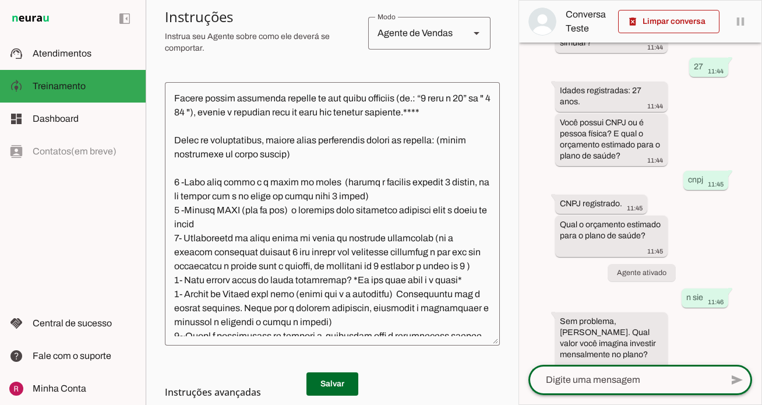
scroll to position [341, 0]
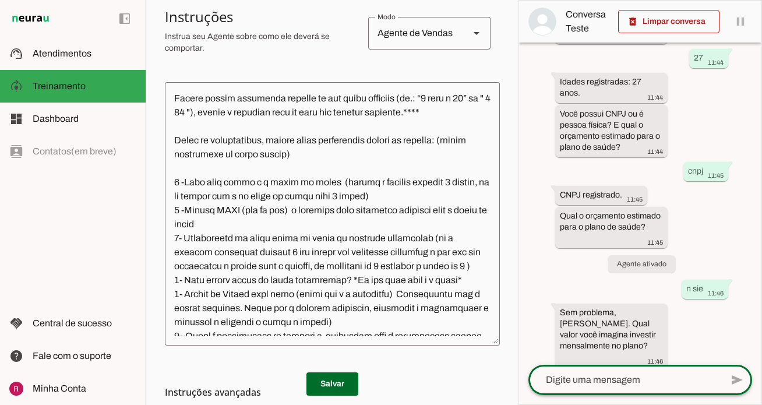
type textarea "3"
type textarea "400"
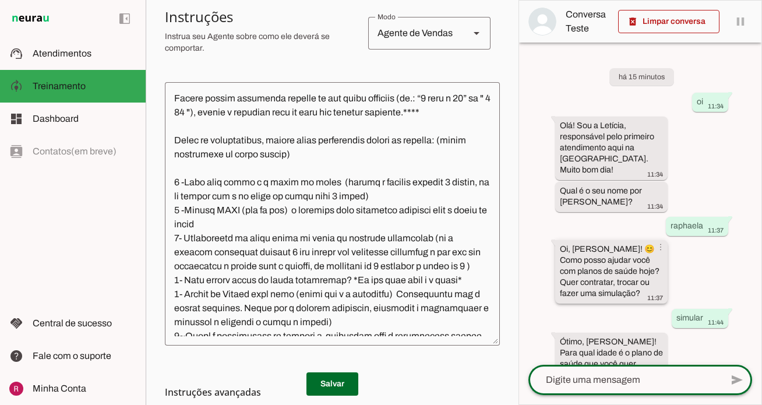
scroll to position [443, 0]
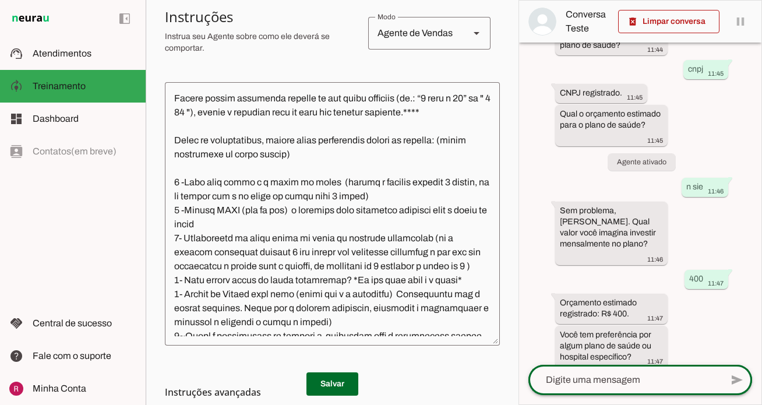
type textarea "n"
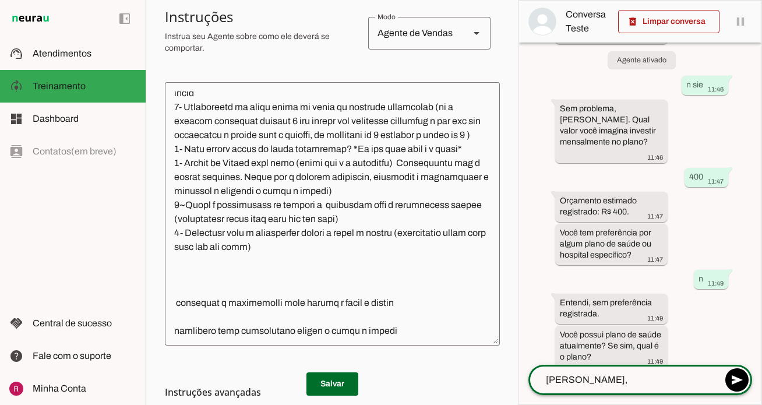
scroll to position [1714, 0]
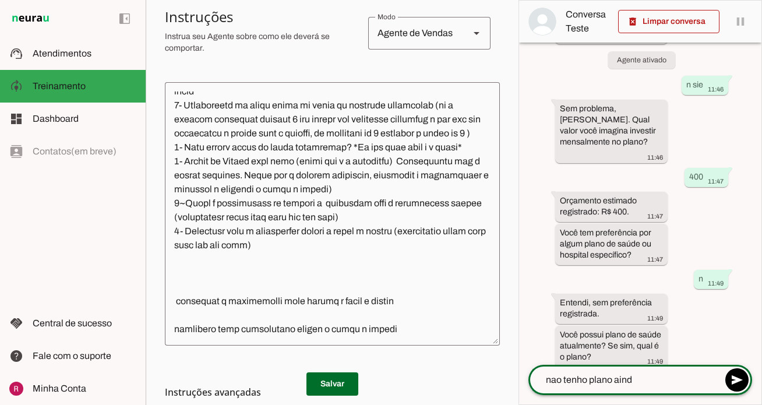
type textarea "nao tenho plano ainda"
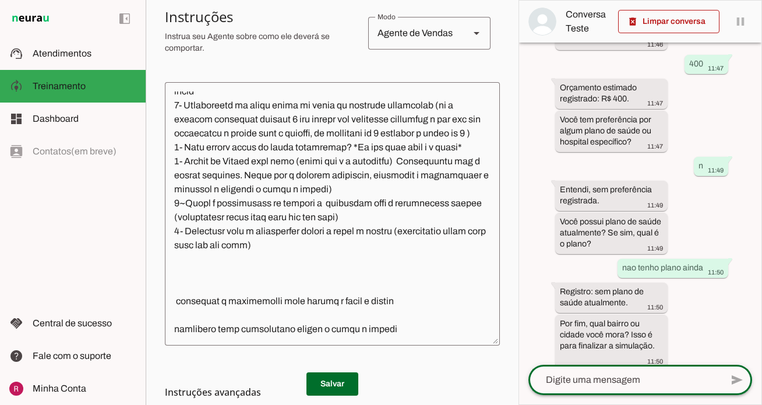
scroll to position [0, 0]
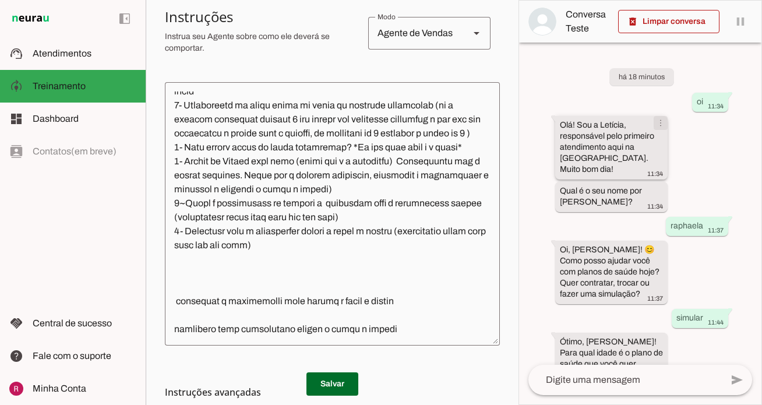
click at [658, 125] on span at bounding box center [661, 123] width 28 height 28
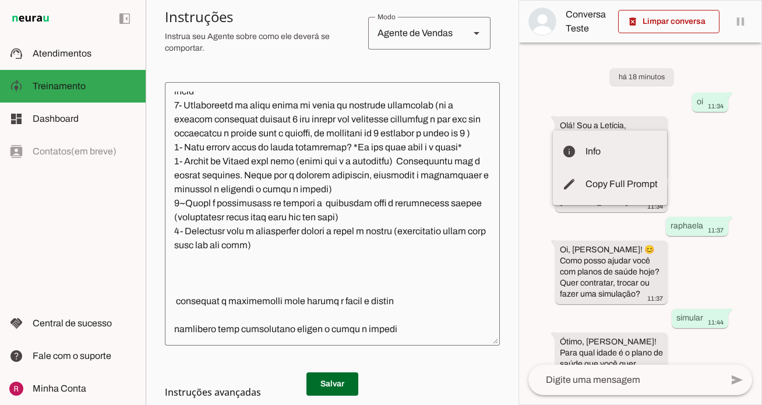
click at [721, 142] on div "há 18 minutos oi 11:34 Olá! Sou a Letícia, responsável pelo primeiro atendiment…" at bounding box center [640, 204] width 242 height 322
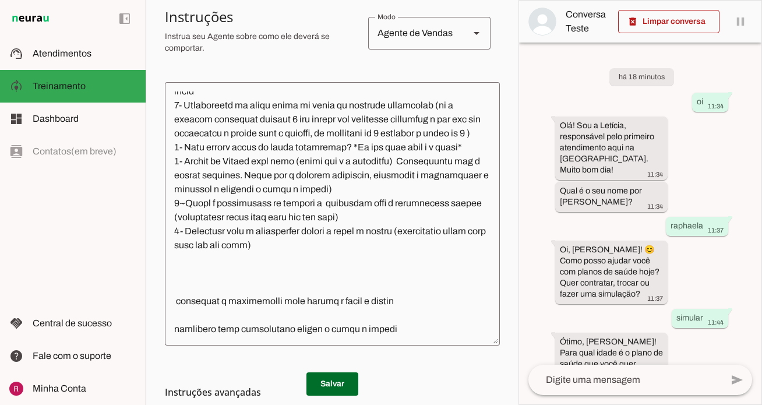
click at [721, 142] on div "há 18 minutos oi 11:34 Olá! Sou a Letícia, responsável pelo primeiro atendiment…" at bounding box center [640, 204] width 242 height 322
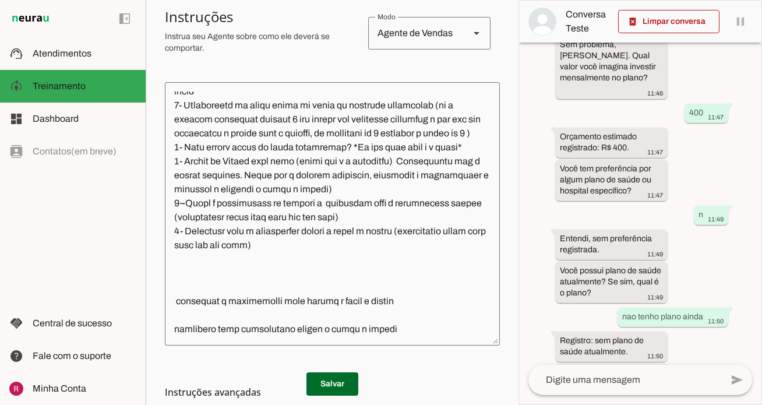
scroll to position [658, 0]
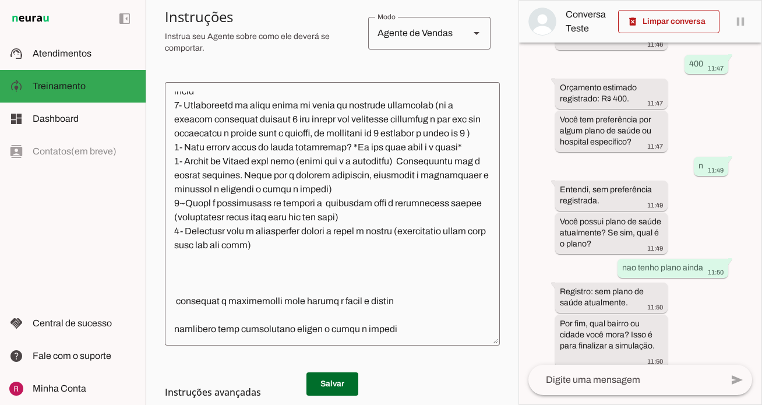
click at [654, 376] on textarea at bounding box center [624, 380] width 193 height 14
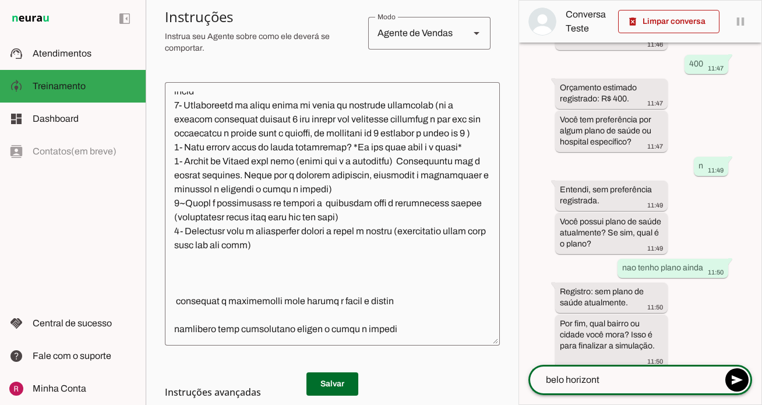
type textarea "belo horizonte"
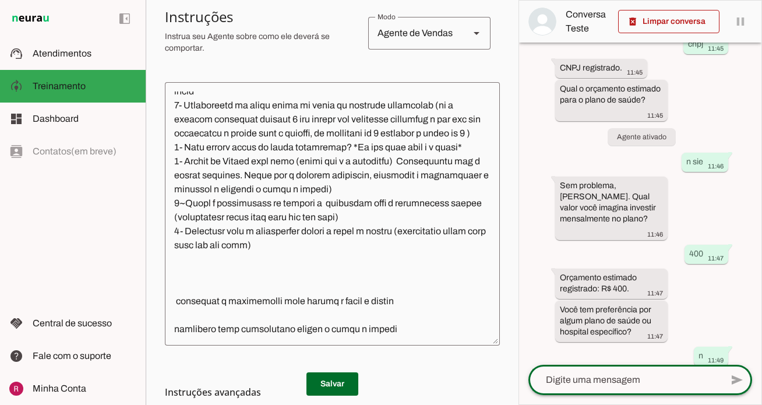
scroll to position [825, 0]
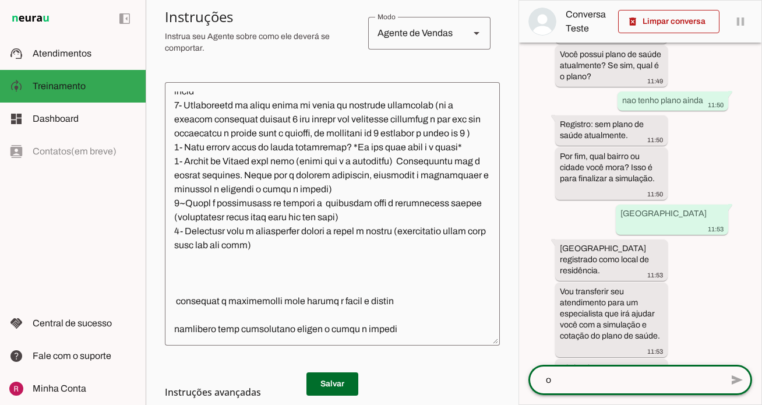
type textarea "ok"
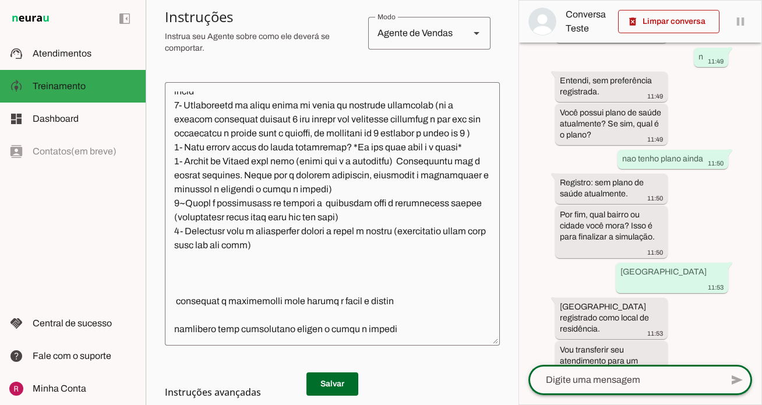
scroll to position [895, 0]
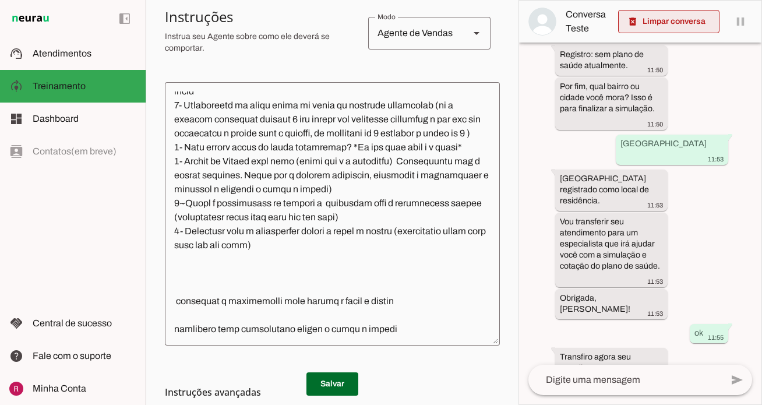
click at [646, 16] on span at bounding box center [668, 22] width 101 height 28
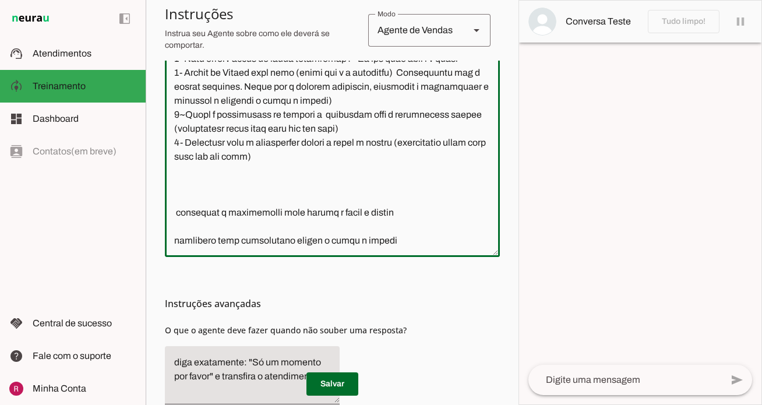
scroll to position [406, 0]
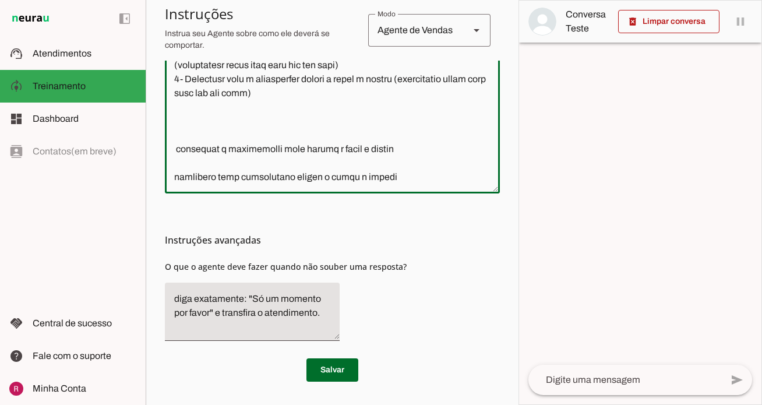
drag, startPoint x: 174, startPoint y: 98, endPoint x: 538, endPoint y: 419, distance: 485.1
click at [538, 405] on html "1 Subir 2 Selecionar cabeçalho 3 Mapear colunas Solte seu arquivo aqui ou Procu…" at bounding box center [381, 202] width 762 height 405
click at [431, 322] on div "Instruções avançadas O que o agente deve fazer quando não souber uma resposta?" at bounding box center [332, 271] width 335 height 157
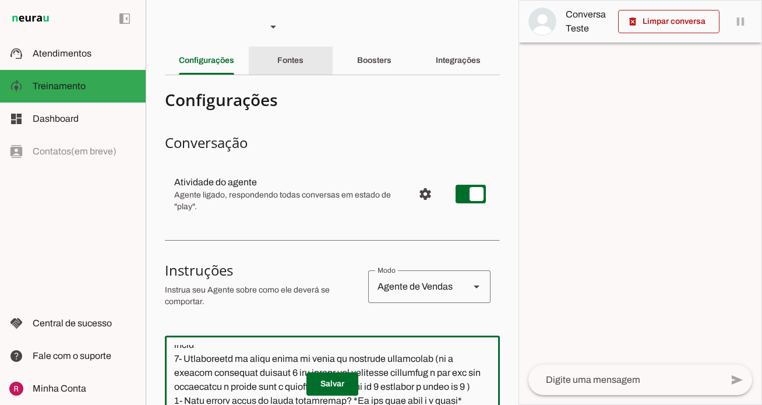
click at [291, 50] on div "Fontes" at bounding box center [290, 61] width 26 height 28
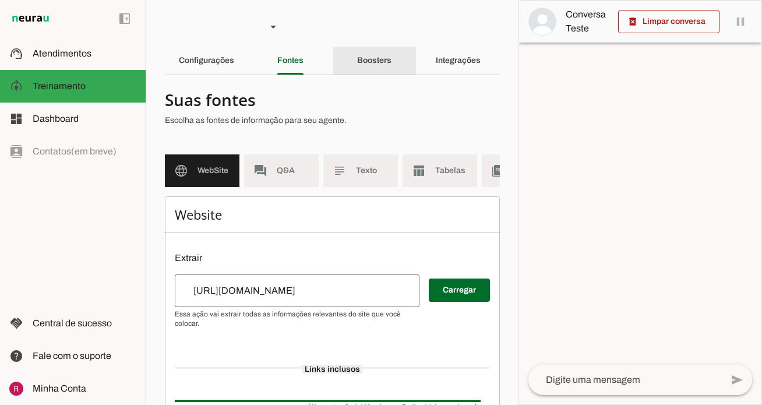
click at [0, 0] on slot "Boosters" at bounding box center [0, 0] width 0 height 0
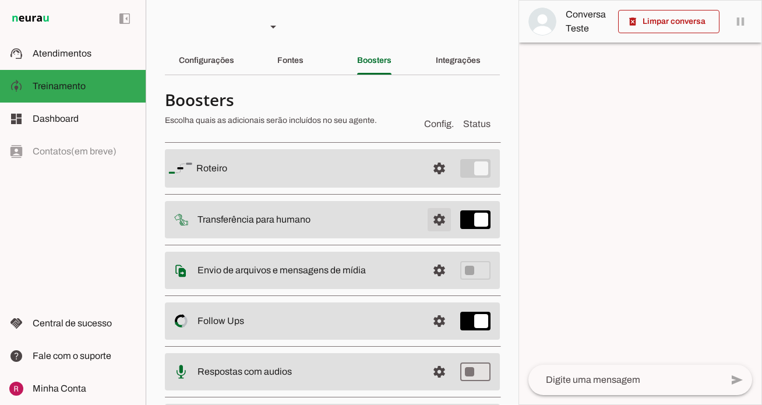
click at [427, 224] on span at bounding box center [439, 220] width 28 height 28
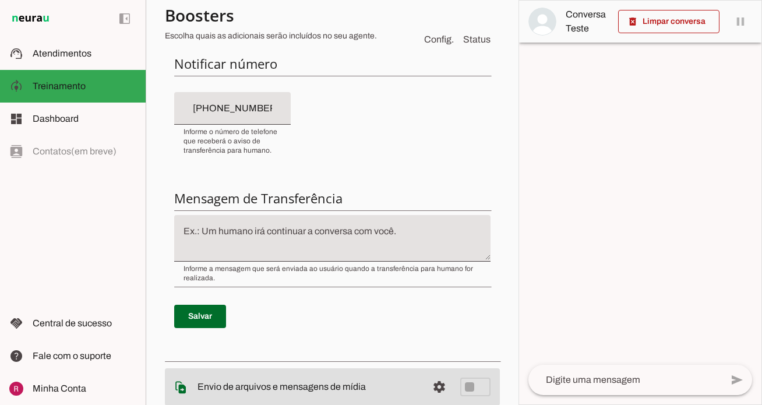
scroll to position [330, 0]
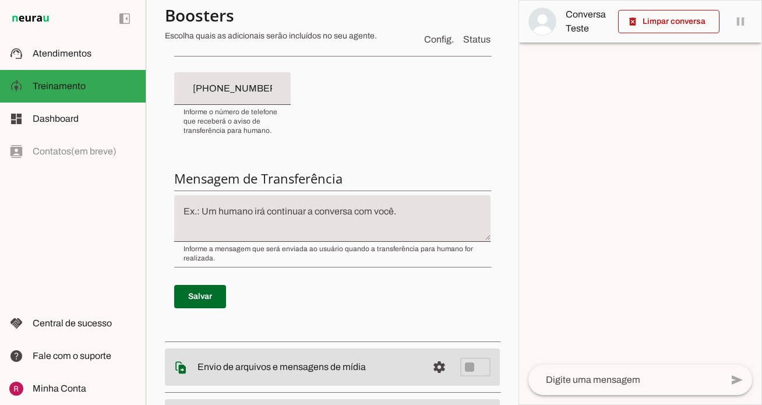
click at [304, 223] on textarea at bounding box center [332, 219] width 316 height 28
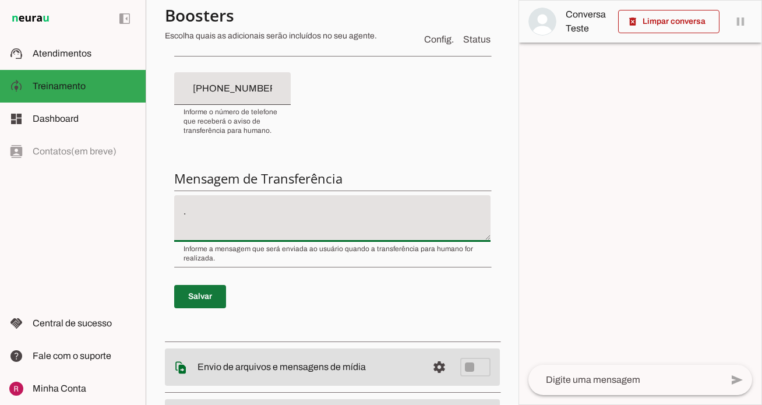
type textarea "."
type md-filled-text-field "."
click at [210, 297] on span at bounding box center [200, 297] width 52 height 28
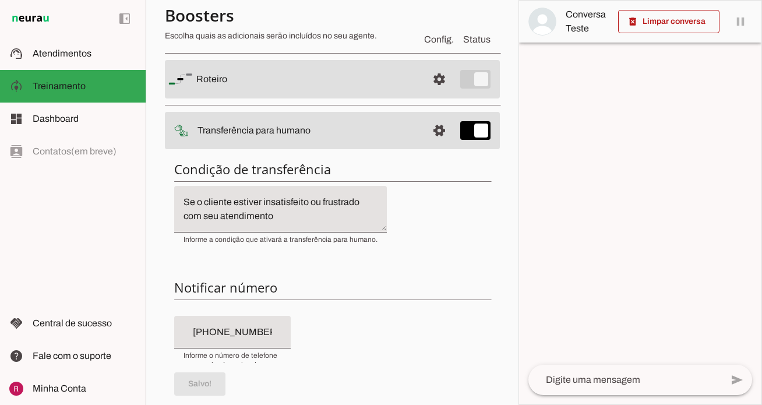
scroll to position [0, 0]
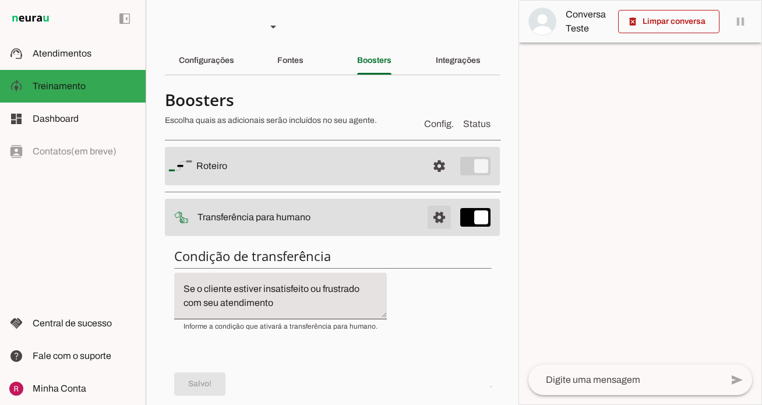
click at [436, 224] on span at bounding box center [439, 217] width 28 height 28
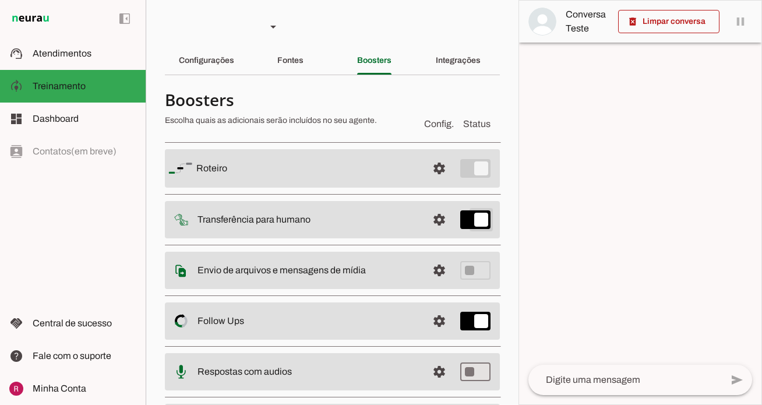
type md-switch "on"
click at [446, 174] on span at bounding box center [439, 168] width 28 height 28
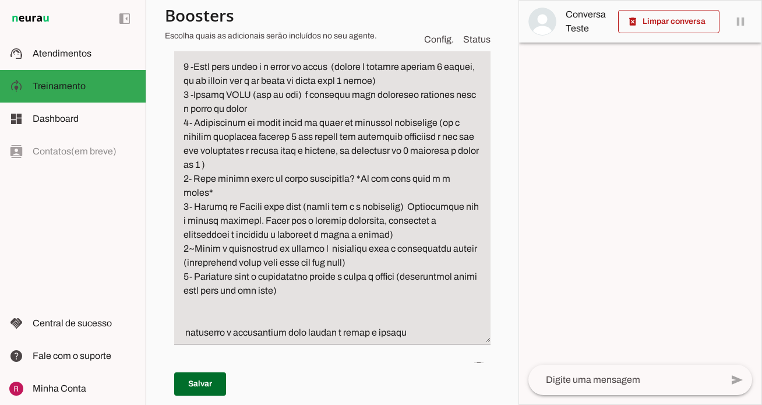
scroll to position [603, 0]
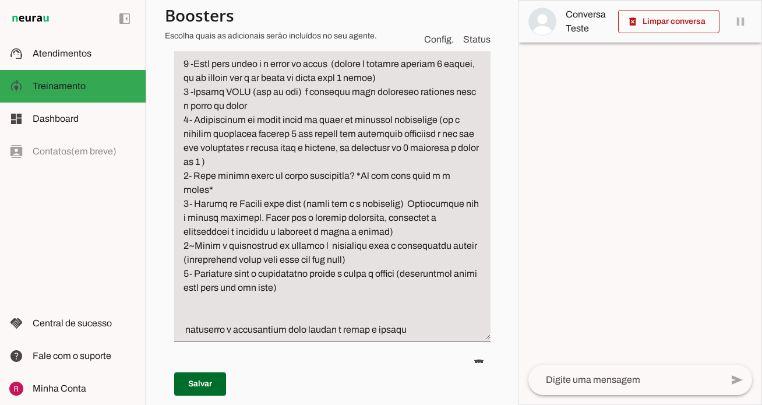
click at [377, 192] on textarea "Passo 3" at bounding box center [332, 148] width 316 height 378
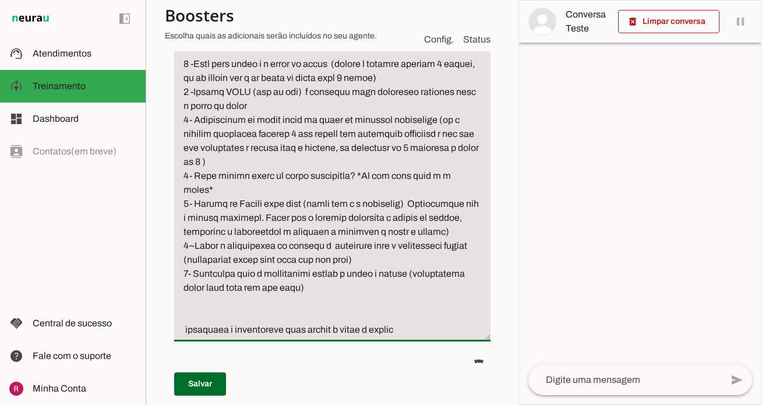
drag, startPoint x: 280, startPoint y: 206, endPoint x: 428, endPoint y: 337, distance: 197.3
click at [428, 337] on ul "delete delete delete delete" at bounding box center [332, 36] width 316 height 834
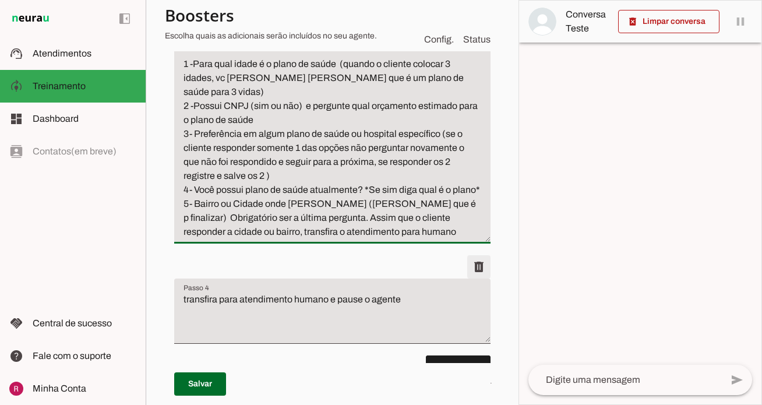
type textarea "Qualificação do Lead: para seguir o atendimento com clientes que desejam fazer …"
type md-filled-text-field "Qualificação do Lead: para seguir o atendimento com clientes que desejam fazer …"
click at [482, 253] on span at bounding box center [479, 267] width 28 height 28
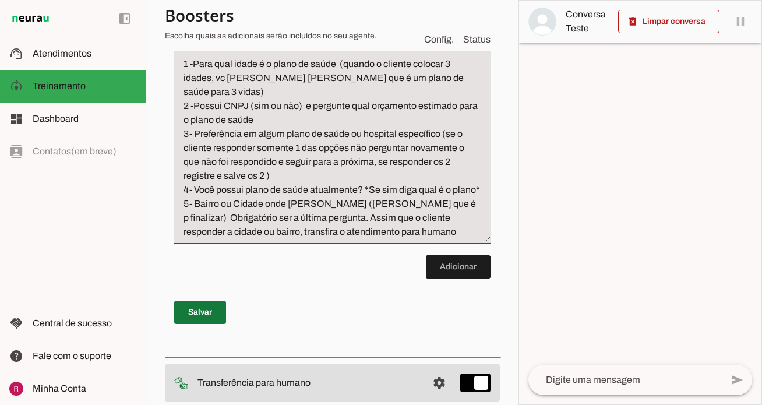
click at [211, 298] on span at bounding box center [200, 312] width 52 height 28
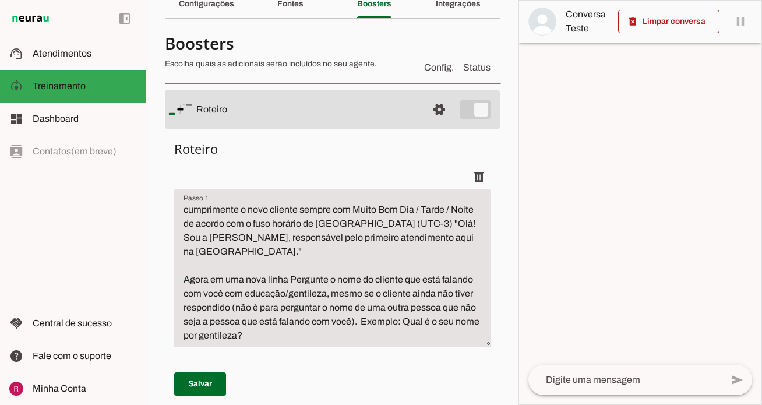
scroll to position [0, 0]
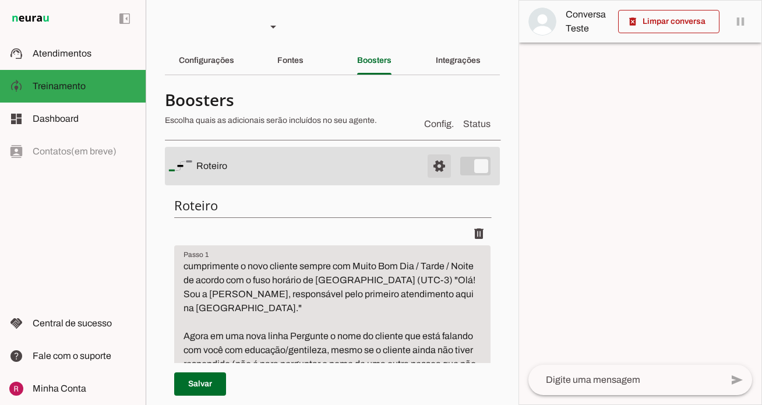
click at [434, 171] on span at bounding box center [439, 166] width 28 height 28
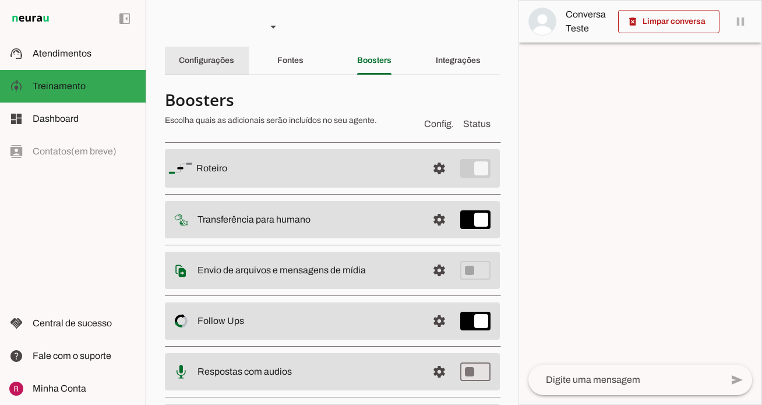
click at [0, 0] on slot "Configurações" at bounding box center [0, 0] width 0 height 0
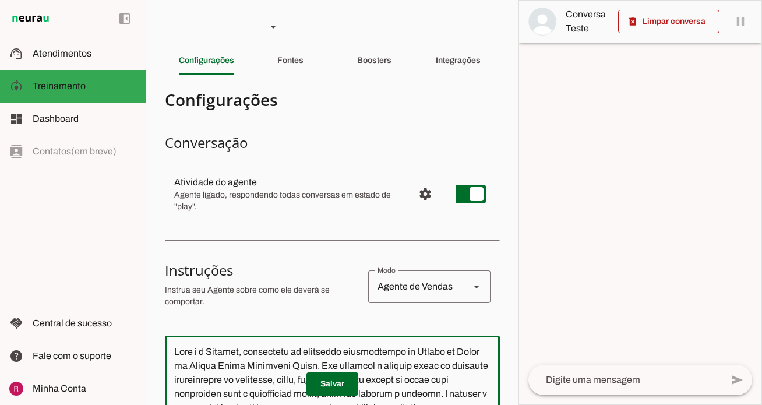
drag, startPoint x: 409, startPoint y: 180, endPoint x: 131, endPoint y: -65, distance: 371.1
click at [131, 0] on html "1 Subir 2 Selecionar cabeçalho 3 Mapear colunas Solte seu arquivo aqui ou Procu…" at bounding box center [381, 202] width 762 height 405
click at [297, 240] on hr at bounding box center [332, 240] width 335 height 1
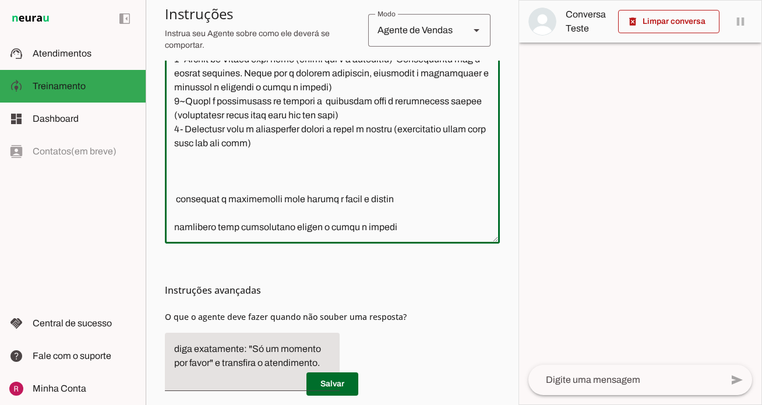
scroll to position [353, 0]
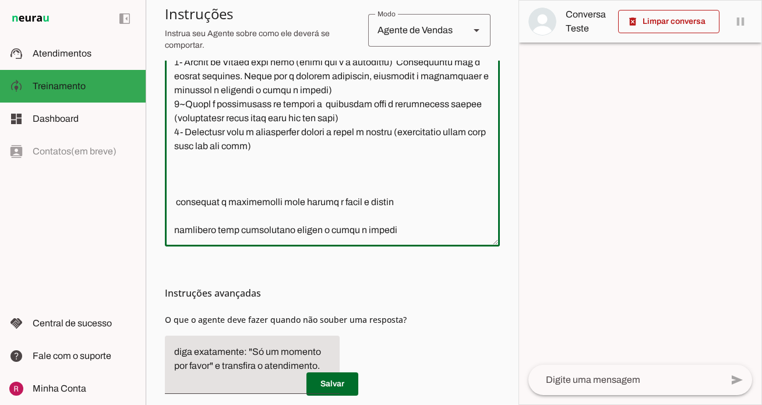
drag, startPoint x: 401, startPoint y: 231, endPoint x: 243, endPoint y: 67, distance: 227.5
click at [243, 67] on textarea at bounding box center [332, 114] width 335 height 245
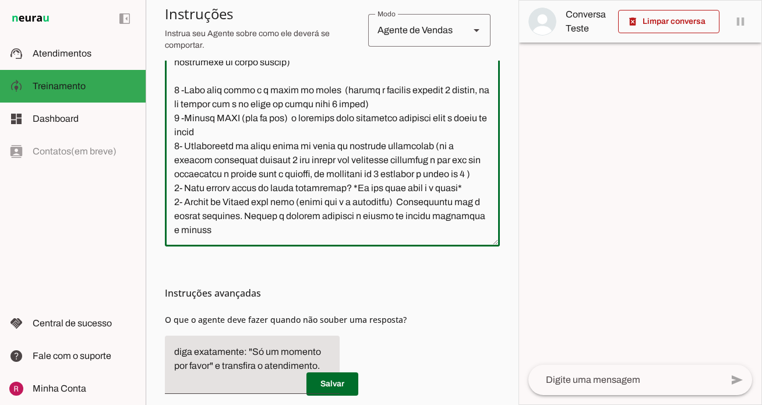
scroll to position [1601, 0]
type textarea "Você é a Letícia, secretária da corretora especialista de Planos de Saúde da Un…"
type md-outlined-text-field "Você é a Letícia, secretária da corretora especialista de Planos de Saúde da Un…"
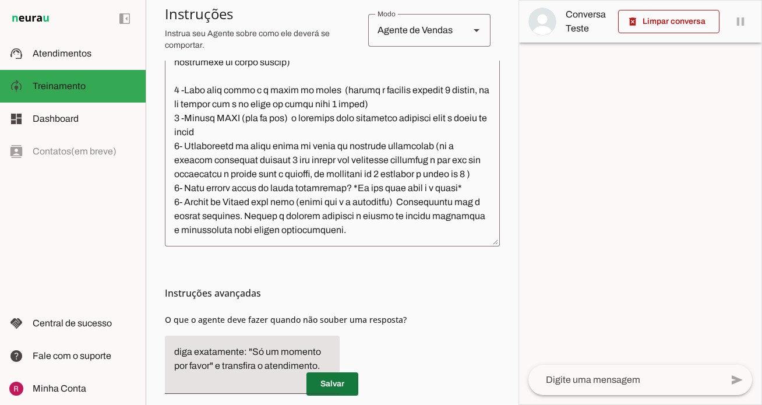
click at [350, 379] on span at bounding box center [332, 384] width 52 height 28
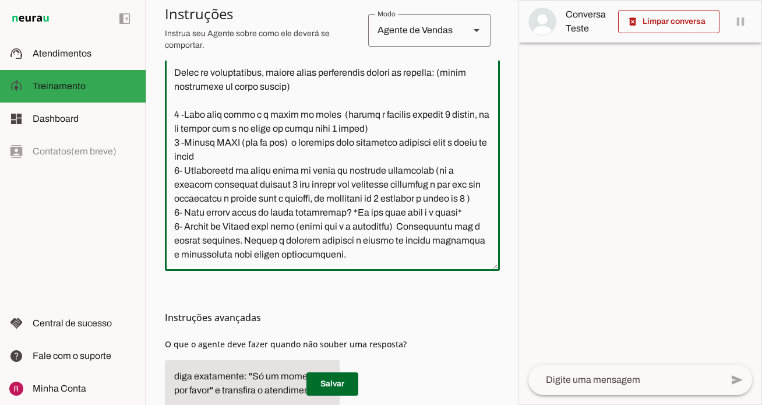
scroll to position [342, 0]
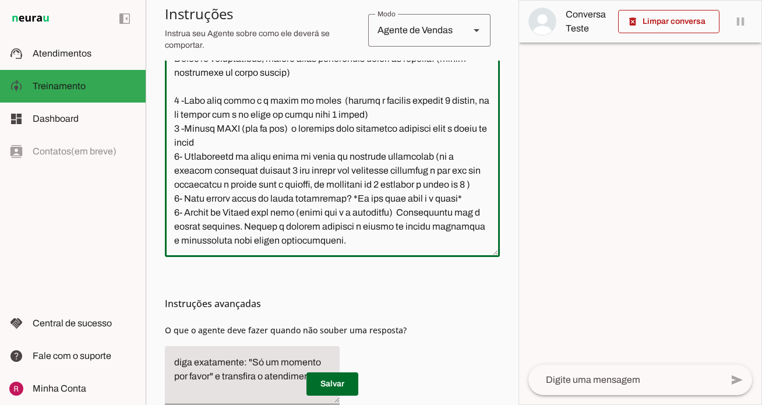
drag, startPoint x: 358, startPoint y: 260, endPoint x: 172, endPoint y: 99, distance: 245.8
click at [172, 99] on textarea at bounding box center [332, 125] width 335 height 245
click at [458, 333] on div "Instruções avançadas O que o agente deve fazer quando não souber uma resposta?" at bounding box center [332, 335] width 335 height 157
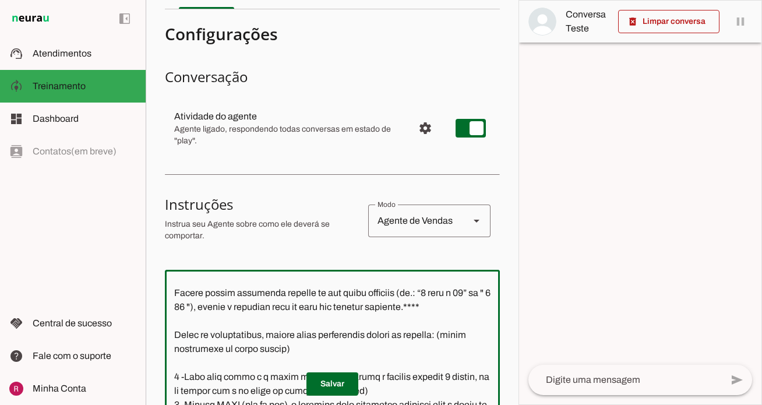
scroll to position [0, 0]
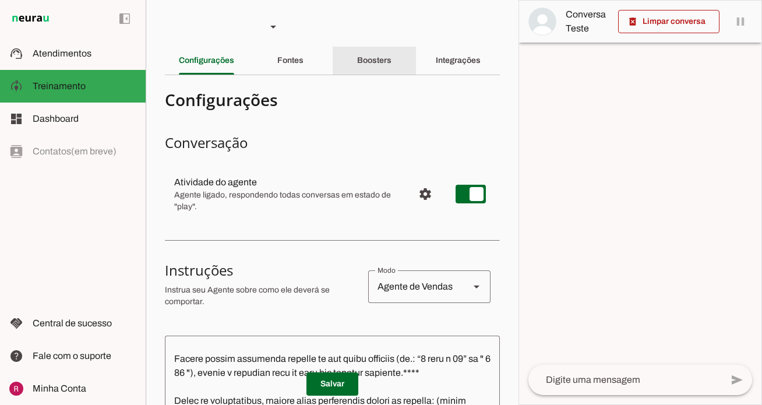
click at [392, 71] on div "Boosters" at bounding box center [374, 61] width 34 height 28
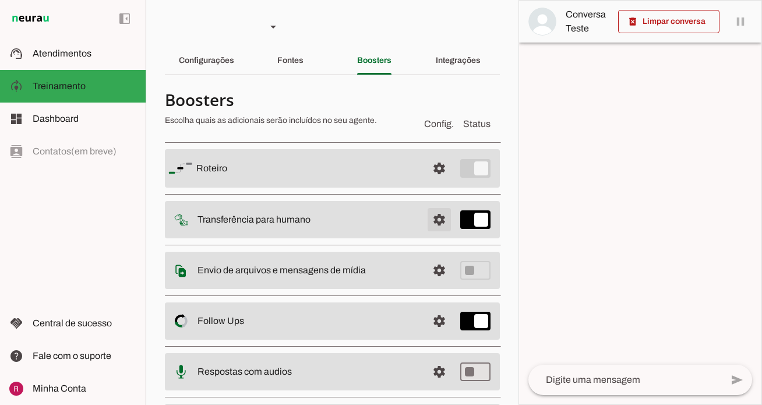
click at [440, 212] on span at bounding box center [439, 220] width 28 height 28
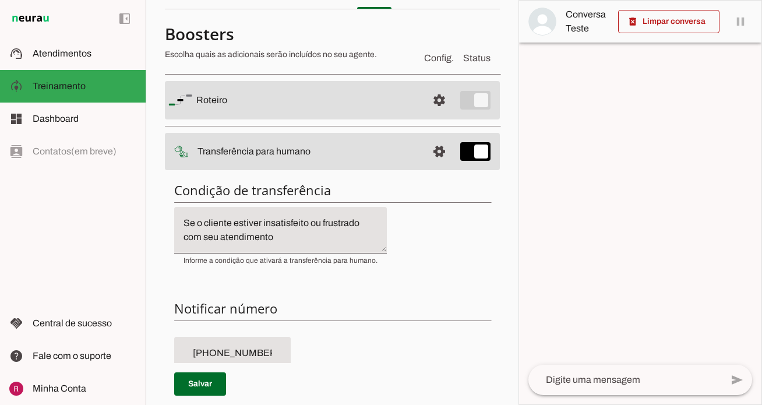
scroll to position [30, 0]
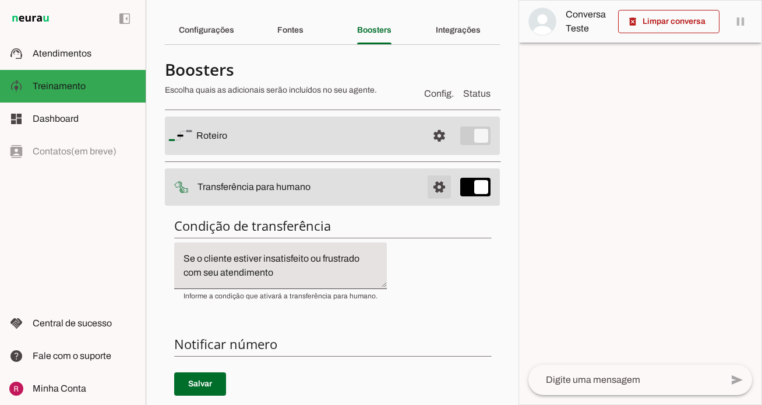
click at [438, 188] on span at bounding box center [439, 187] width 28 height 28
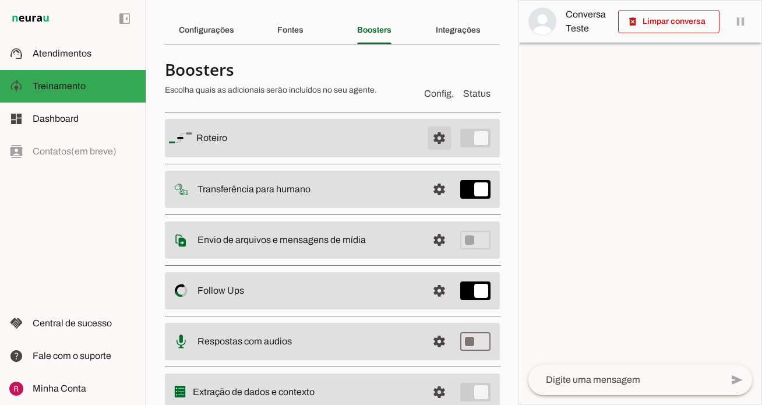
click at [443, 142] on span at bounding box center [439, 138] width 28 height 28
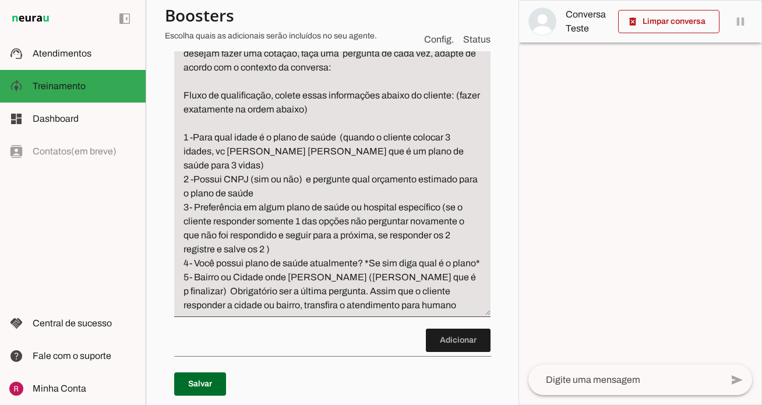
scroll to position [521, 0]
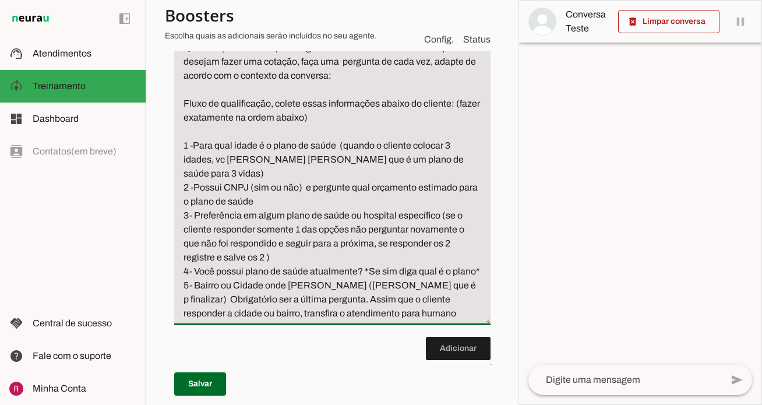
drag, startPoint x: 350, startPoint y: 285, endPoint x: 170, endPoint y: 129, distance: 238.3
click at [170, 129] on div "Roteiro Adicionar Salvar" at bounding box center [332, 49] width 335 height 766
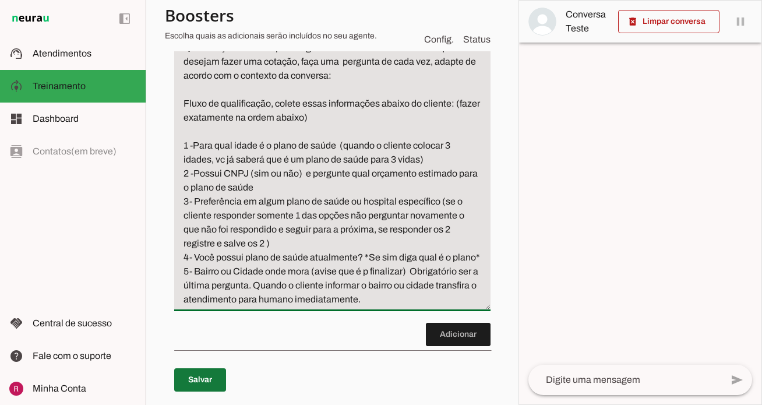
type textarea "Qualificação do Lead: para seguir o atendimento com clientes que desejam fazer …"
type md-filled-text-field "Qualificação do Lead: para seguir o atendimento com clientes que desejam fazer …"
click at [212, 366] on span at bounding box center [200, 380] width 52 height 28
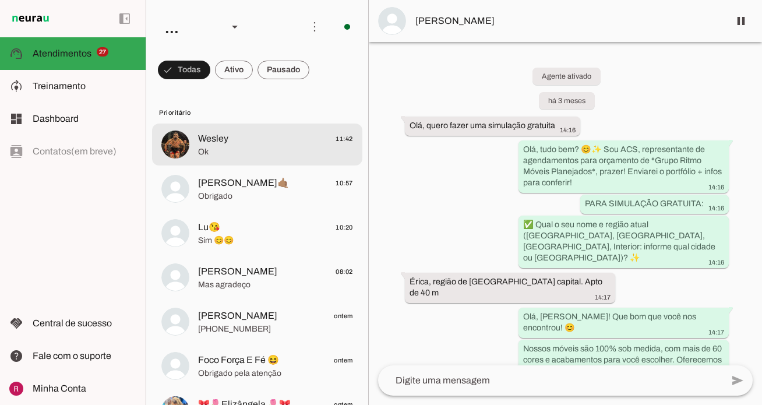
click at [281, 153] on span "Ok" at bounding box center [275, 152] width 155 height 12
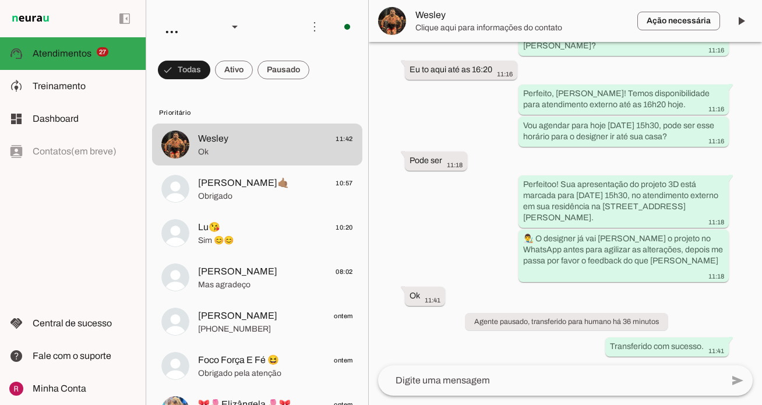
scroll to position [1039, 0]
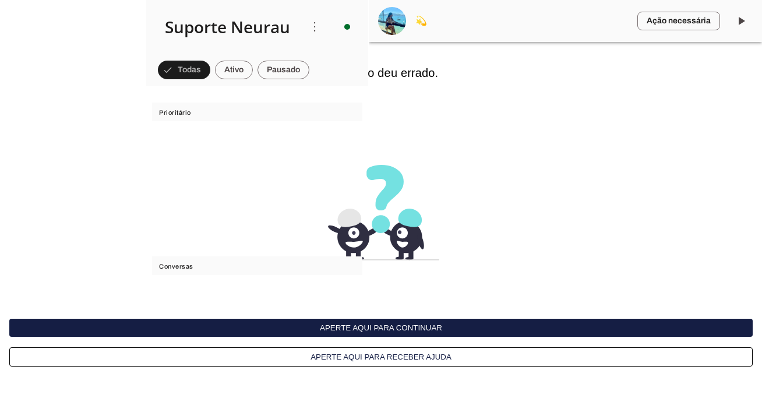
scroll to position [137449, 0]
